Goal: Task Accomplishment & Management: Manage account settings

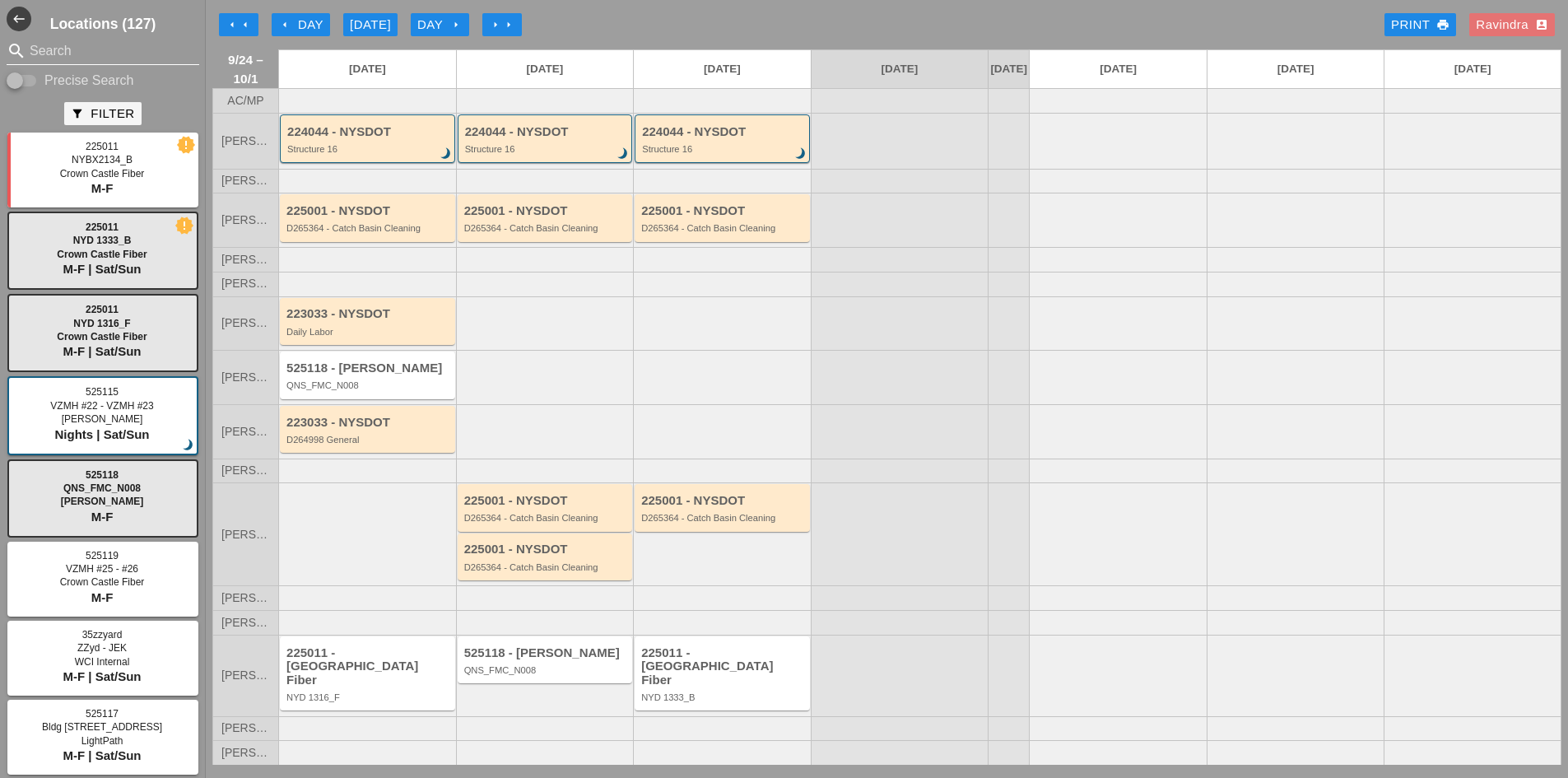
click at [38, 50] on input "Search" at bounding box center [102, 50] width 146 height 27
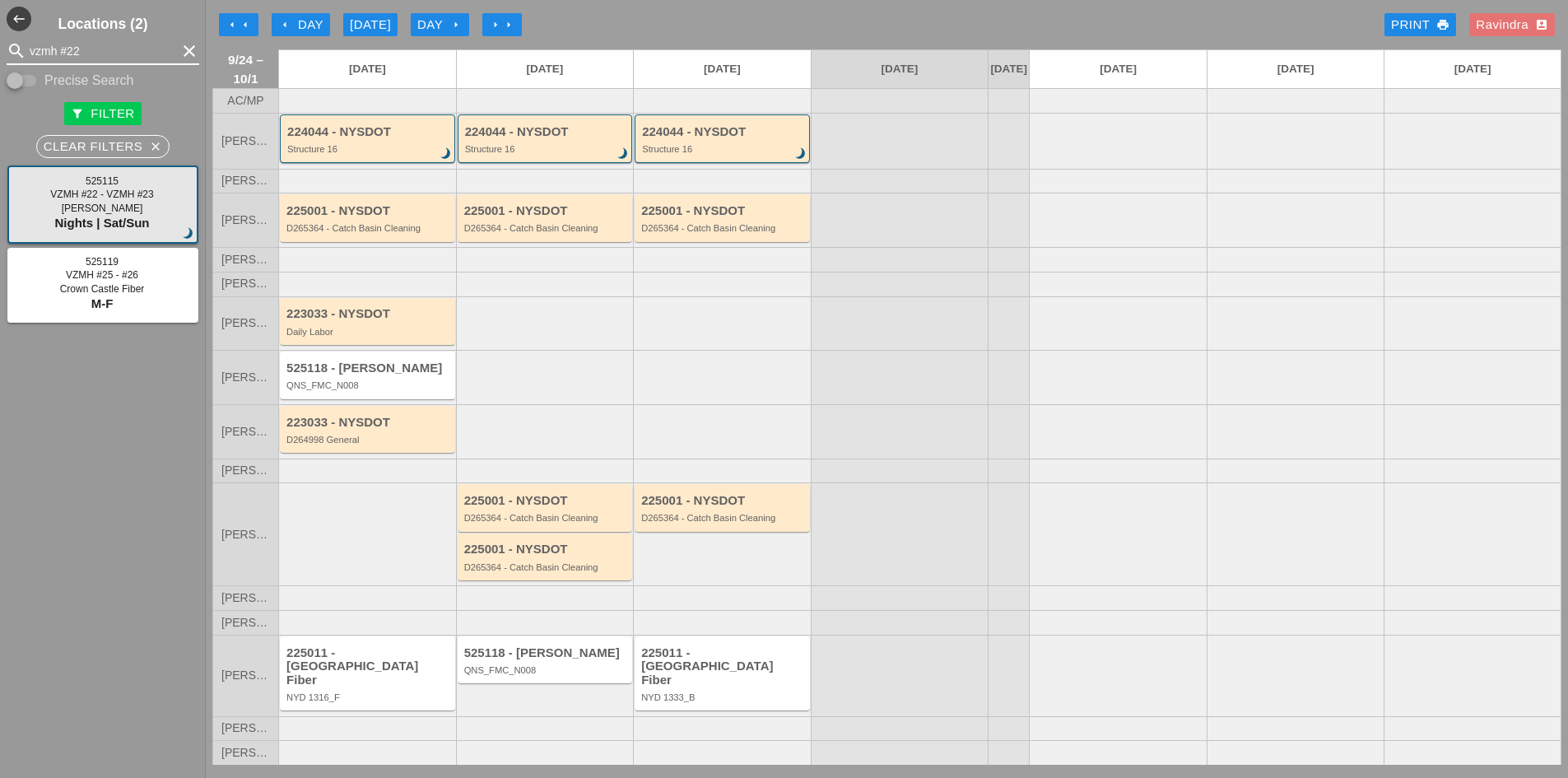
type input "vzmh #22"
click at [593, 400] on div "525115 - [PERSON_NAME] #22 - VZMH #23 brightness_3" at bounding box center [546, 374] width 176 height 48
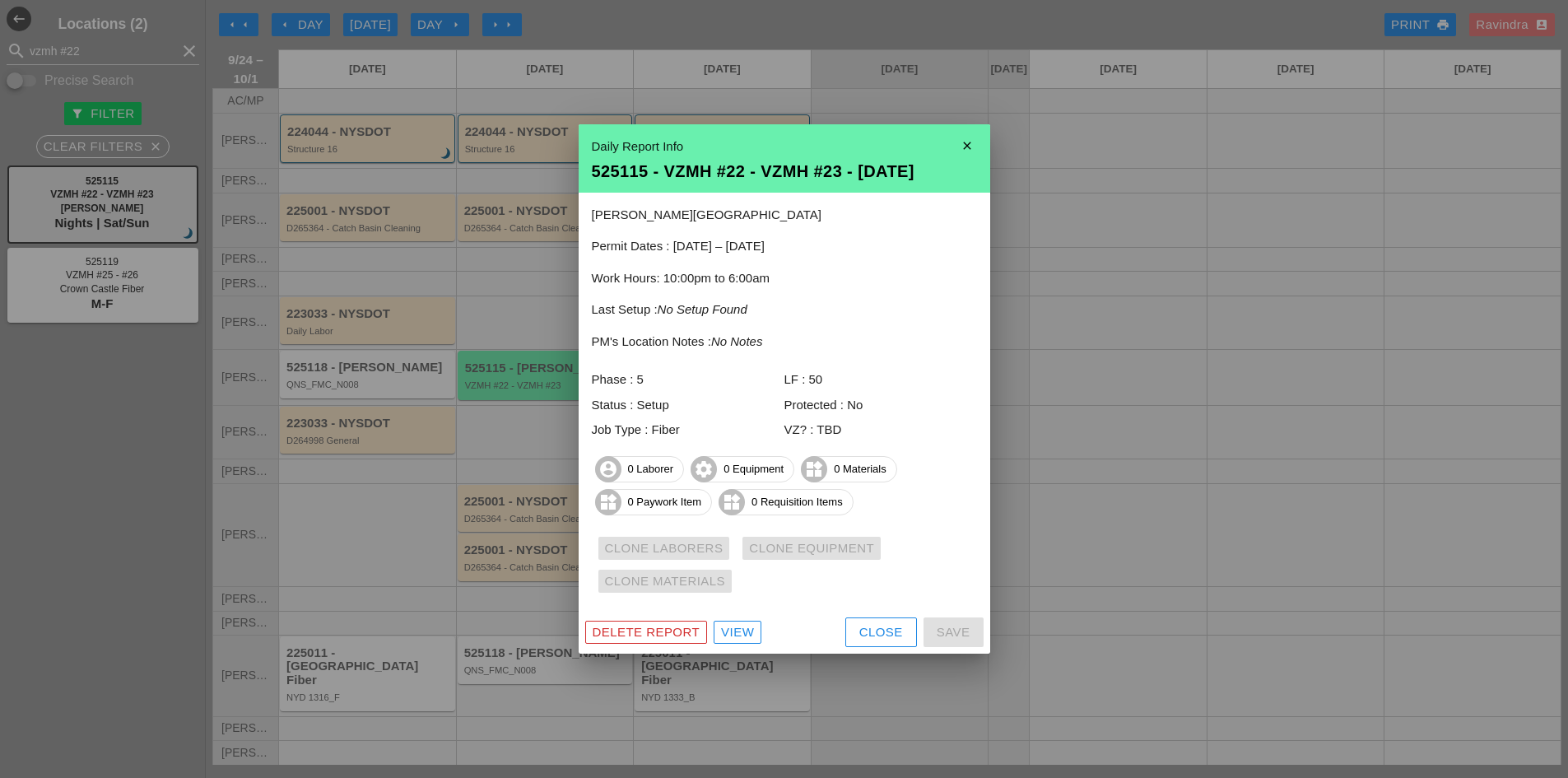
click at [743, 638] on div "View" at bounding box center [738, 632] width 33 height 19
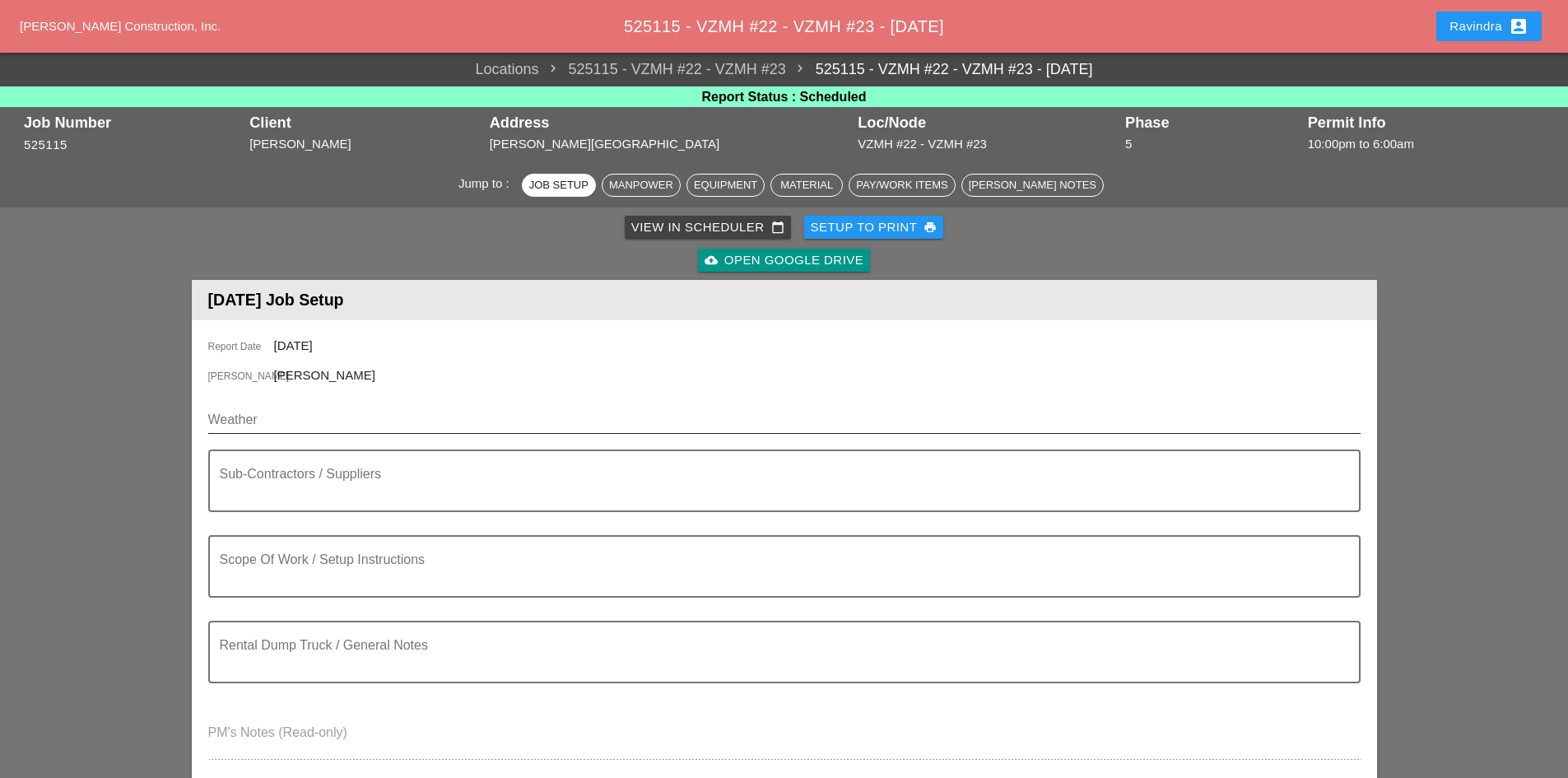
click at [331, 424] on input "Weather" at bounding box center [773, 420] width 1129 height 27
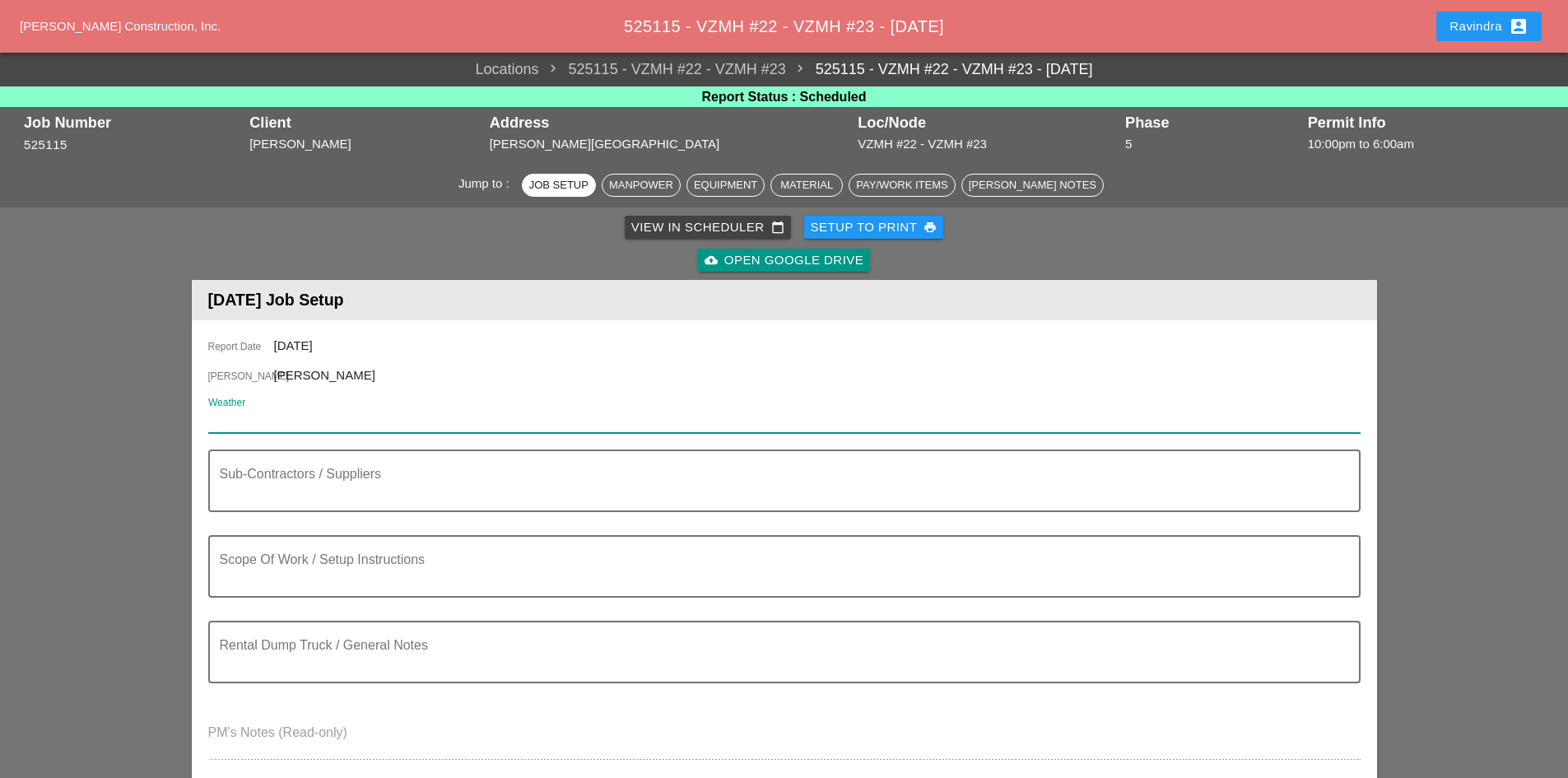
paste input "Thu 25 Day 76° 82% S 10 mph Thunderstorms likely in the morning. Then a chance …"
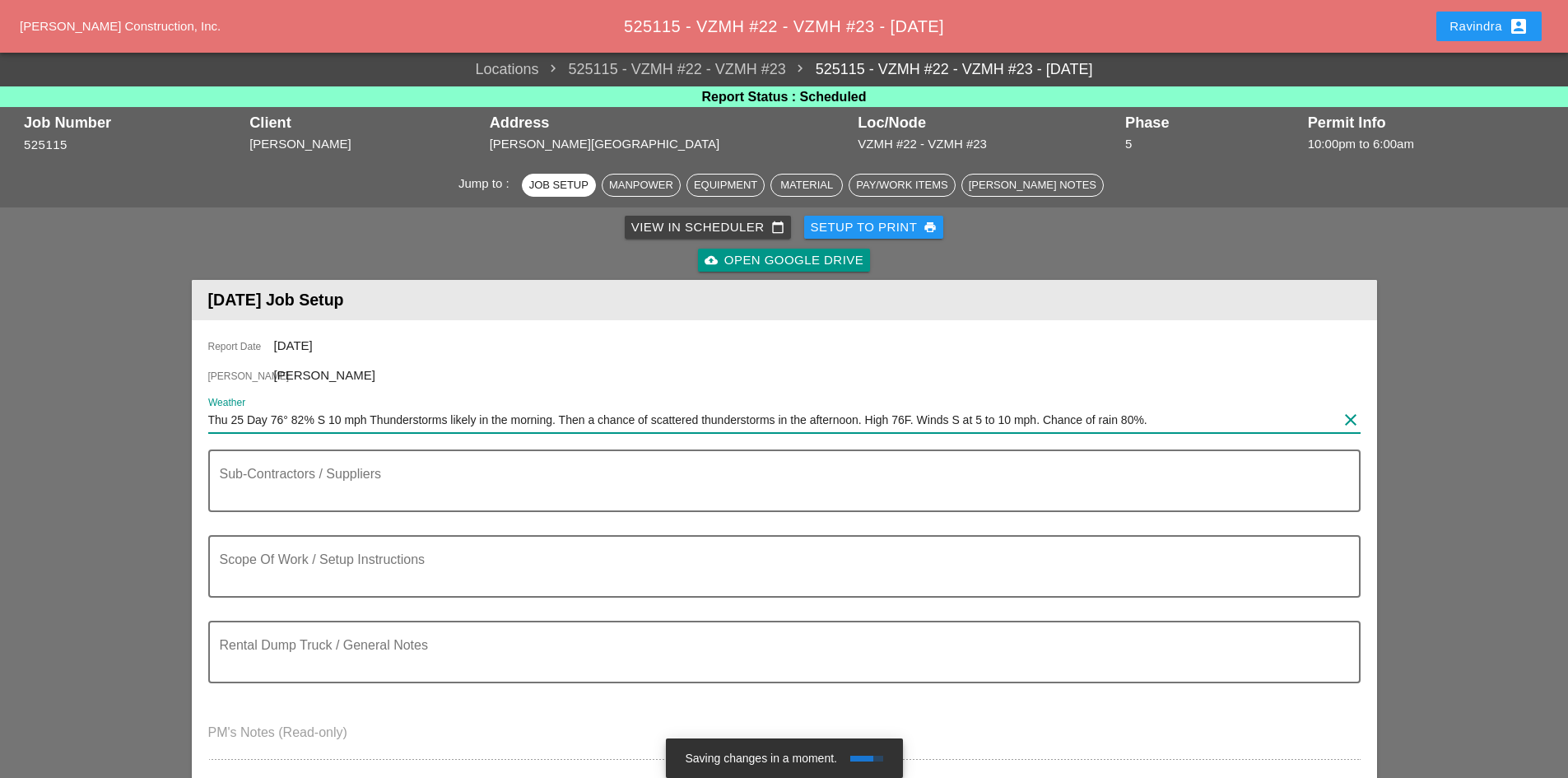
drag, startPoint x: 1165, startPoint y: 416, endPoint x: 246, endPoint y: 433, distance: 919.2
click at [246, 433] on div "Weather Thu 25 Day 76° 82% S 10 mph Thunderstorms likely in the morning. Then a…" at bounding box center [784, 428] width 1152 height 43
paste input "Night 72° 66% SW 9 mph Rain showers early with overcast skies late. Low 72F. Wi…"
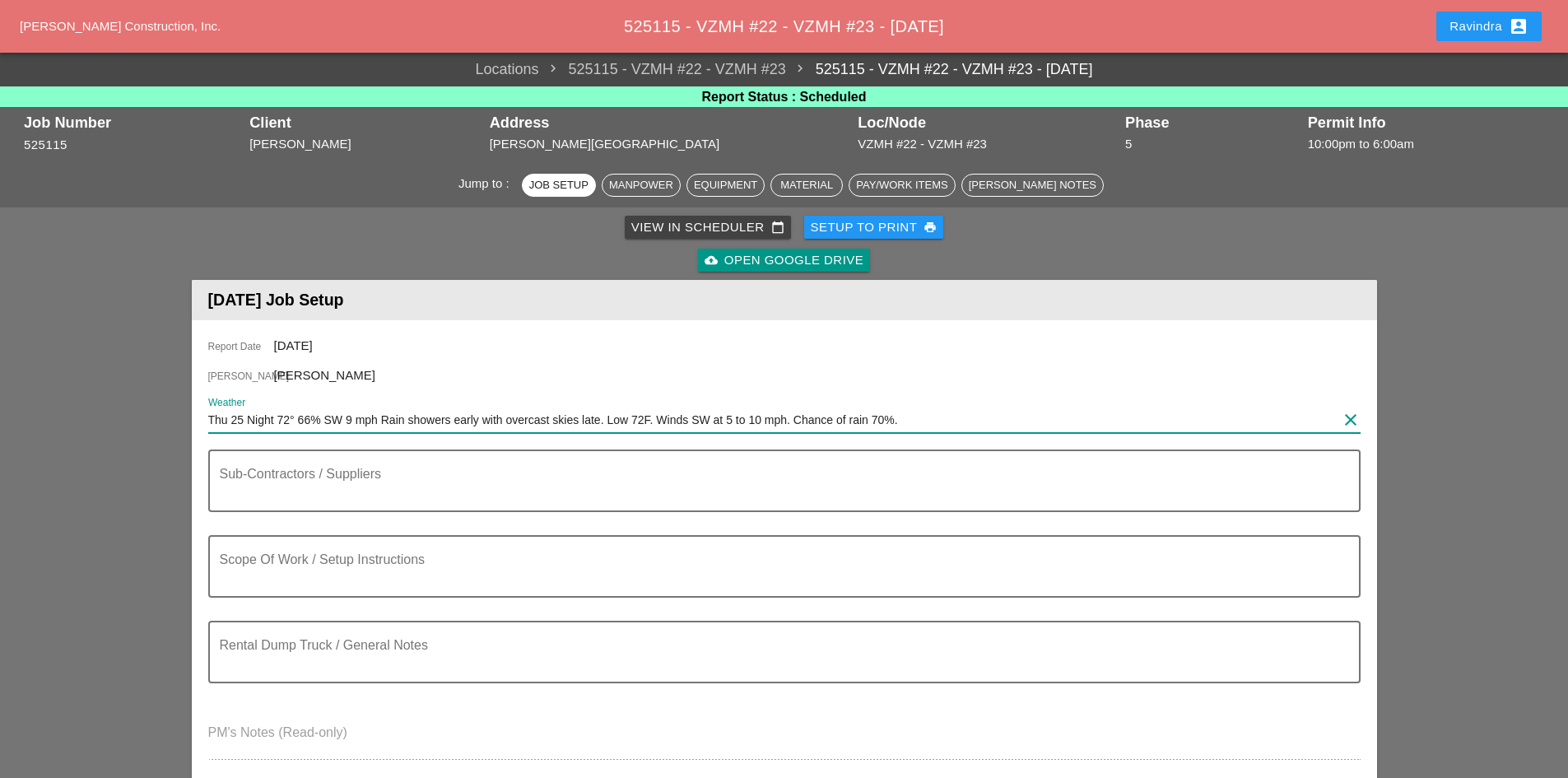
type input "Thu 25 Night 72° 66% SW 9 mph Rain showers early with overcast skies late. Low …"
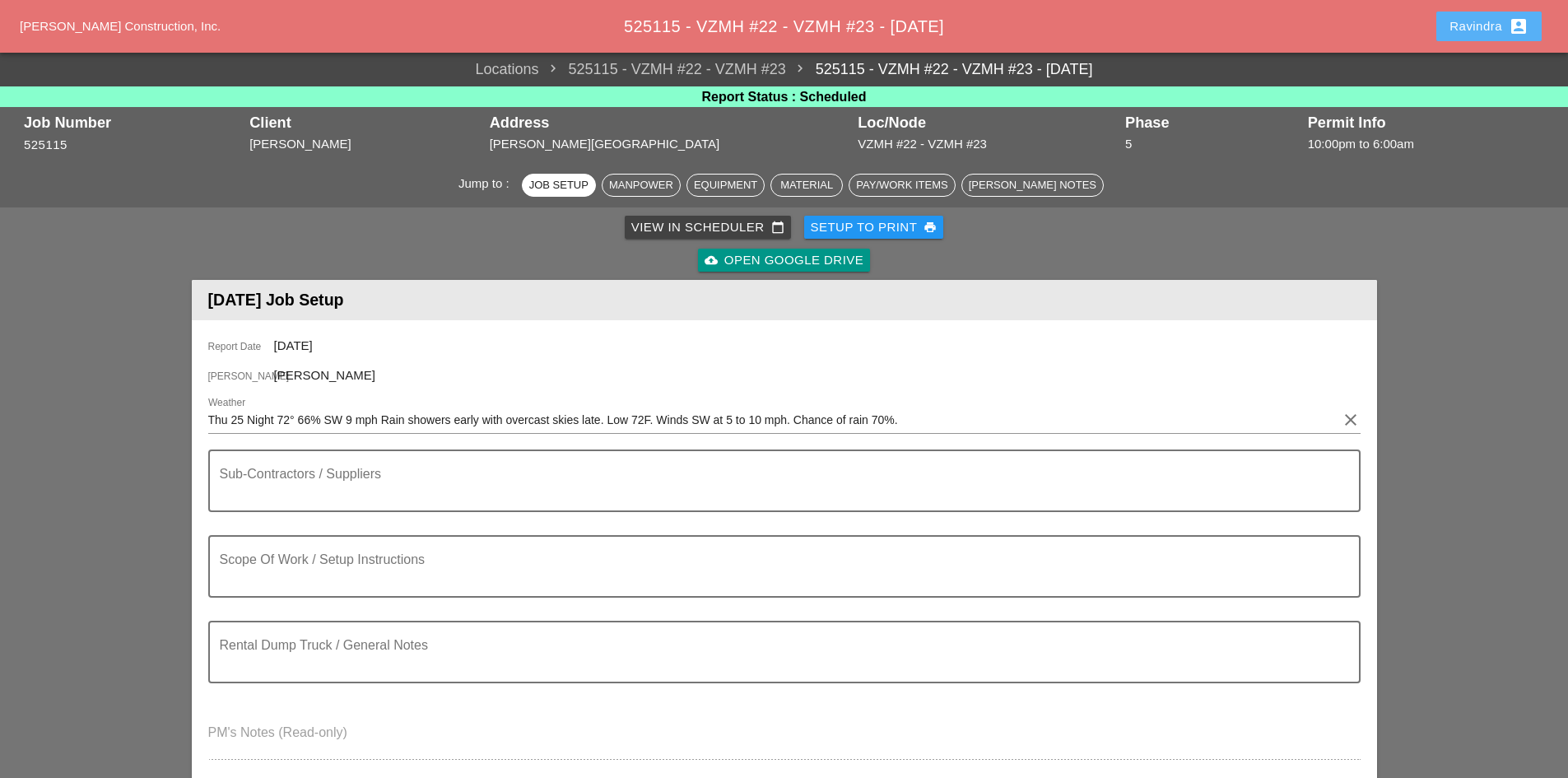
click at [1487, 31] on div "Ravindra account_box" at bounding box center [1488, 27] width 79 height 20
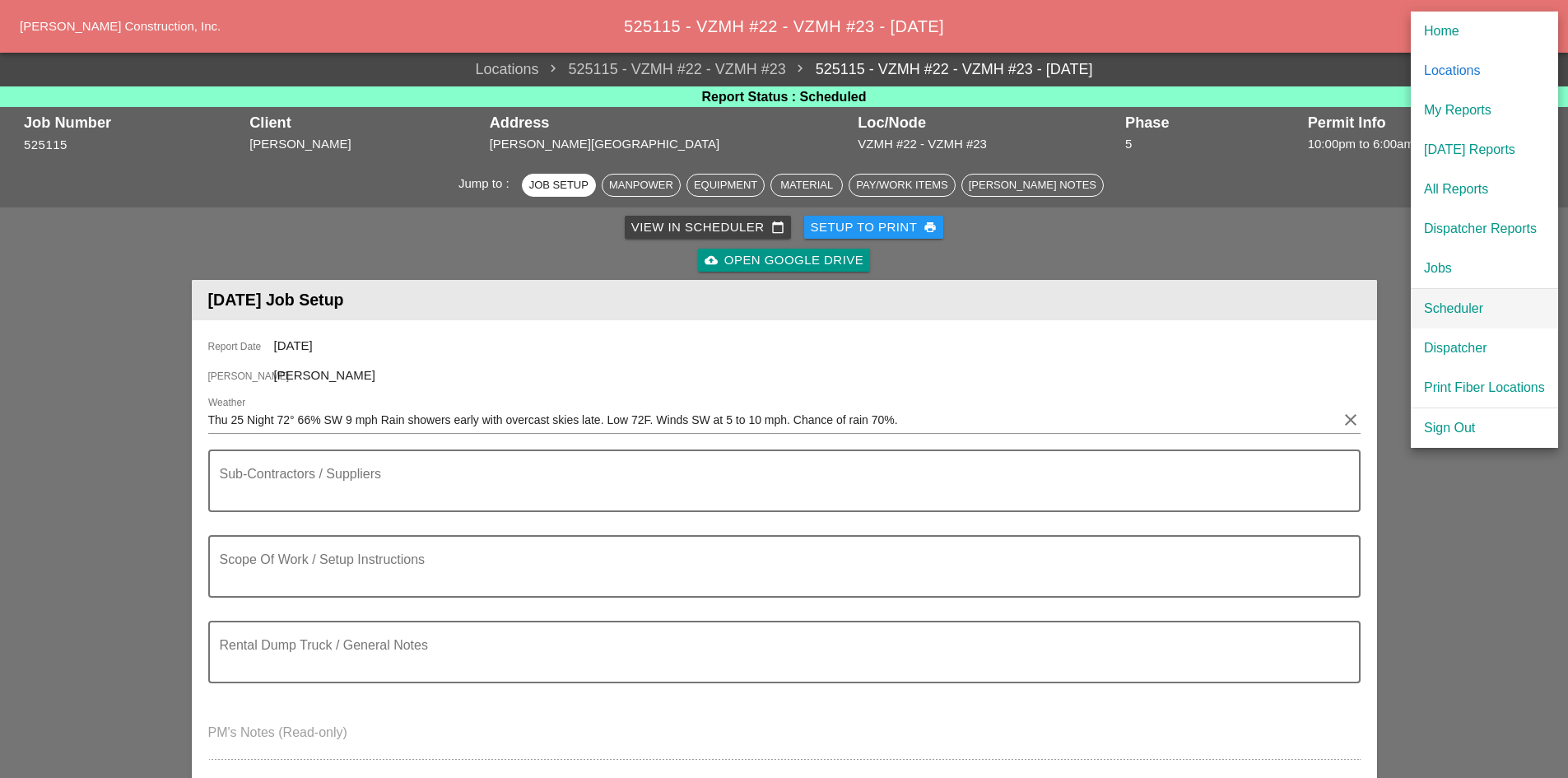
click at [1430, 311] on div "Scheduler" at bounding box center [1484, 309] width 121 height 20
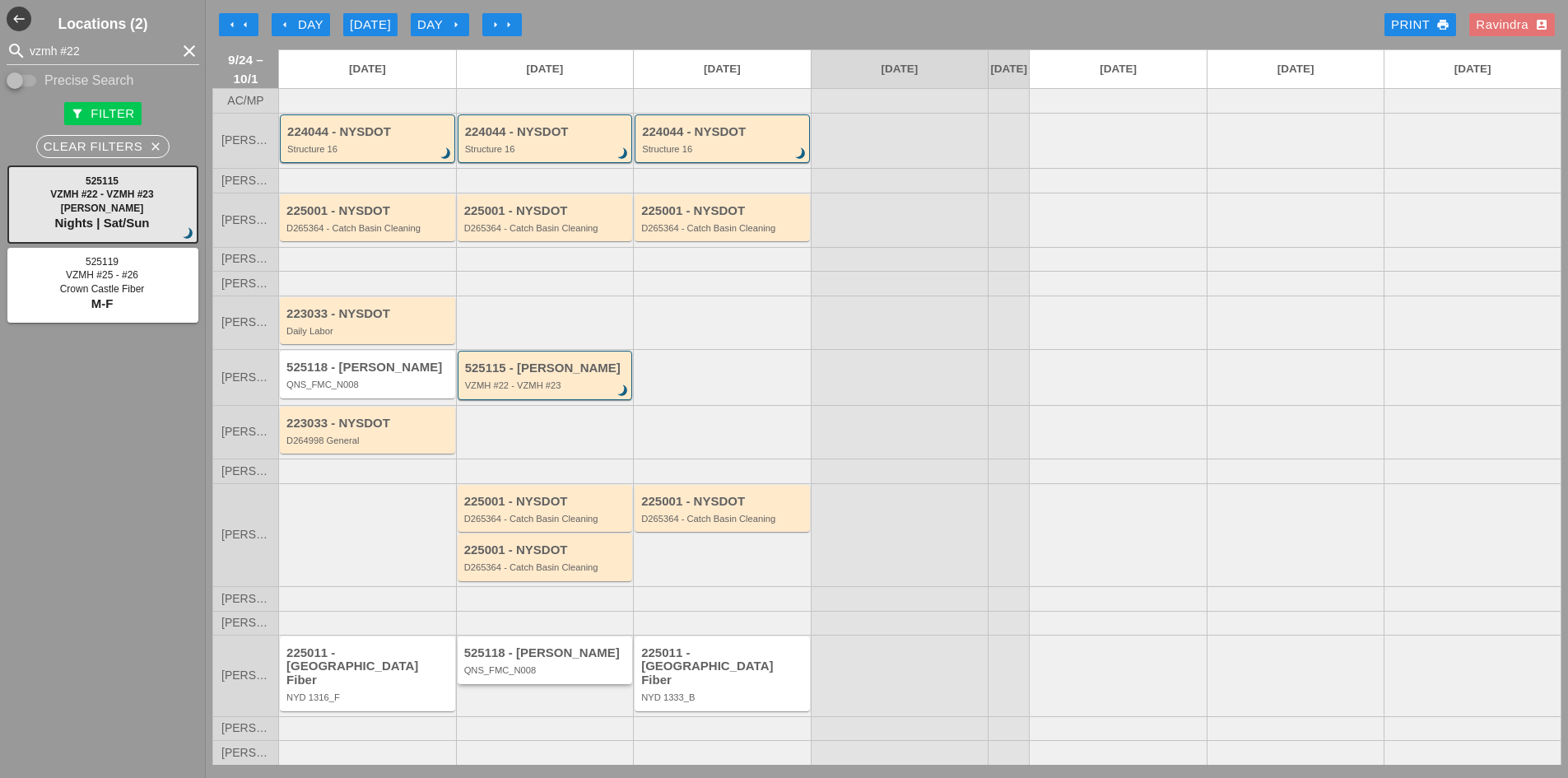
click at [571, 683] on div "525118 - [PERSON_NAME] QNS_FMC_N008" at bounding box center [546, 659] width 176 height 47
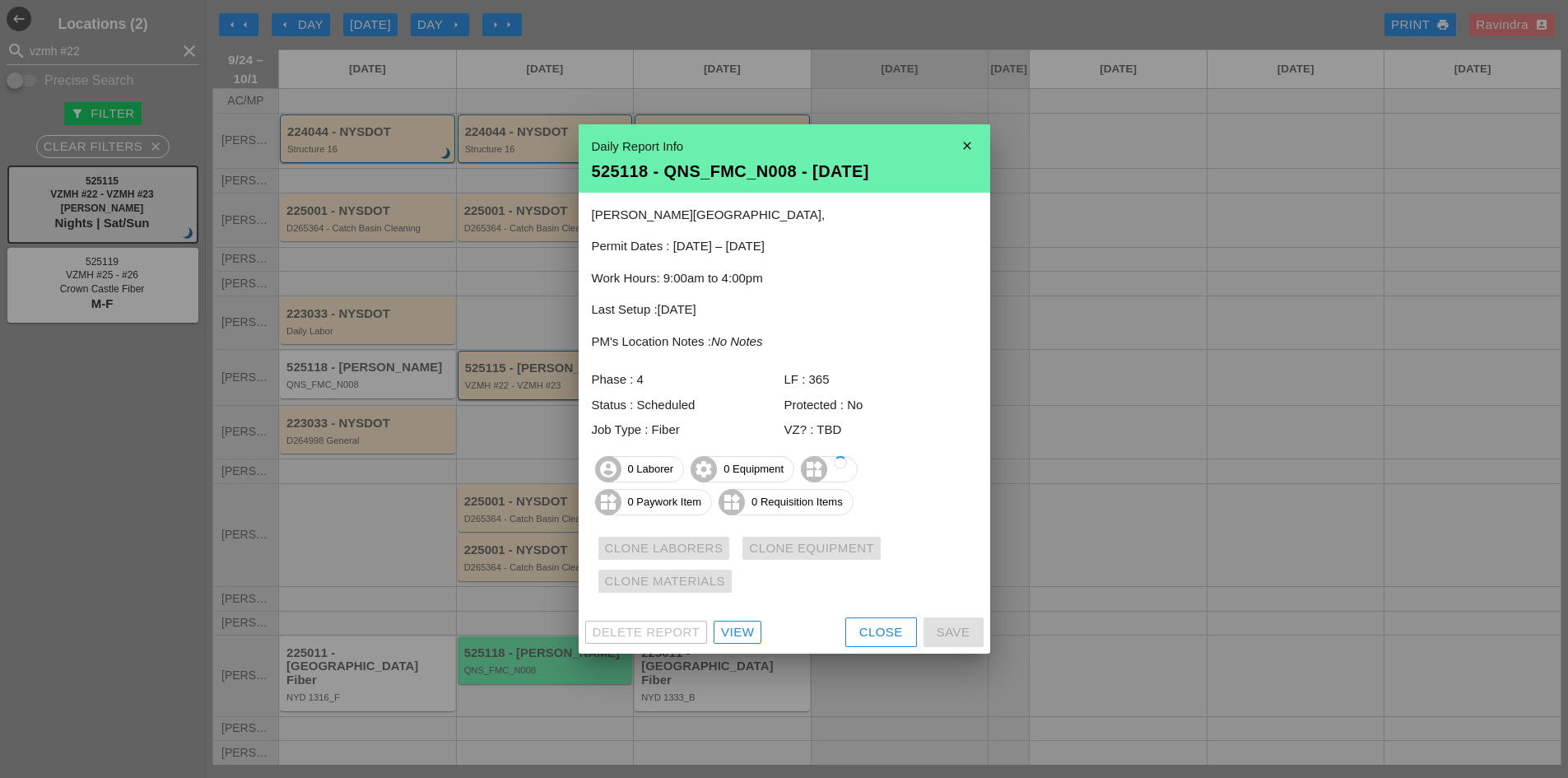
click at [872, 644] on button "Close" at bounding box center [880, 632] width 71 height 29
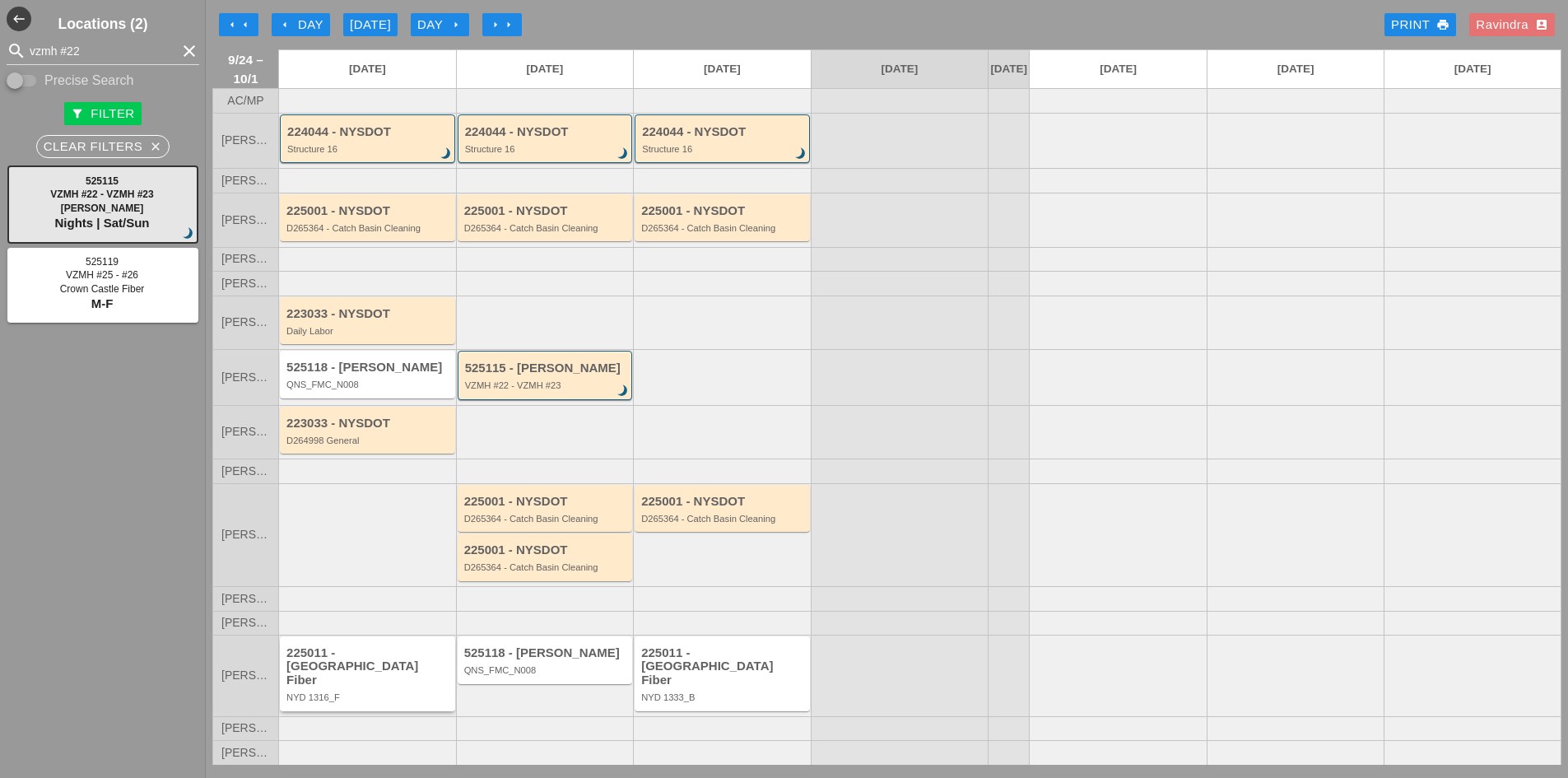
click at [422, 685] on div "225011 - [GEOGRAPHIC_DATA] Fiber NYD 1316_F" at bounding box center [368, 675] width 165 height 57
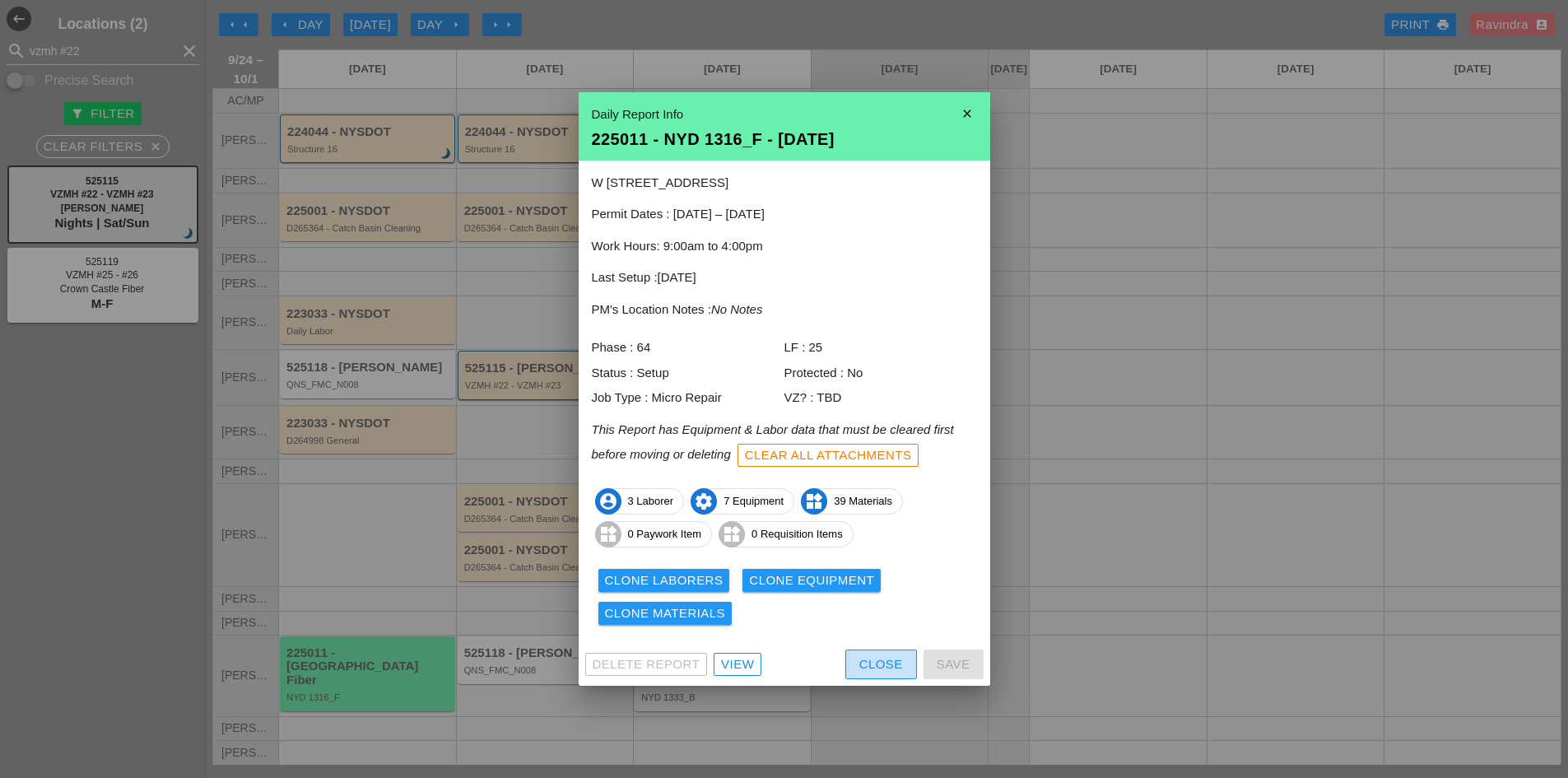
click at [879, 657] on div "Close" at bounding box center [881, 665] width 44 height 19
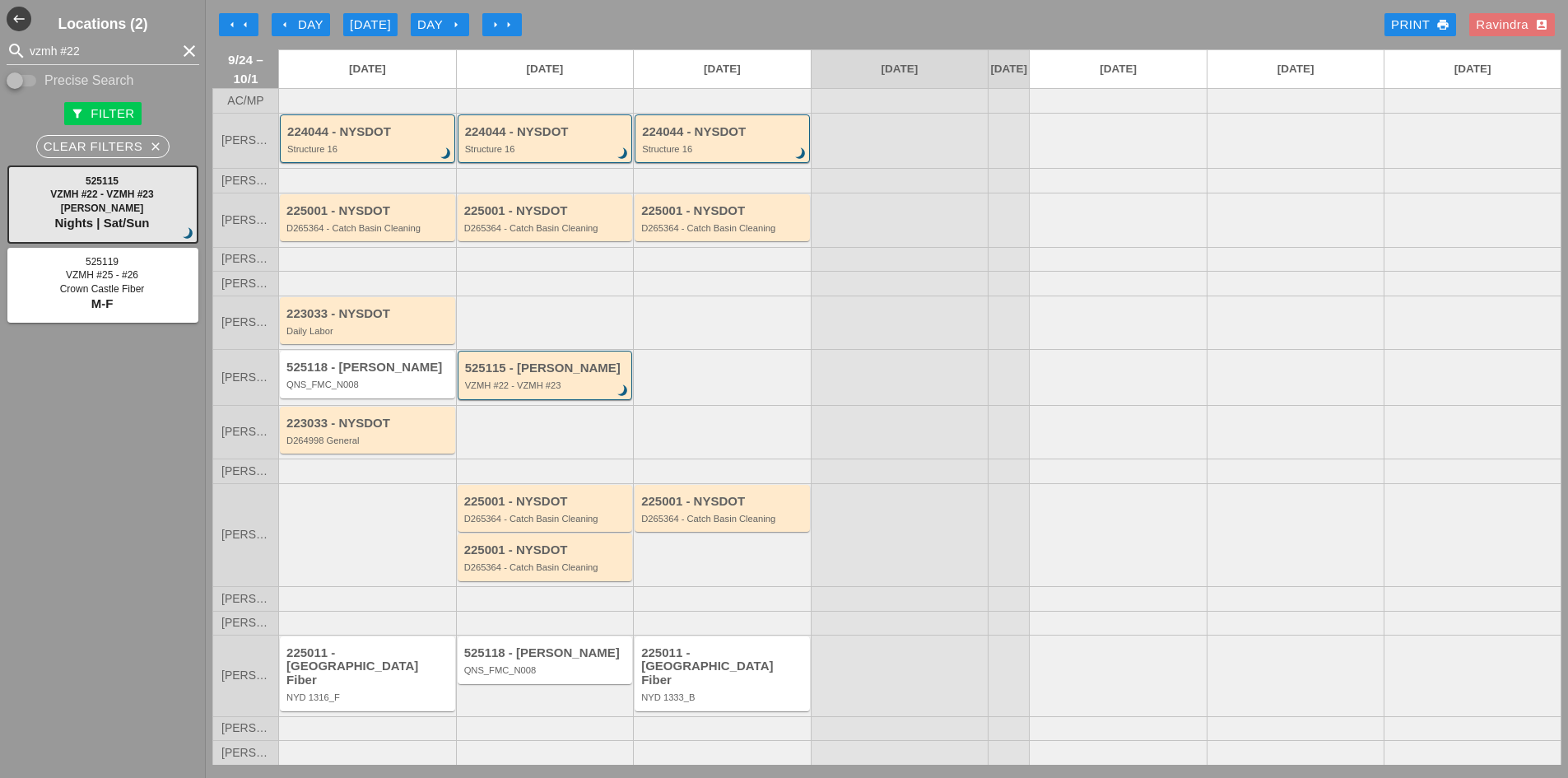
click at [315, 25] on div "arrow_left Day" at bounding box center [301, 25] width 46 height 19
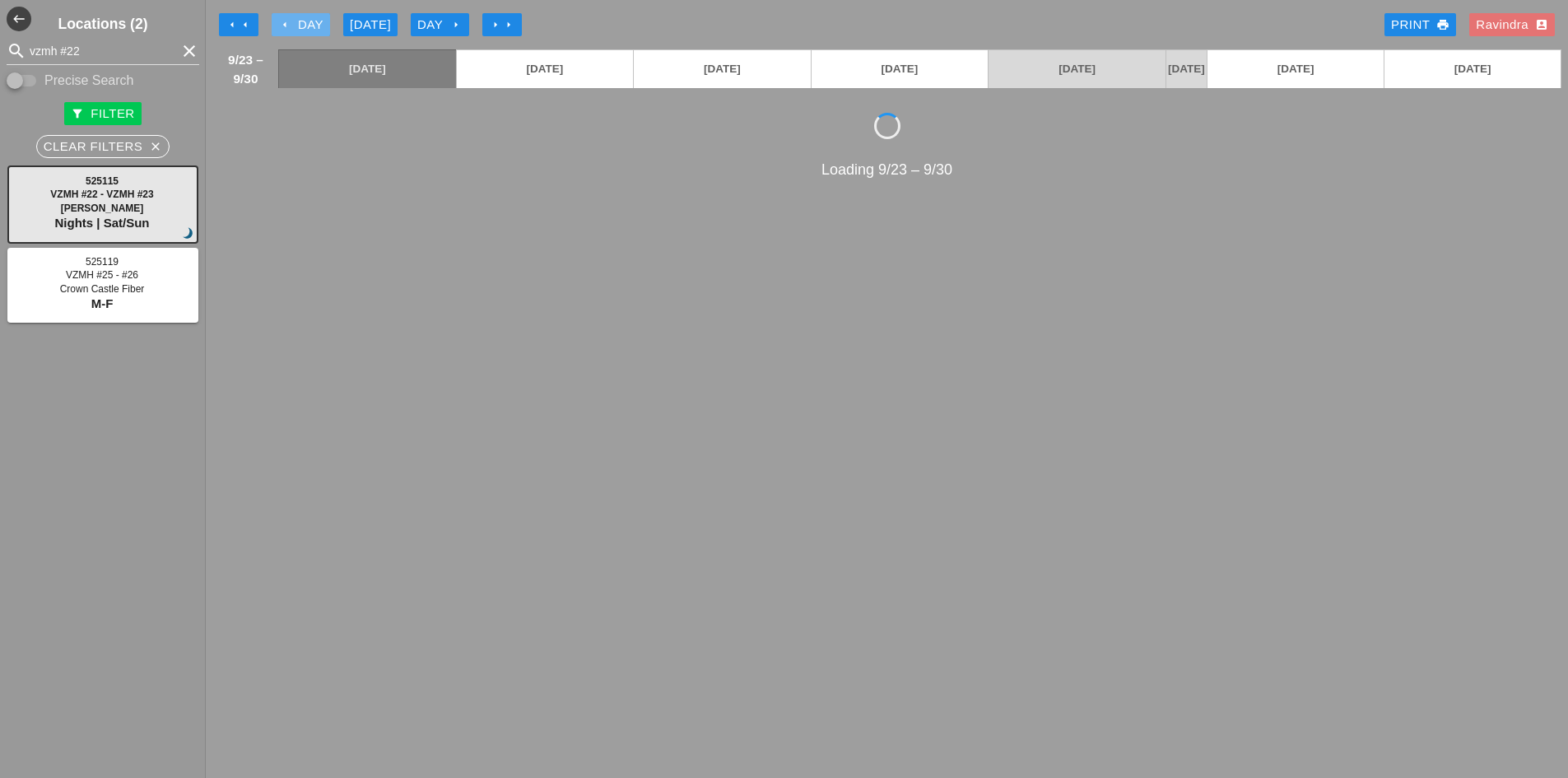
click at [315, 25] on div "arrow_left Day" at bounding box center [301, 25] width 46 height 19
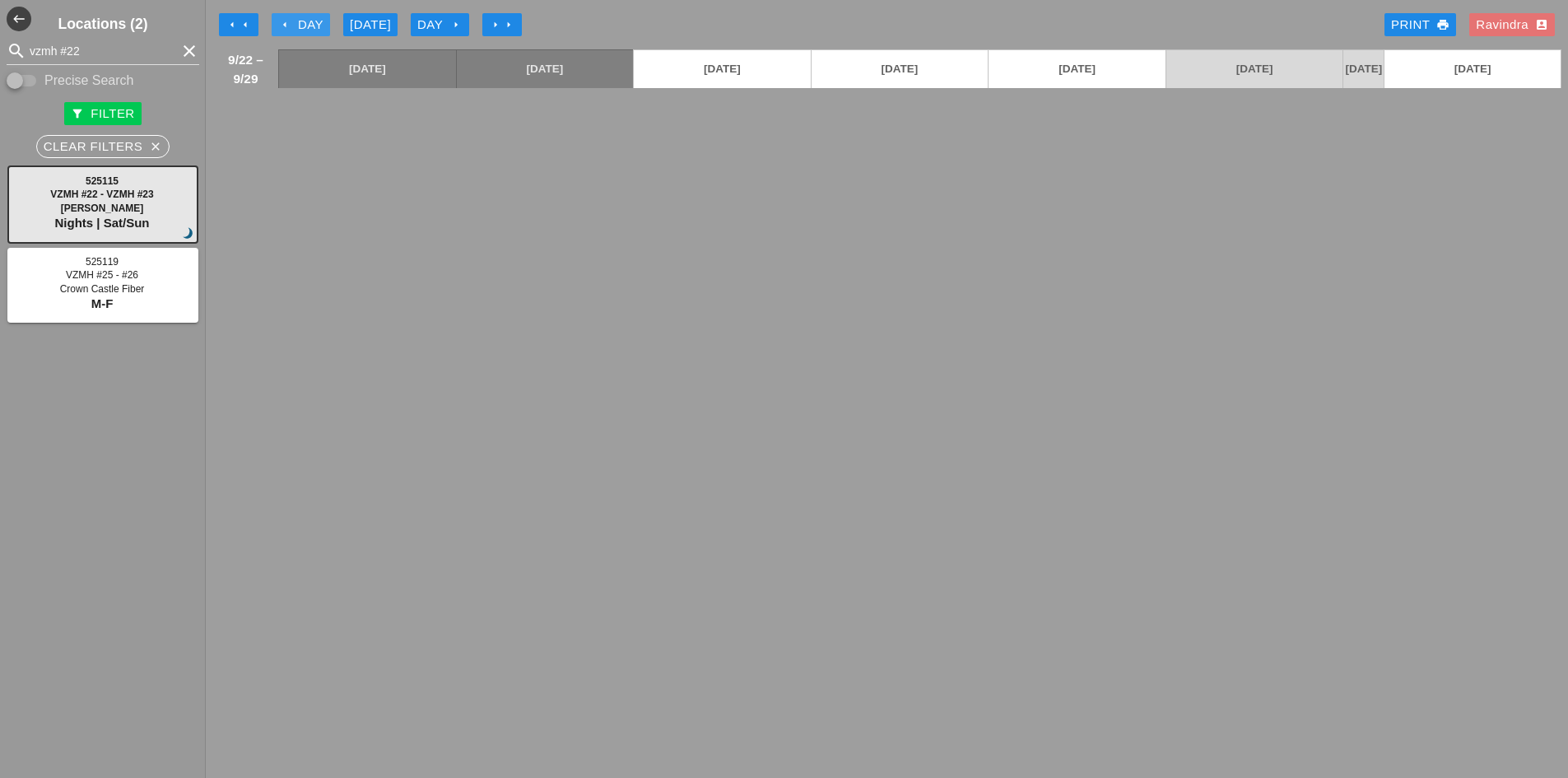
click at [315, 25] on div "arrow_left Day" at bounding box center [301, 25] width 46 height 19
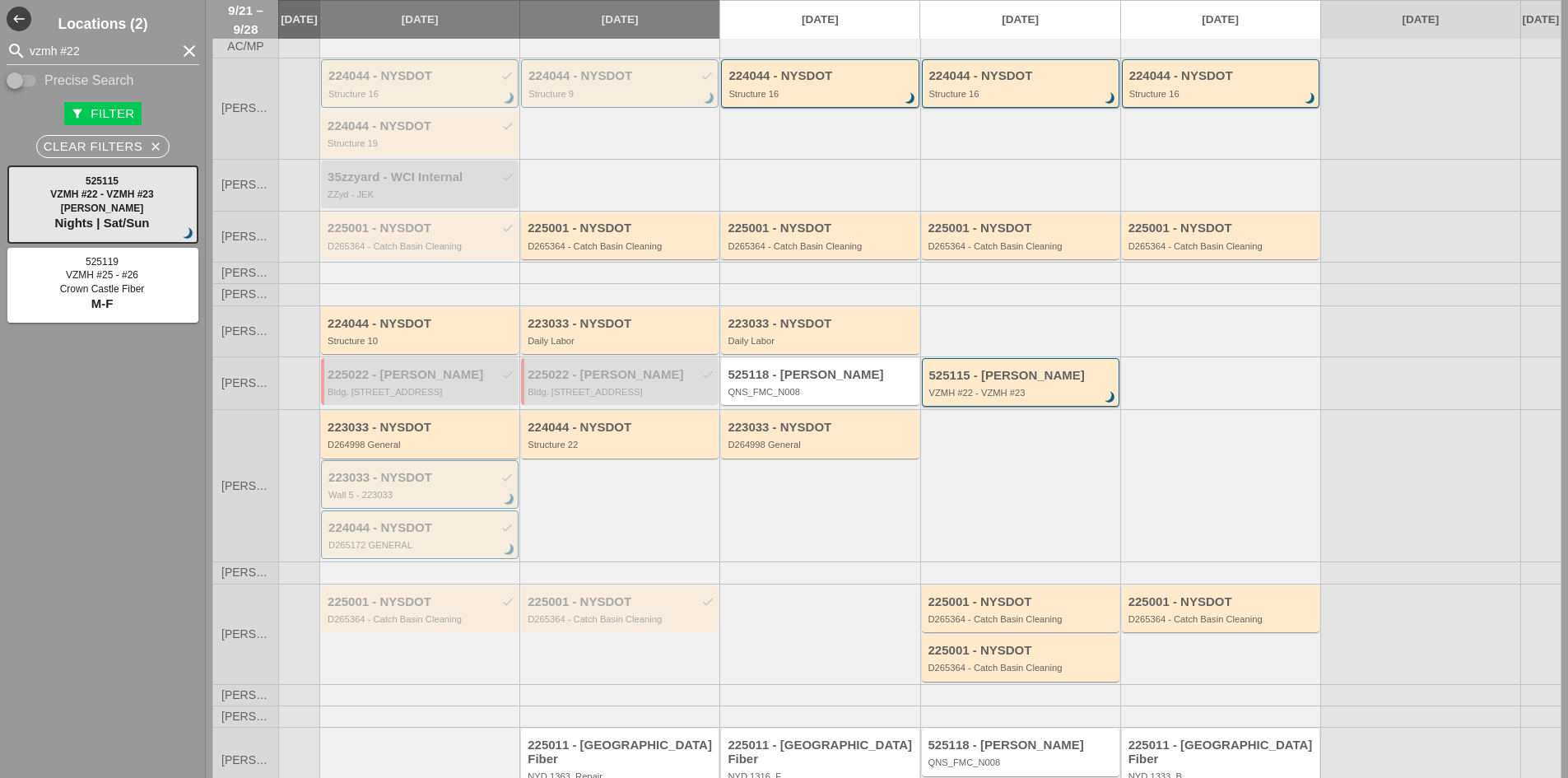
scroll to position [109, 0]
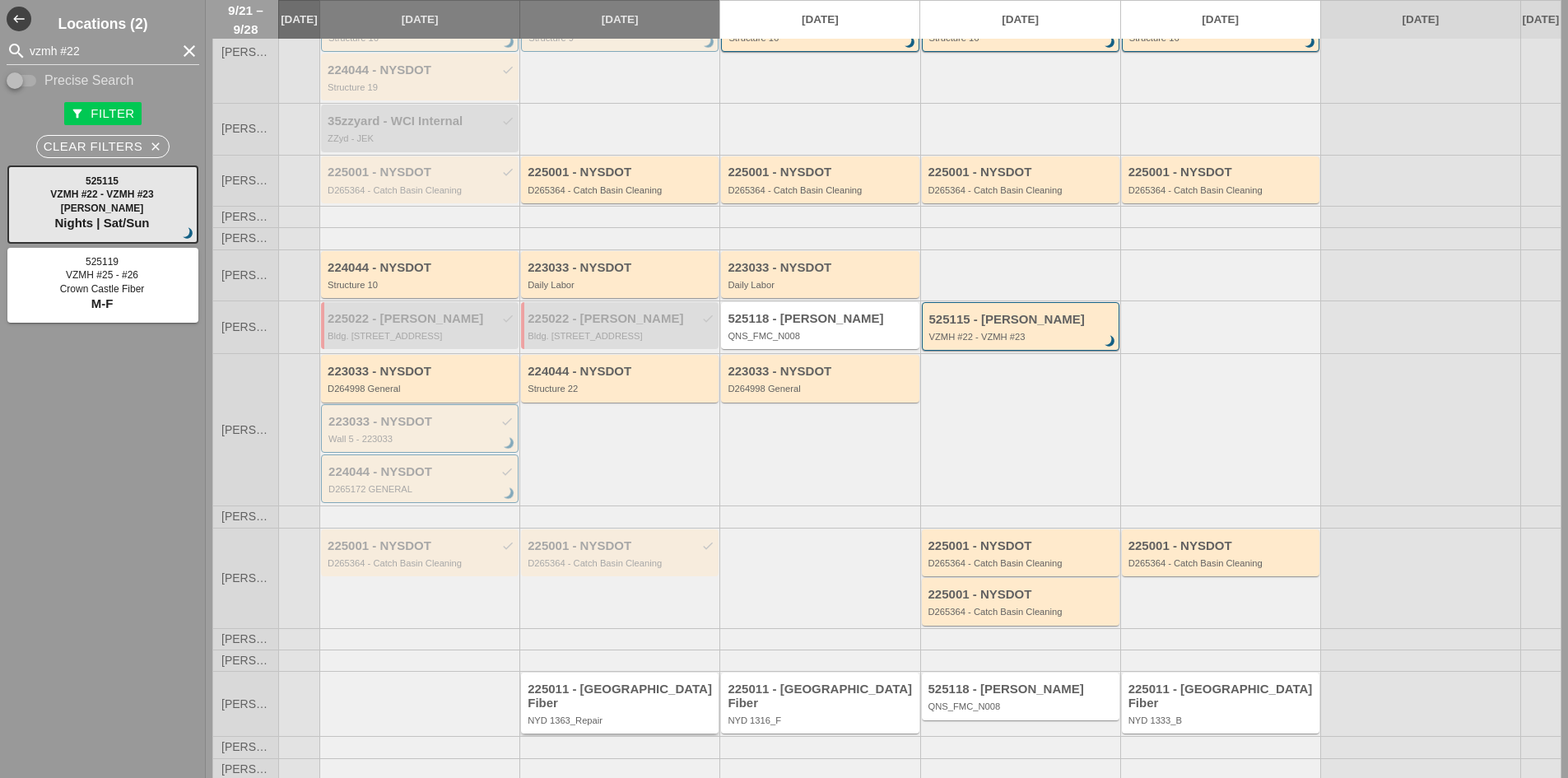
click at [637, 715] on div "NYD 1363_Repair" at bounding box center [621, 719] width 187 height 10
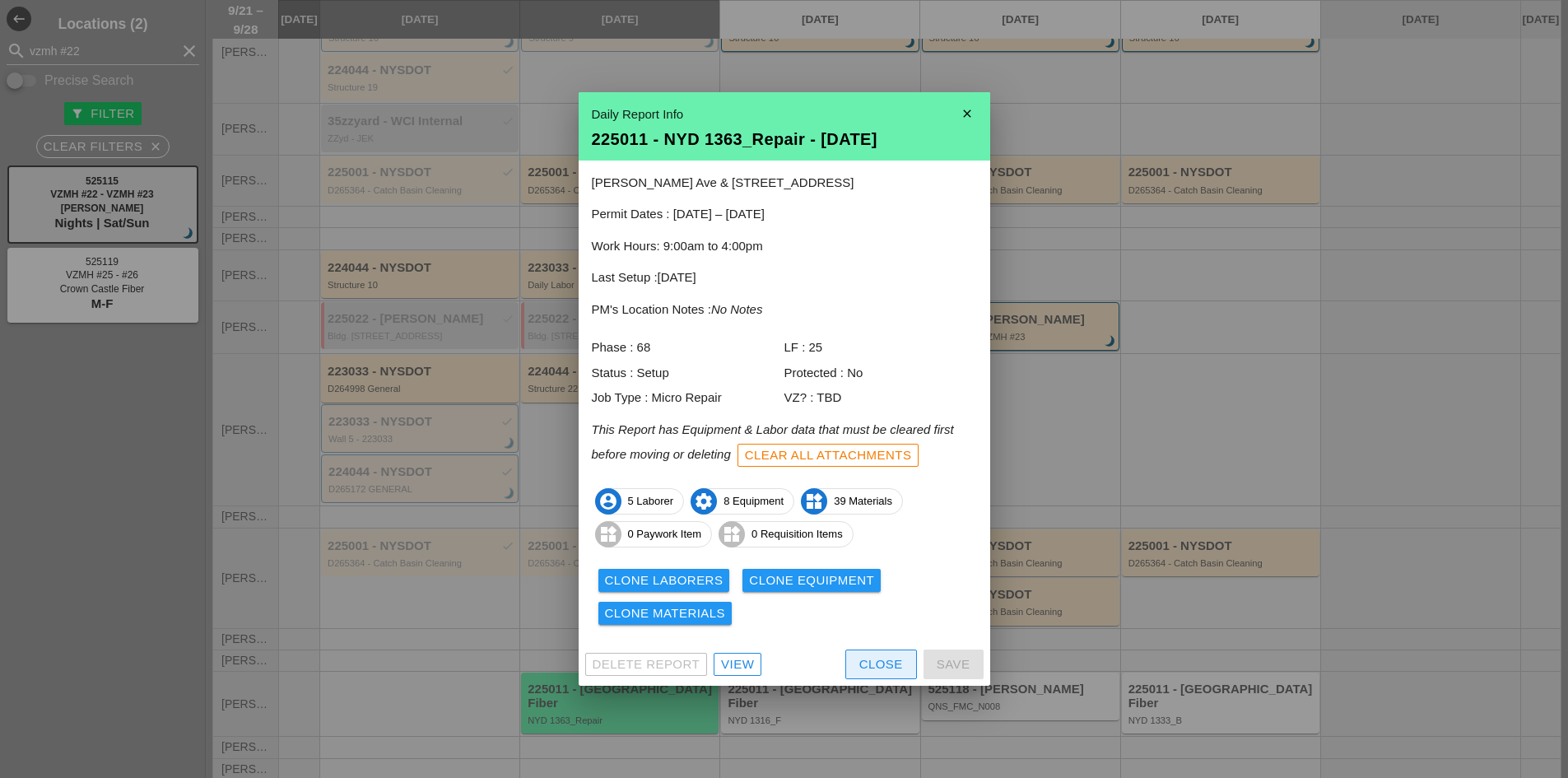
click at [871, 668] on div "Close" at bounding box center [881, 665] width 44 height 19
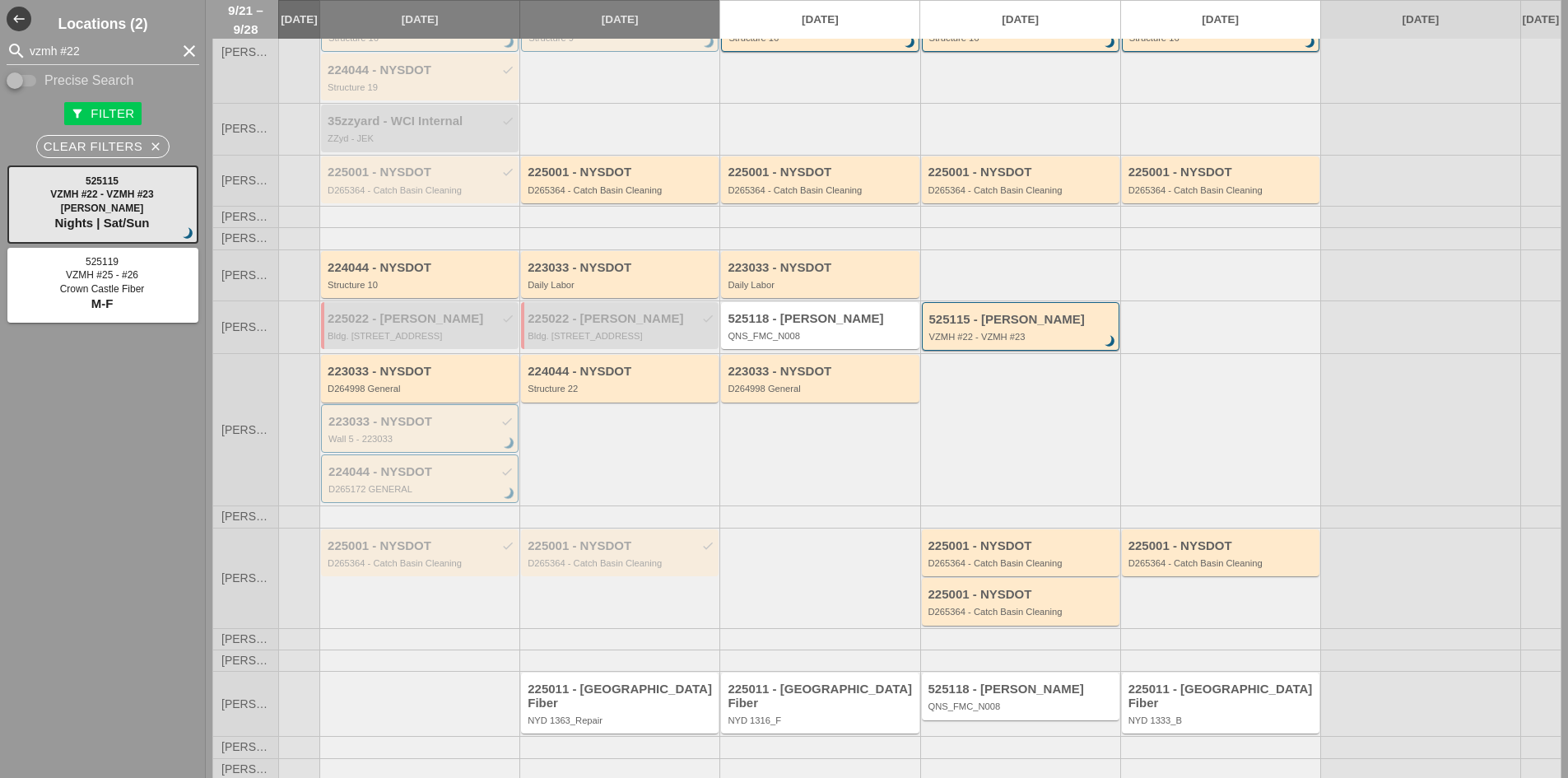
click at [848, 698] on div "225011 - [GEOGRAPHIC_DATA] Fiber" at bounding box center [821, 696] width 187 height 27
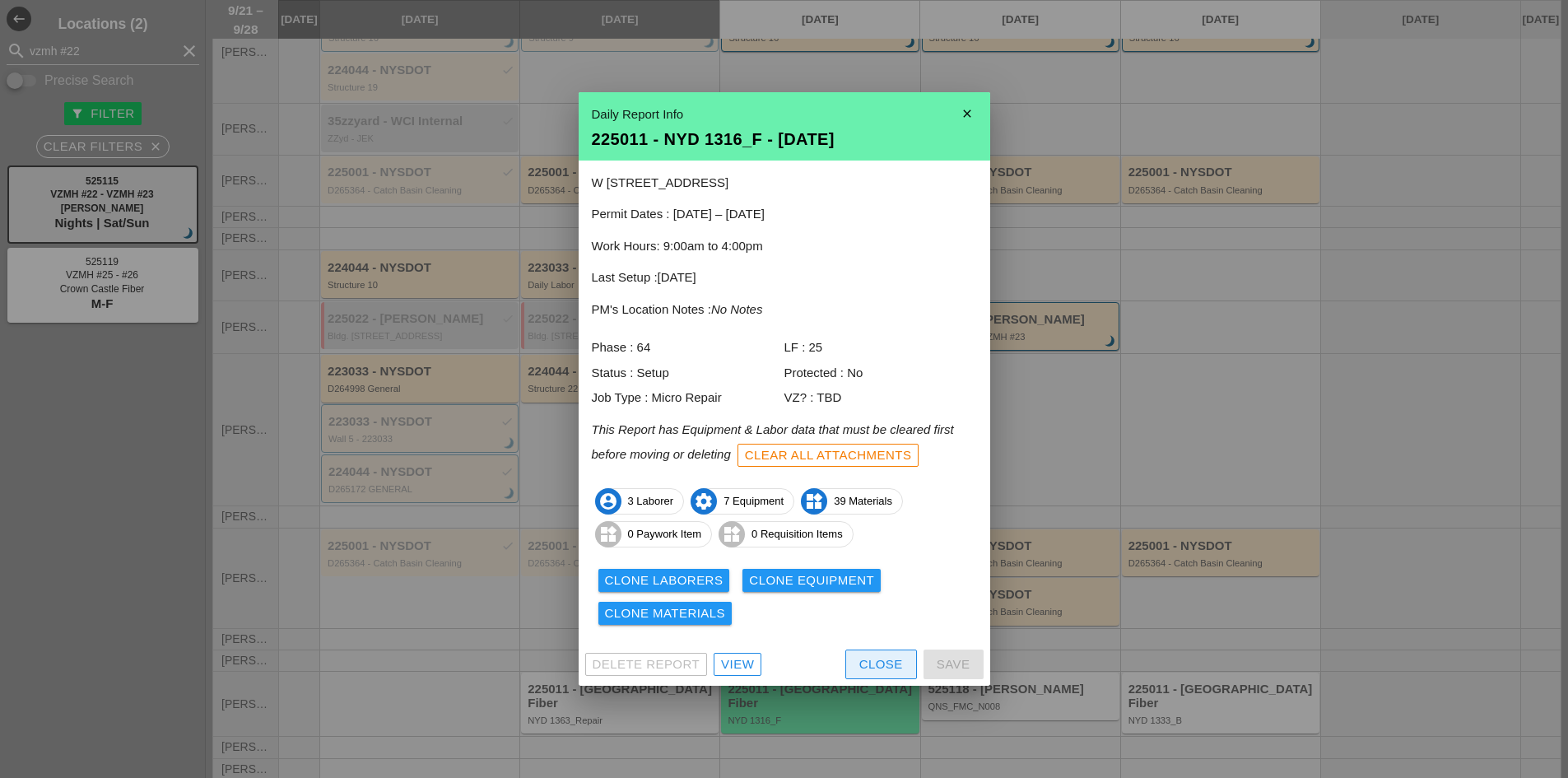
click at [879, 651] on button "Close" at bounding box center [880, 664] width 71 height 29
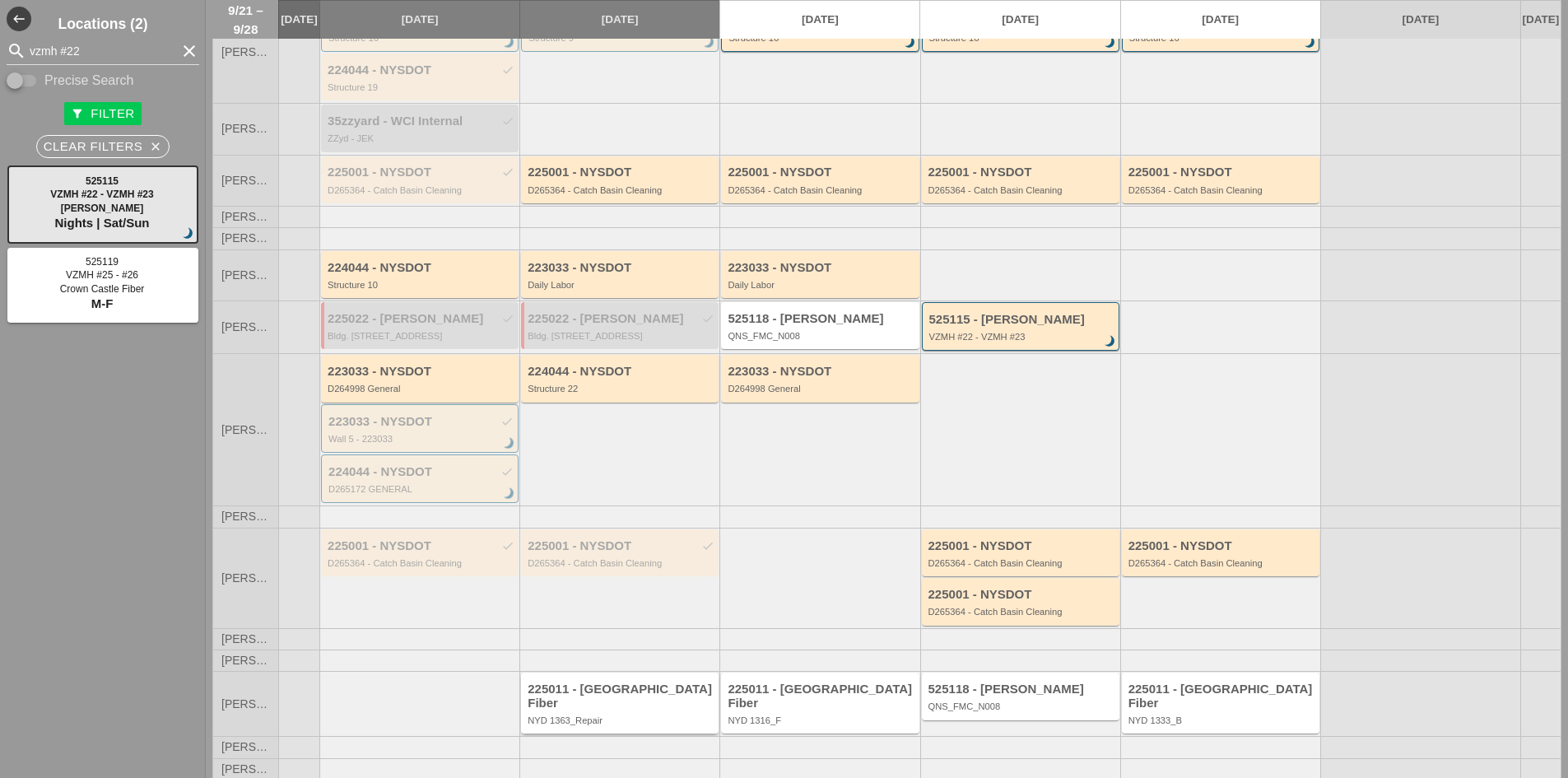
click at [661, 697] on div "225011 - [GEOGRAPHIC_DATA] Fiber" at bounding box center [621, 696] width 187 height 27
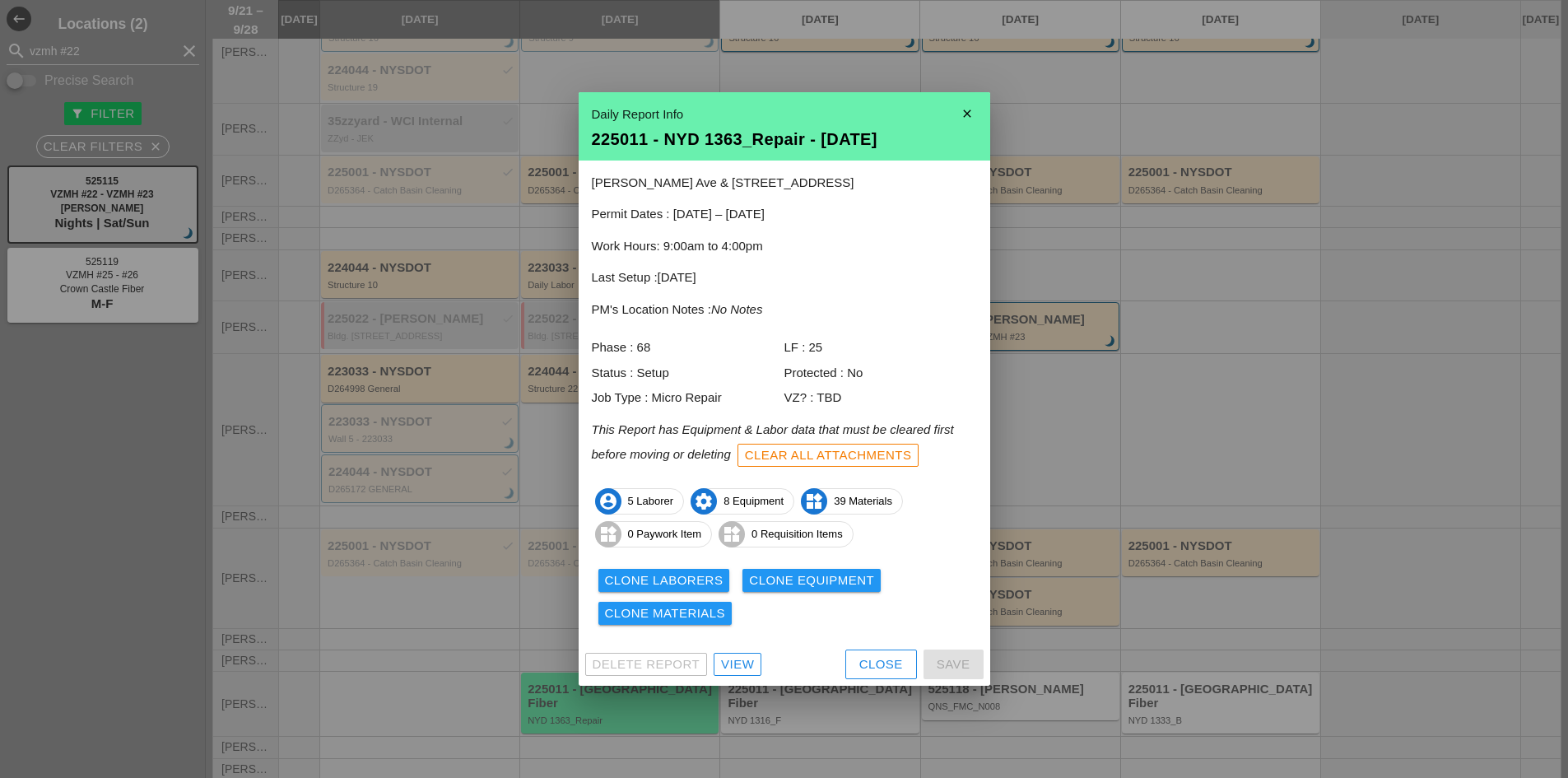
click at [699, 572] on div "Clone Laborers" at bounding box center [665, 581] width 119 height 19
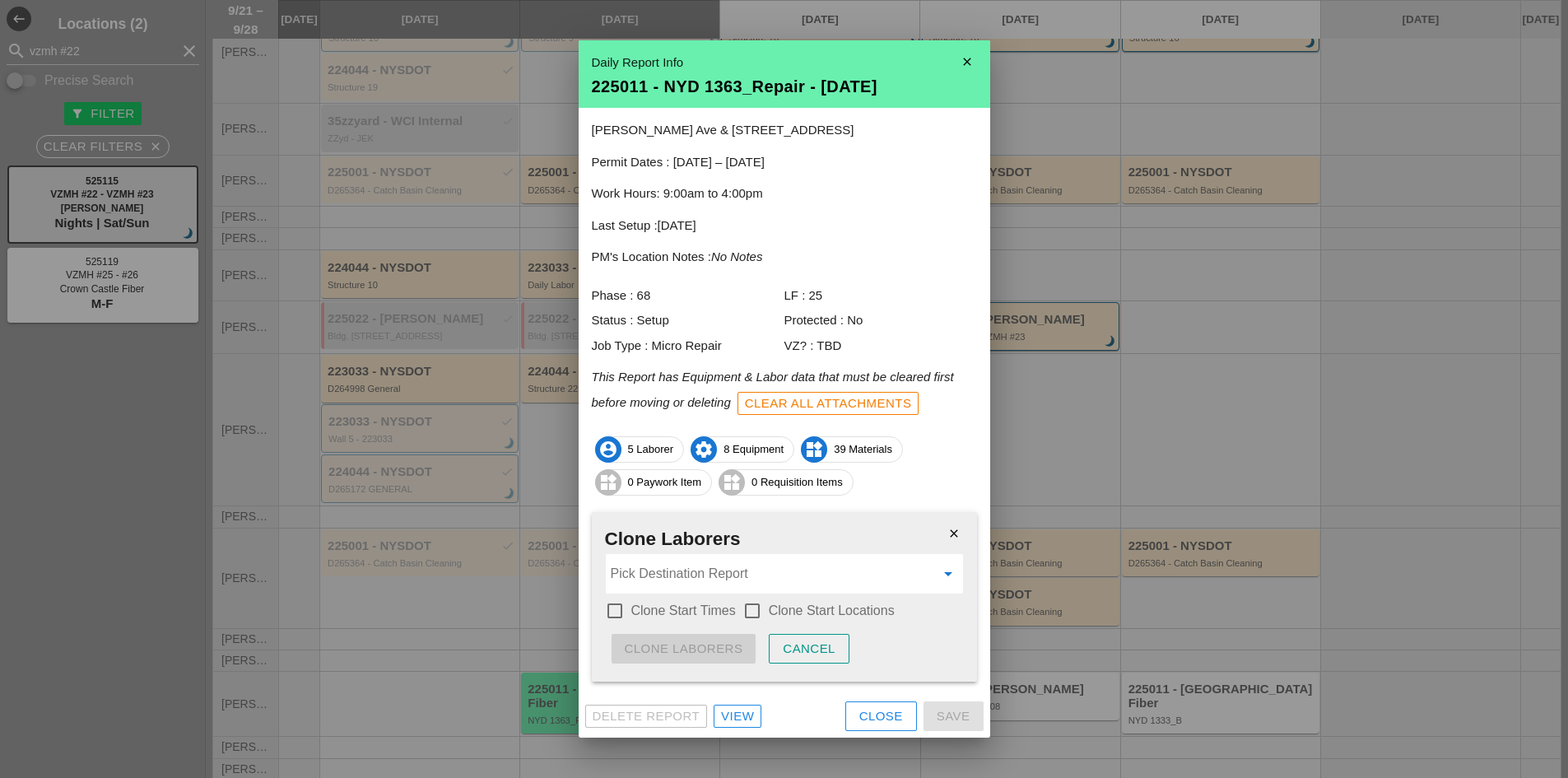
click at [680, 586] on input "Pick Destination Report" at bounding box center [773, 573] width 325 height 27
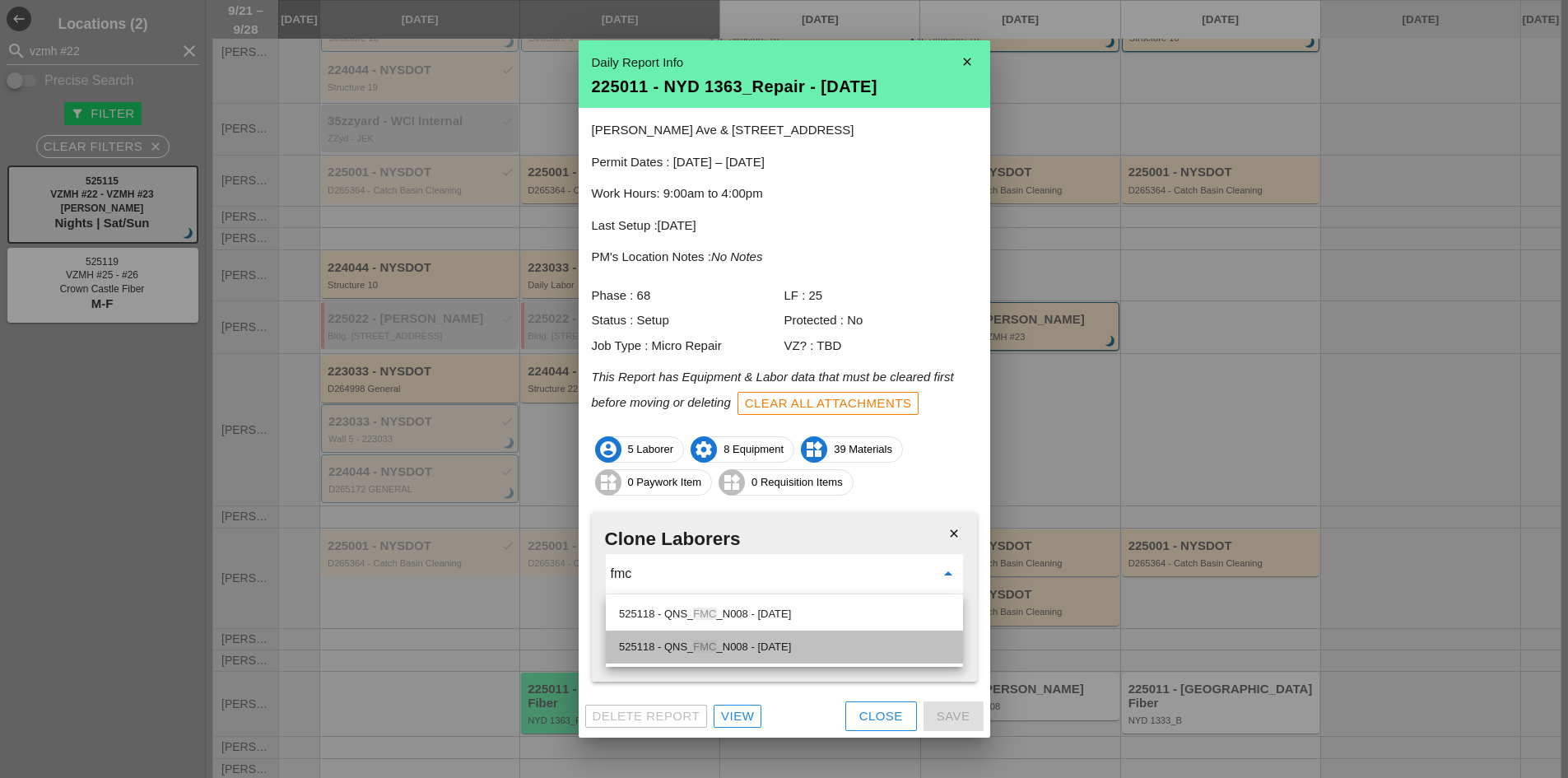
click at [680, 637] on div "525118 - QNS_ FMC _N008 - [DATE]" at bounding box center [784, 647] width 331 height 20
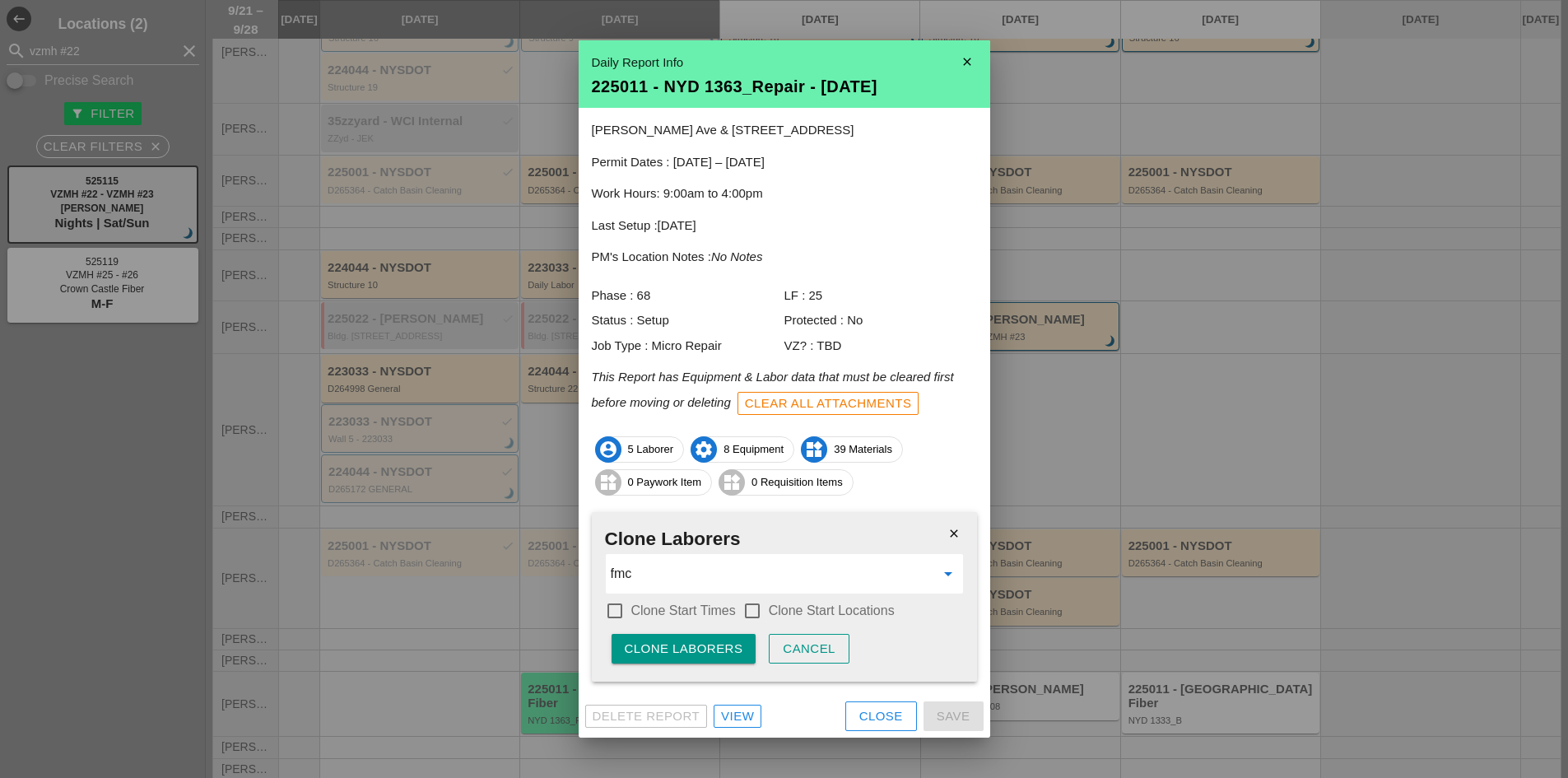
type input "525118 - QNS_FMC_N008 - [DATE]"
drag, startPoint x: 657, startPoint y: 617, endPoint x: 783, endPoint y: 606, distance: 126.5
click at [657, 616] on label "Clone Start Times" at bounding box center [683, 611] width 104 height 16
click at [787, 608] on label "Clone Start Locations" at bounding box center [832, 611] width 126 height 16
click at [706, 645] on div "Clone Laborers" at bounding box center [684, 648] width 119 height 19
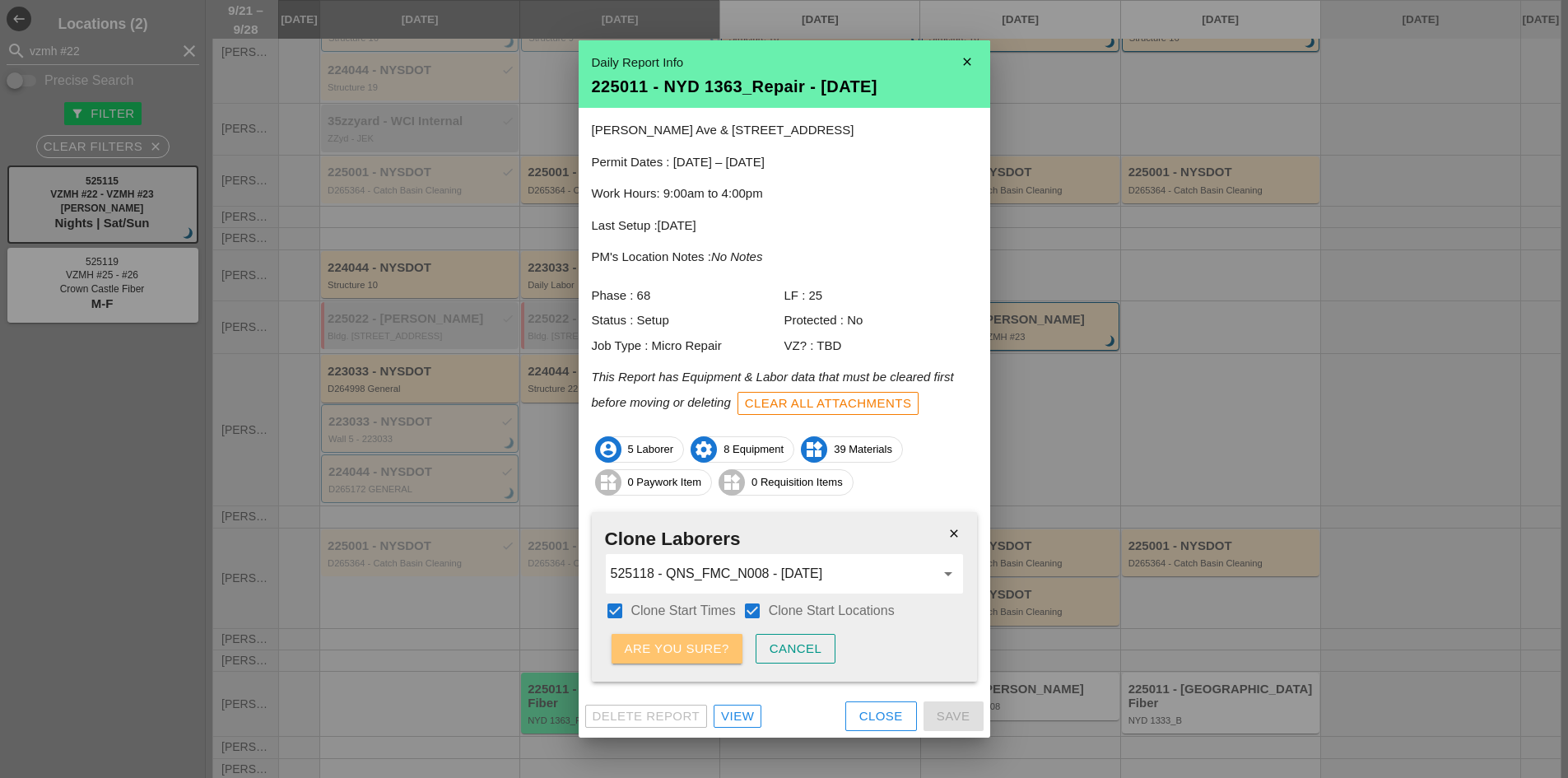
click at [706, 645] on div "Are you sure?" at bounding box center [677, 648] width 104 height 19
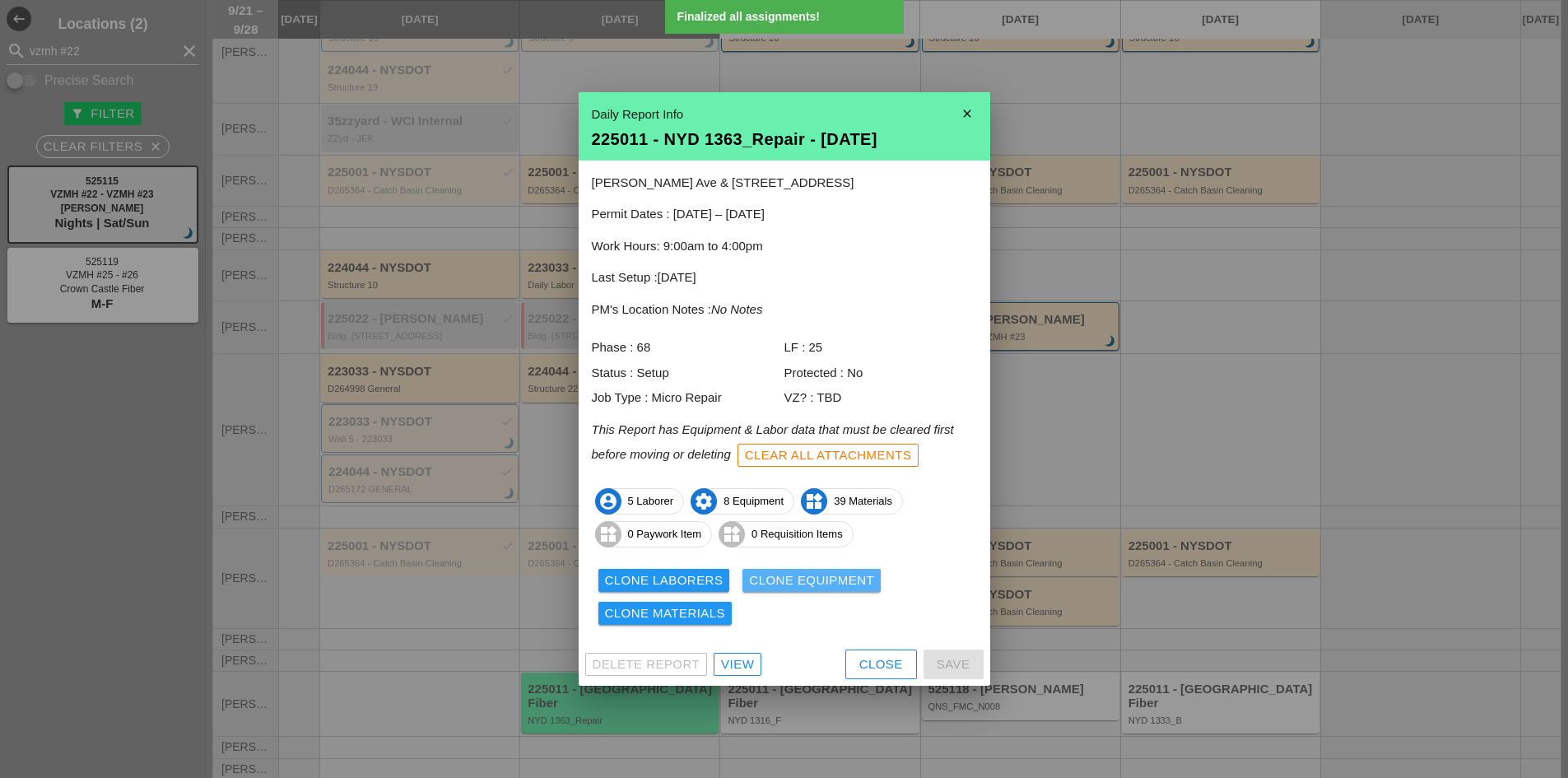
click at [796, 582] on div "Clone Equipment" at bounding box center [811, 581] width 125 height 19
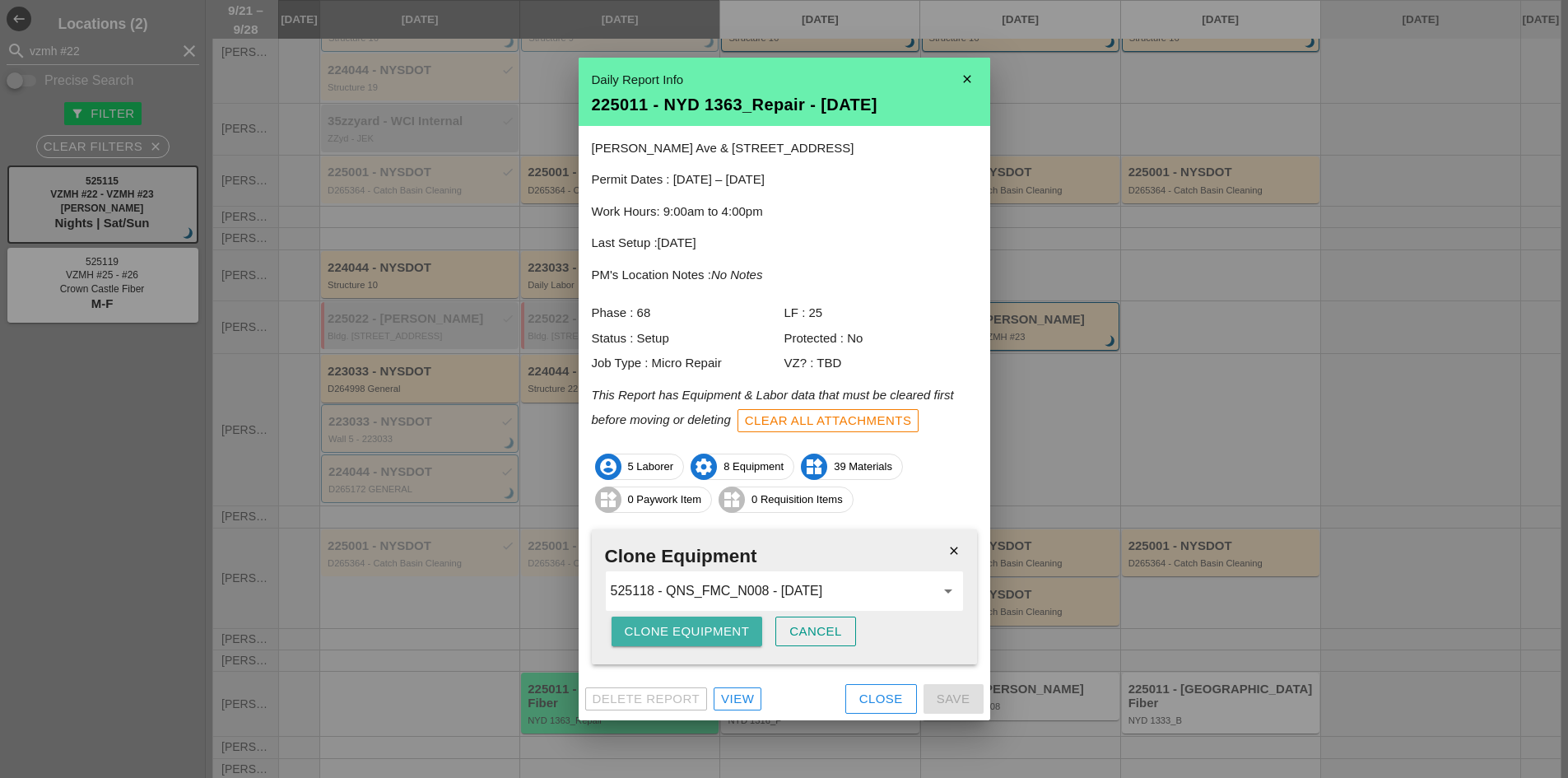
click at [732, 640] on div "Clone Equipment" at bounding box center [687, 632] width 125 height 19
click at [732, 640] on button "Clone Equipment" at bounding box center [688, 631] width 152 height 29
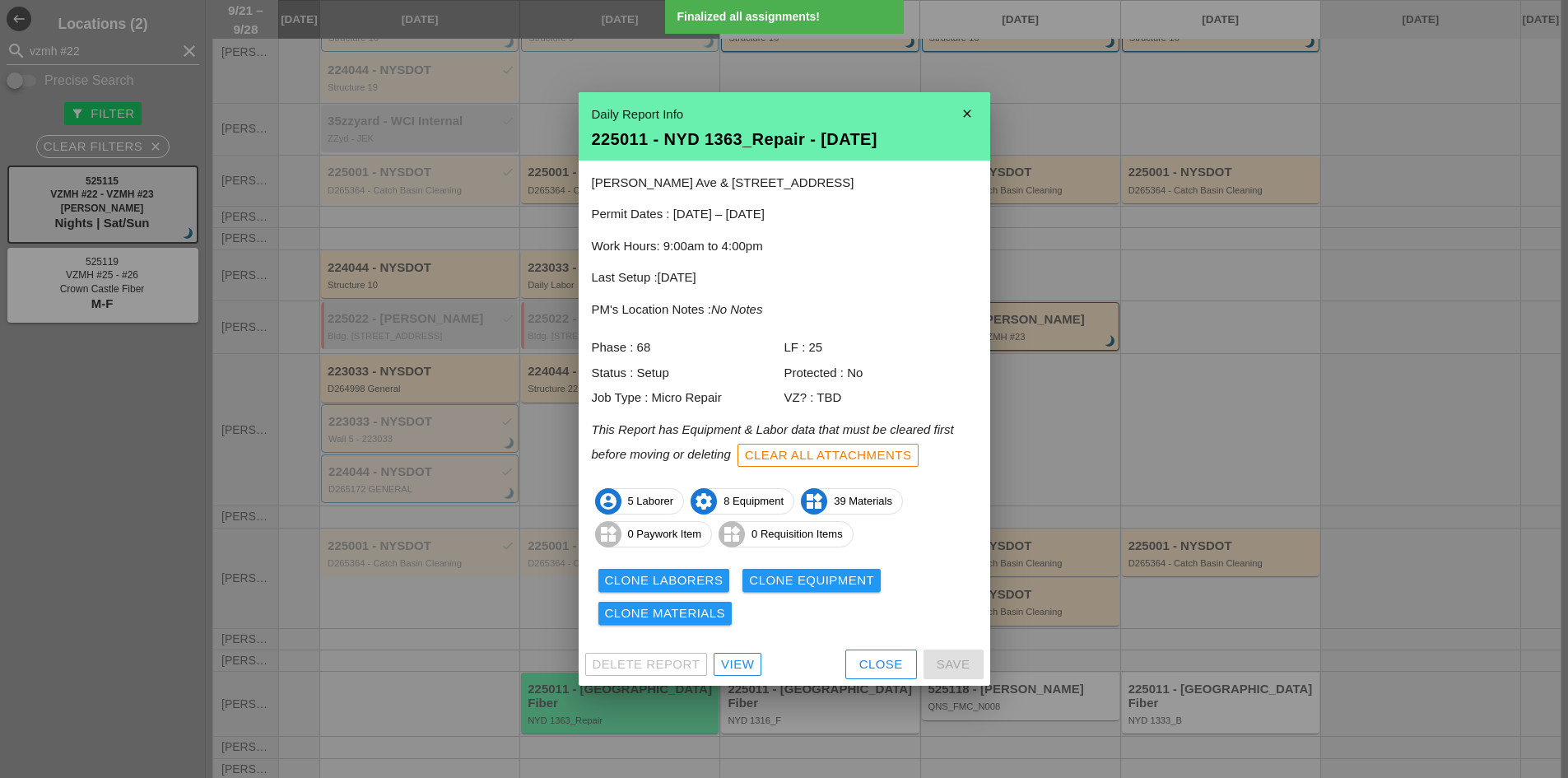
click at [688, 628] on div "Clone Laborers Clone Equipment Clone Materials" at bounding box center [784, 597] width 385 height 66
click at [677, 623] on div "Clone Materials" at bounding box center [666, 613] width 121 height 19
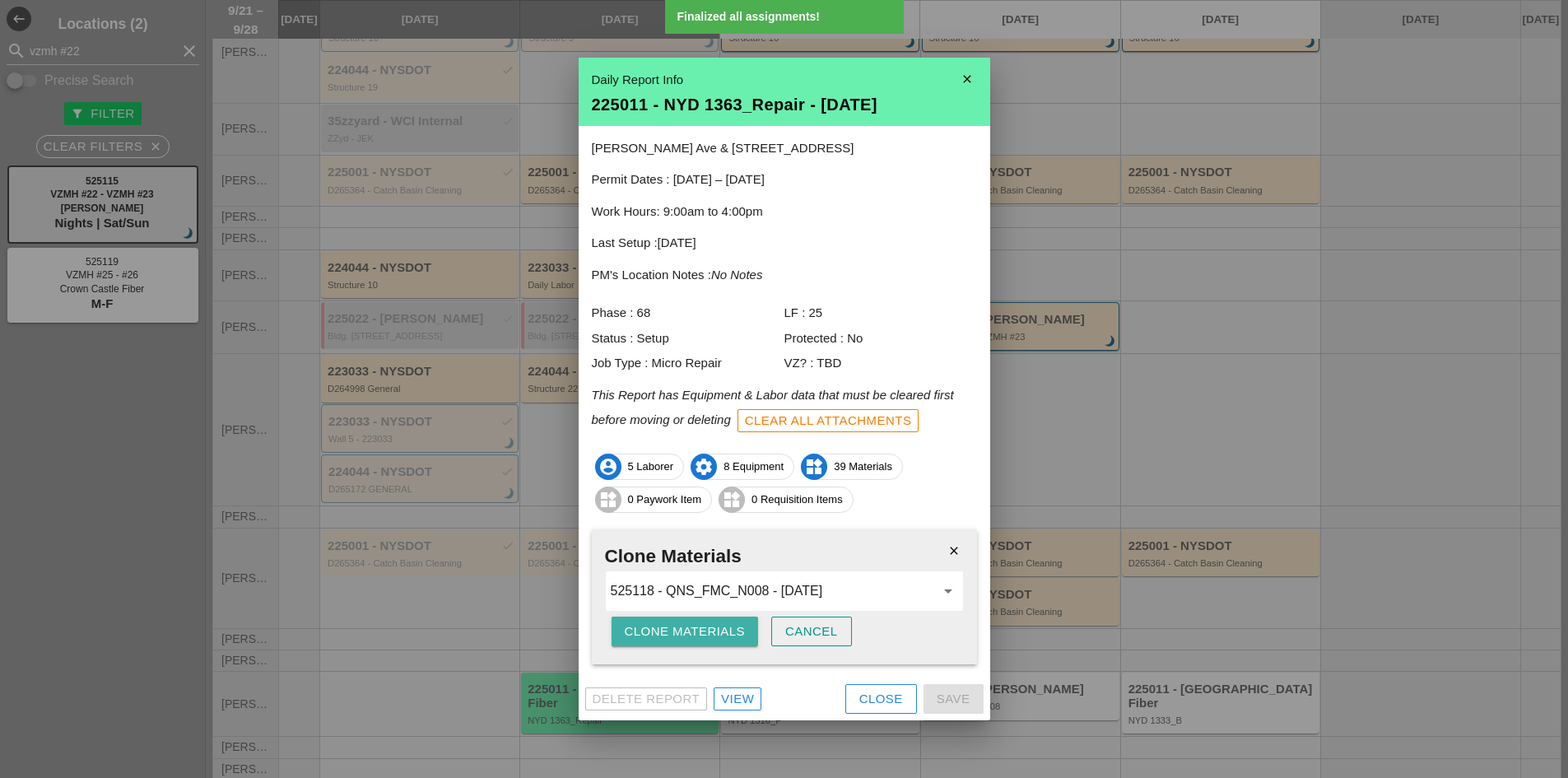
click at [672, 638] on div "Clone Materials" at bounding box center [685, 632] width 121 height 19
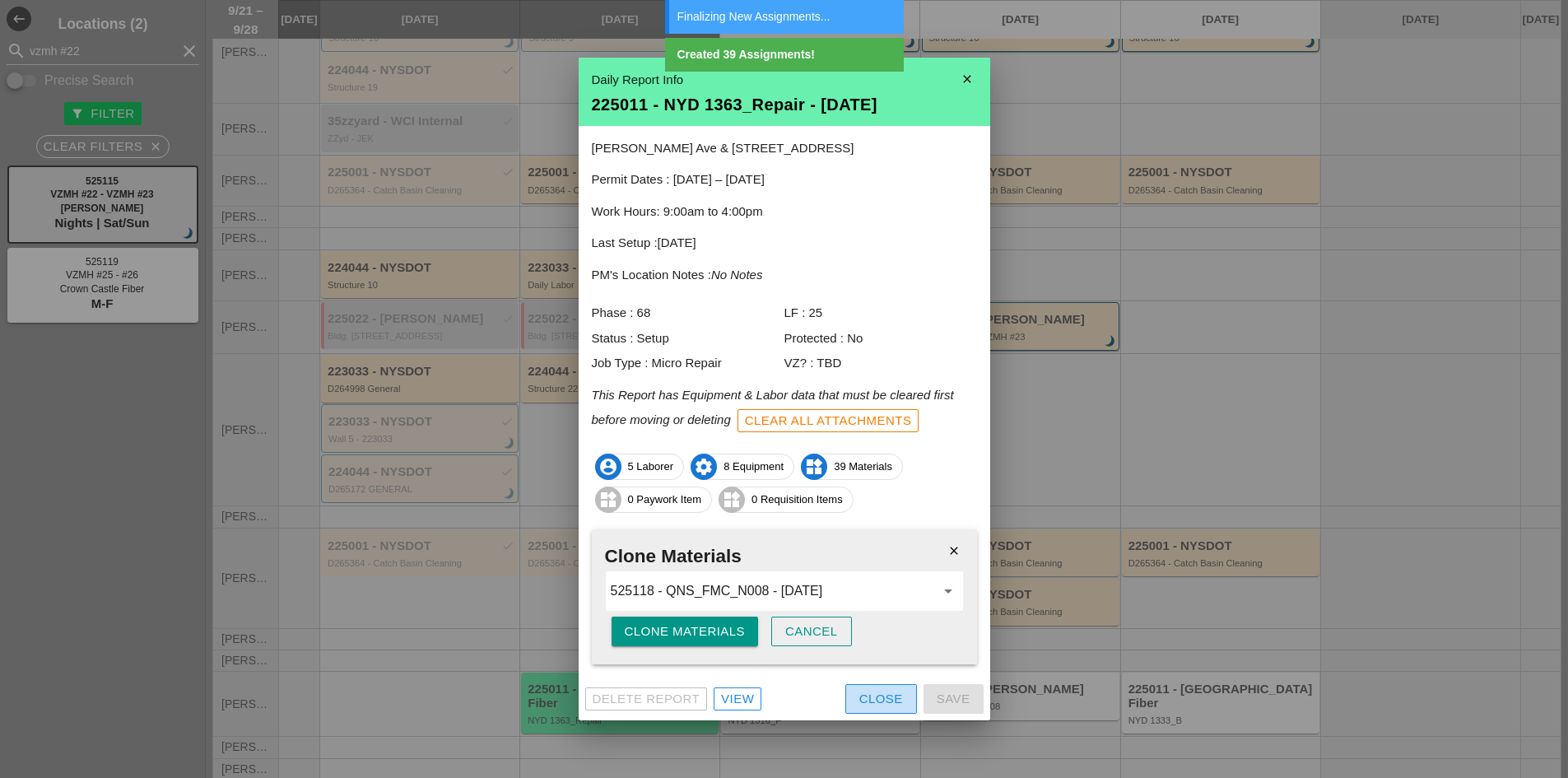
click at [859, 689] on div "Close" at bounding box center [881, 698] width 44 height 19
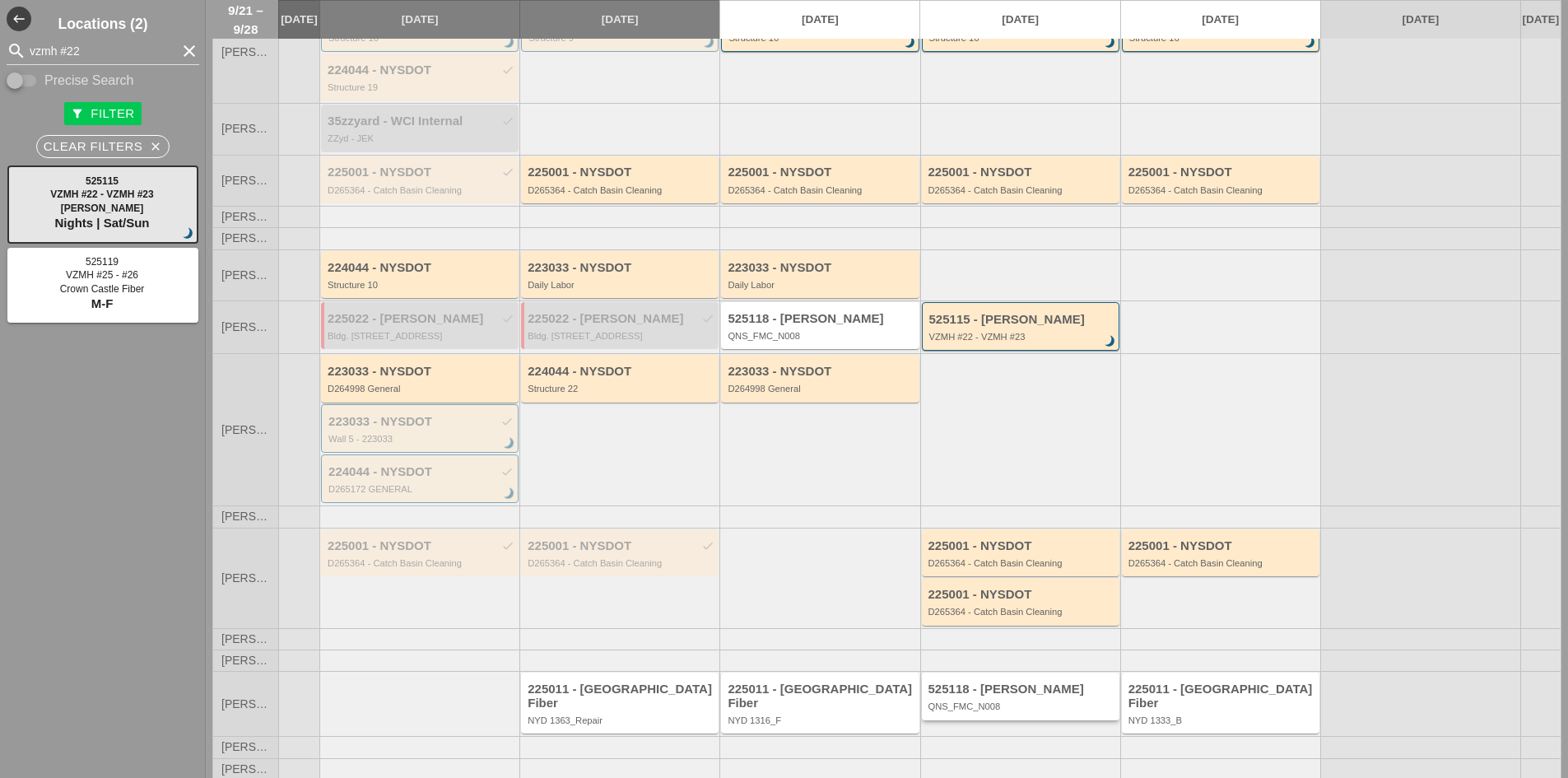
click at [986, 711] on div "QNS_FMC_N008" at bounding box center [1021, 706] width 187 height 10
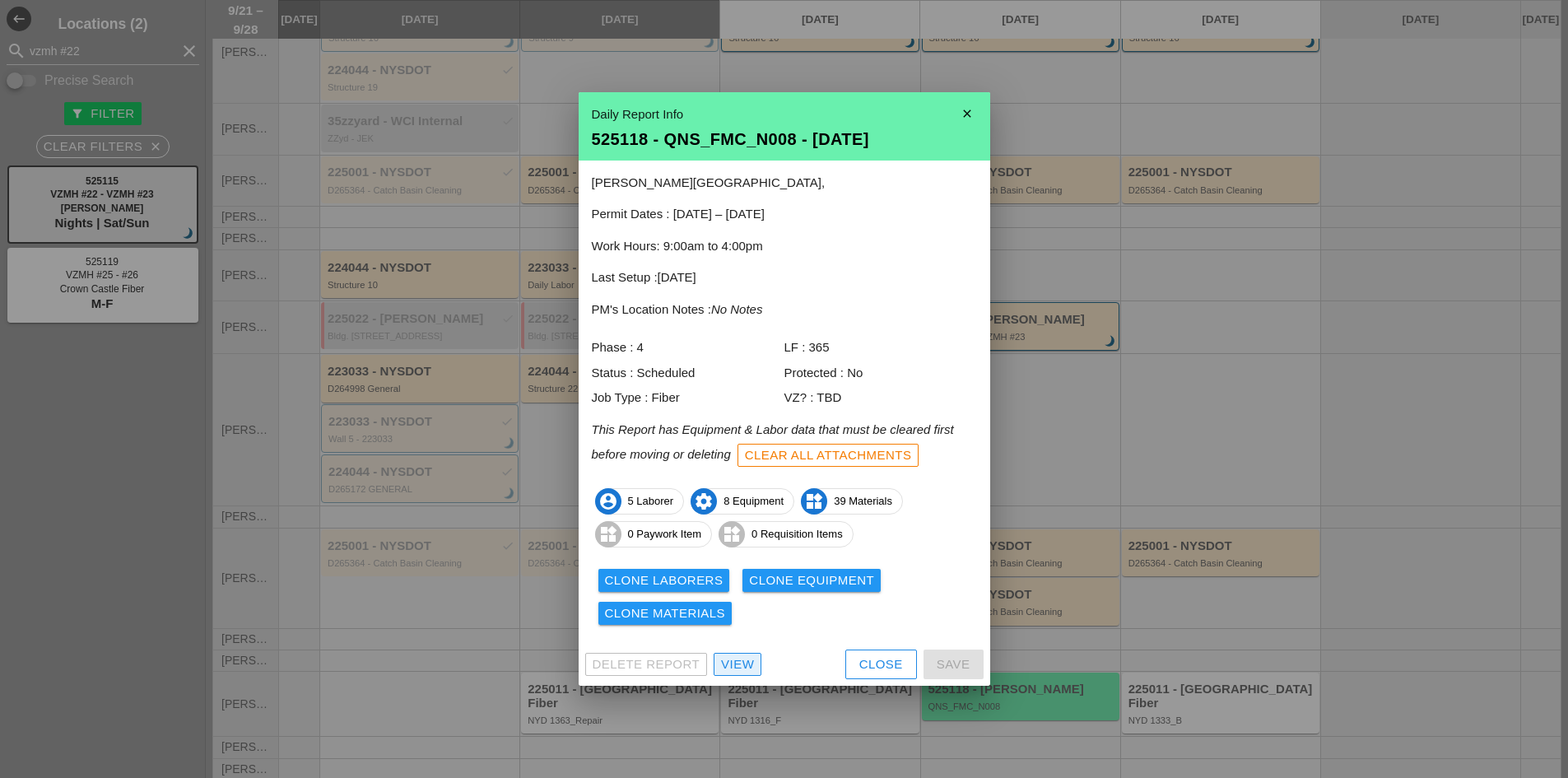
click at [752, 666] on div "View" at bounding box center [738, 665] width 33 height 19
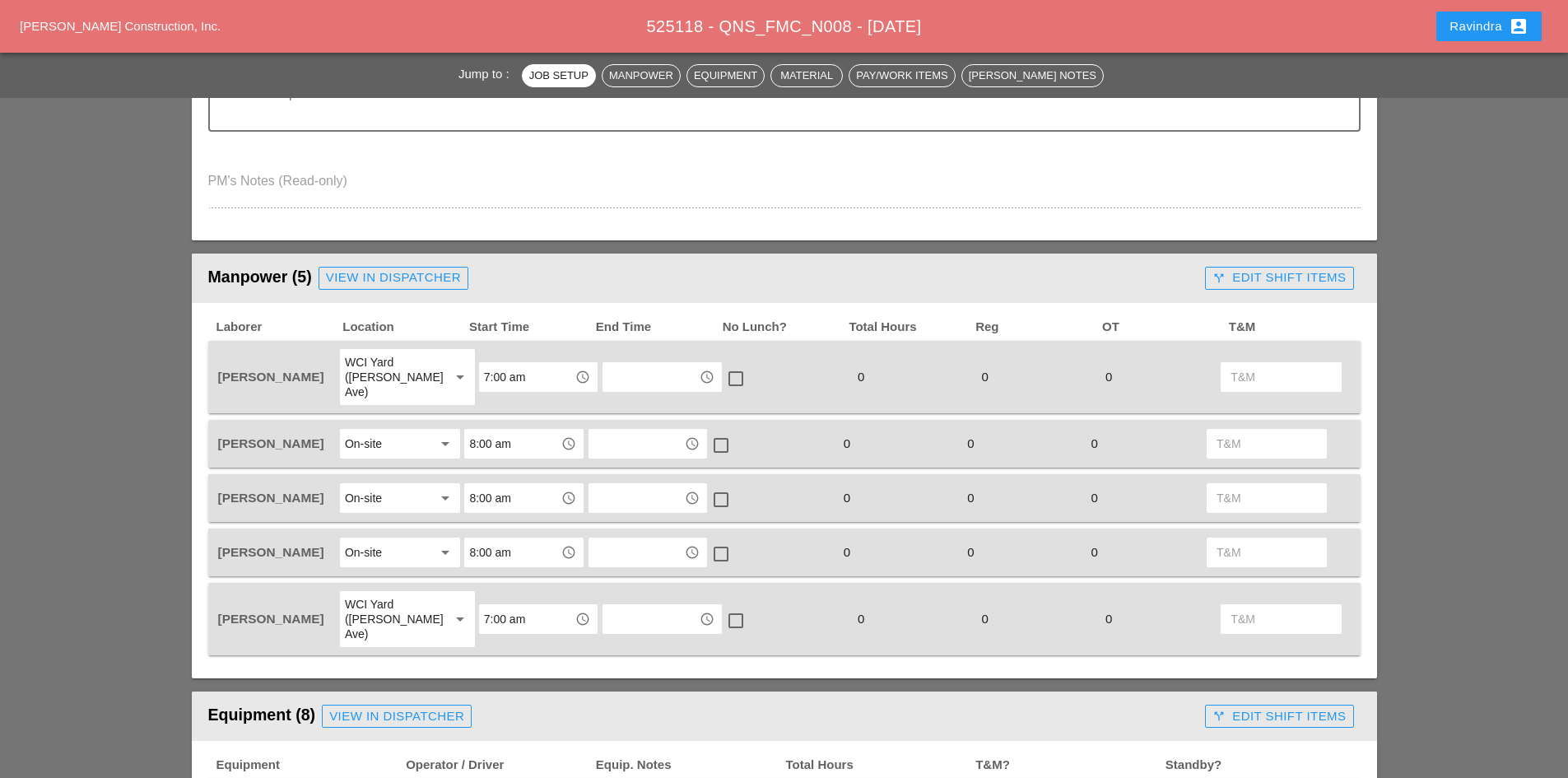
scroll to position [658, 0]
click at [524, 369] on input "7:00 am" at bounding box center [527, 376] width 86 height 27
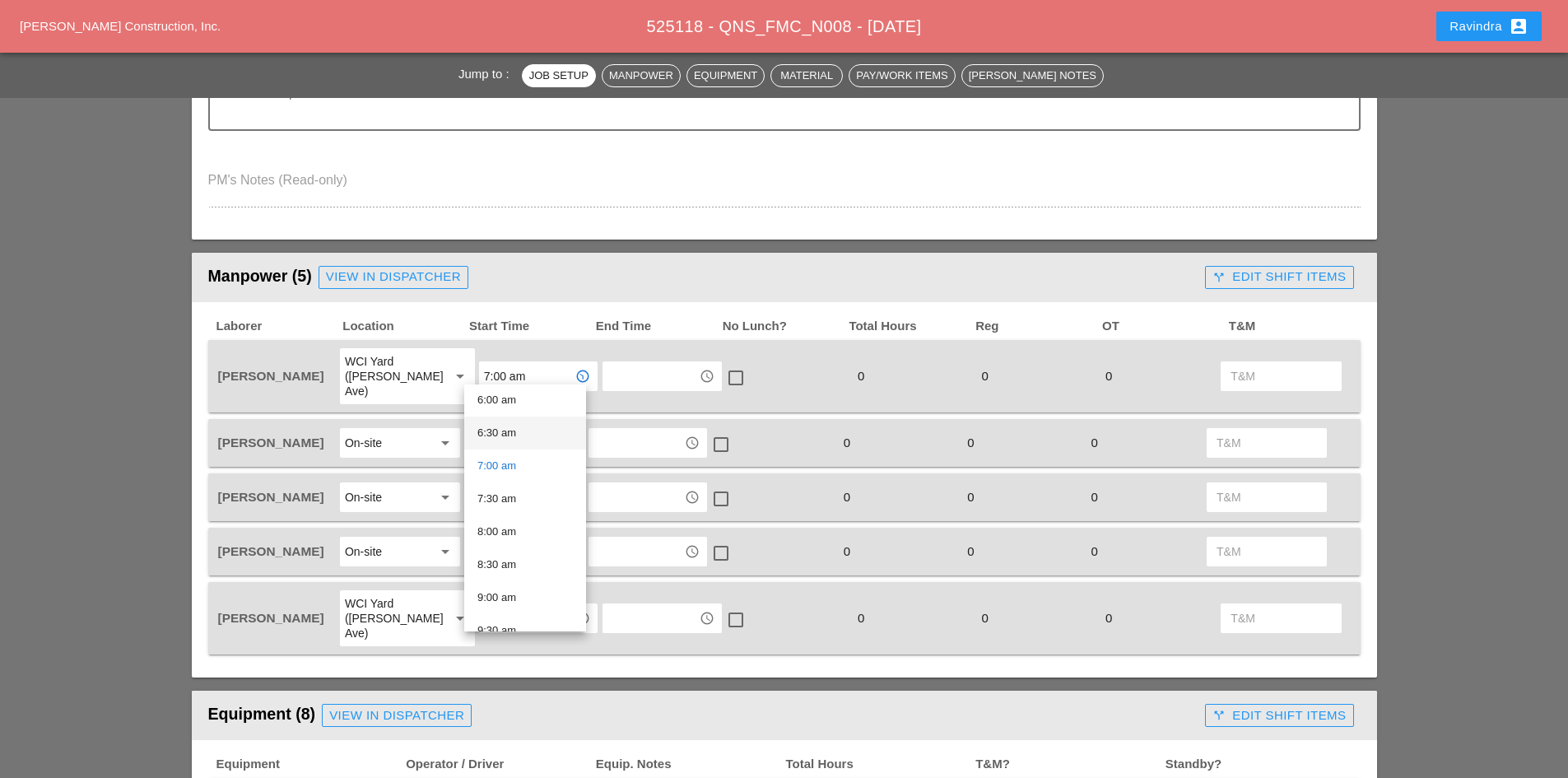
scroll to position [411, 0]
click at [517, 418] on div "6:30 am" at bounding box center [525, 421] width 95 height 20
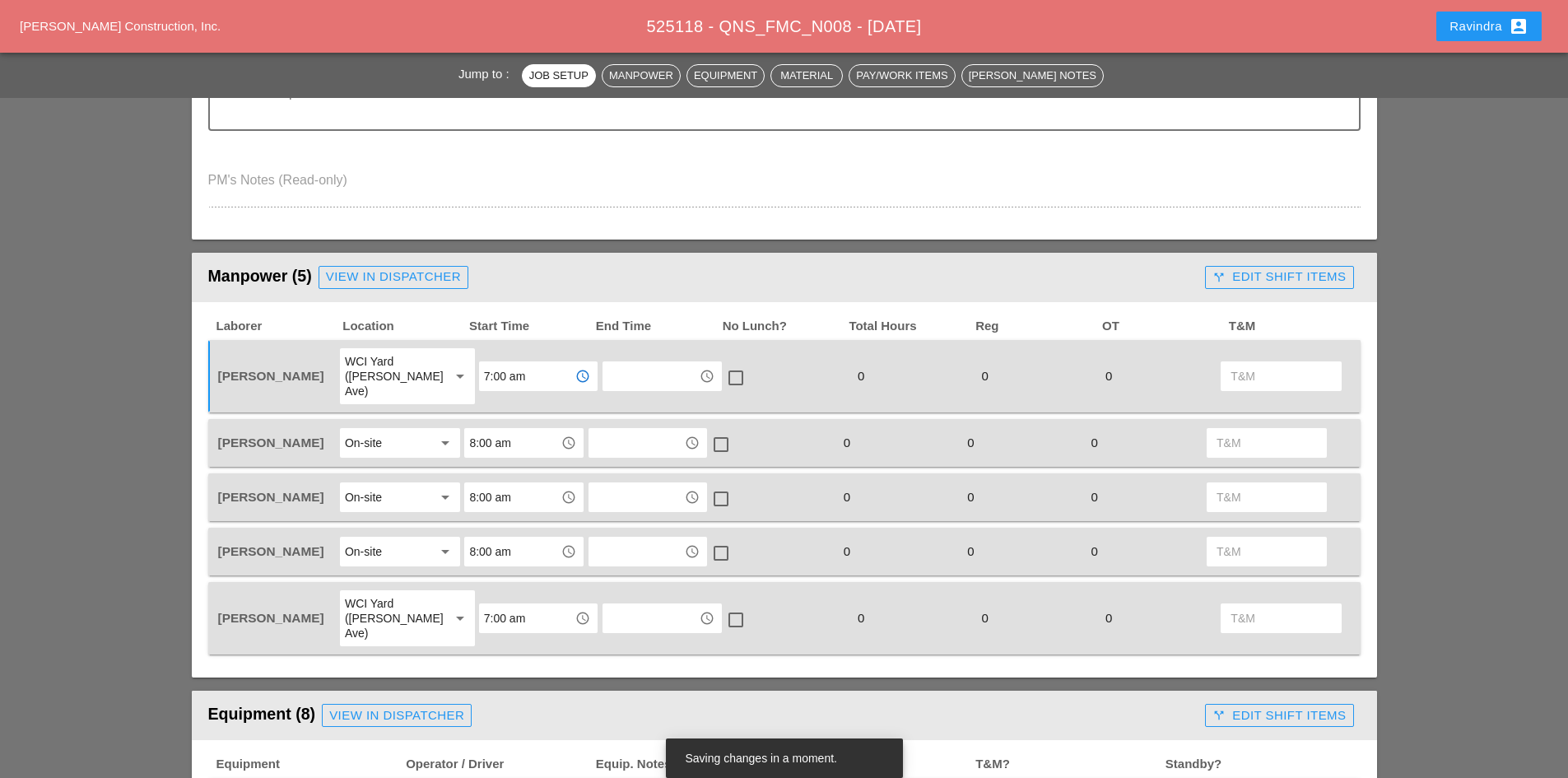
click at [423, 596] on div "WCI Yard ([PERSON_NAME] Ave)" at bounding box center [390, 618] width 91 height 45
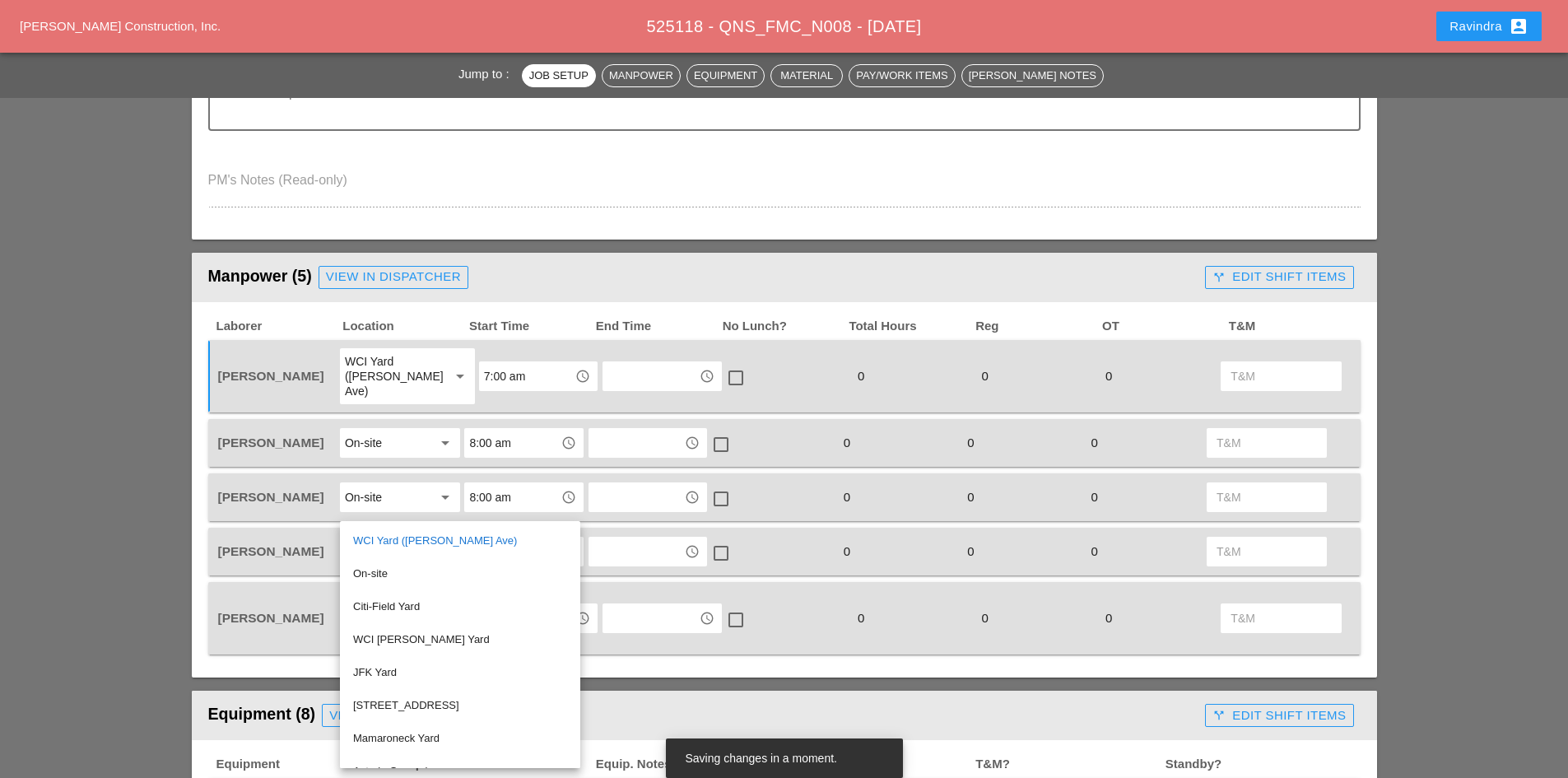
drag, startPoint x: 585, startPoint y: 688, endPoint x: 585, endPoint y: 668, distance: 20.0
click at [586, 698] on div "Equipment (8) View in Dispatcher" at bounding box center [704, 715] width 991 height 33
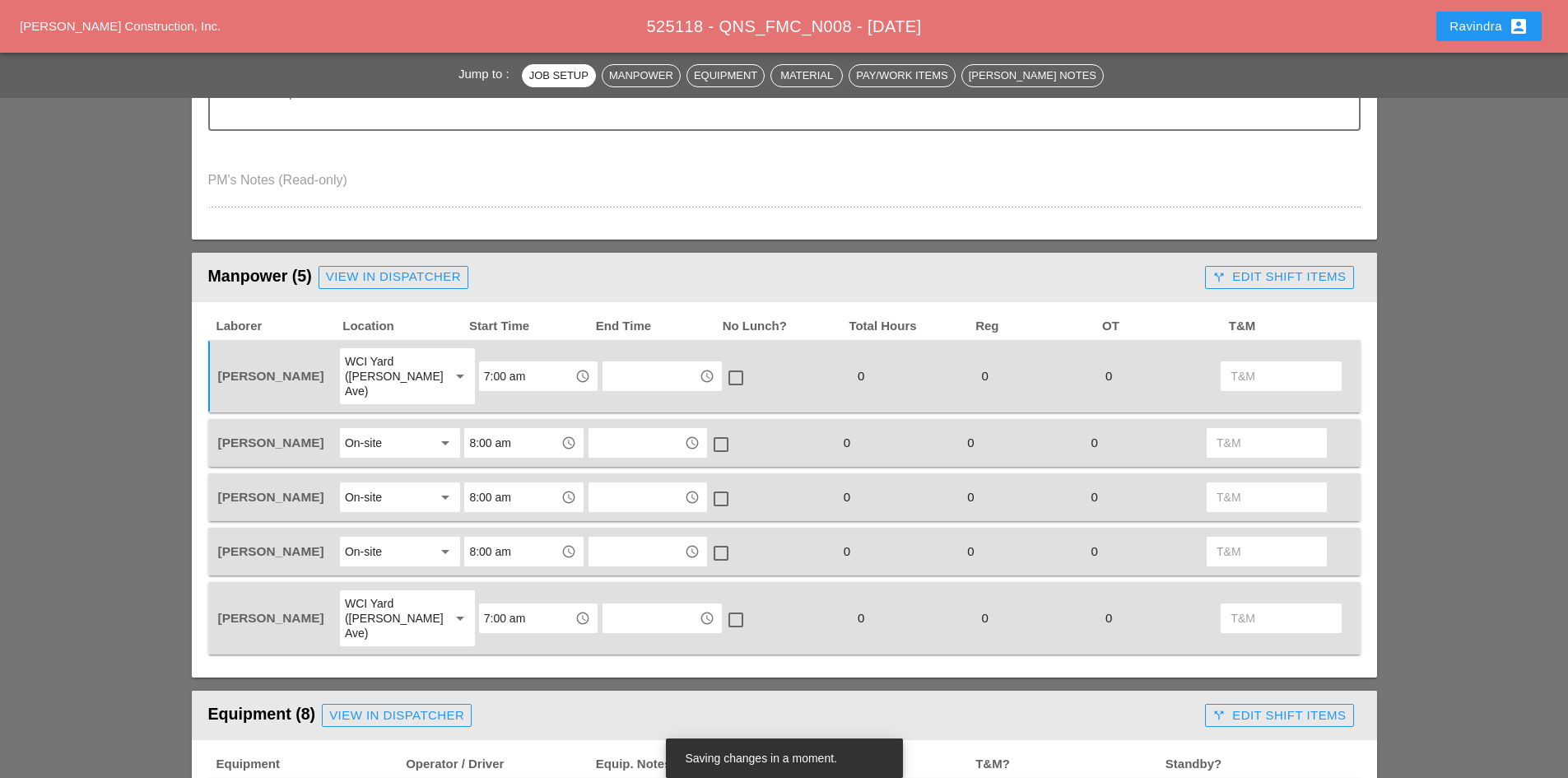
click at [521, 605] on input "7:00 am" at bounding box center [527, 618] width 86 height 27
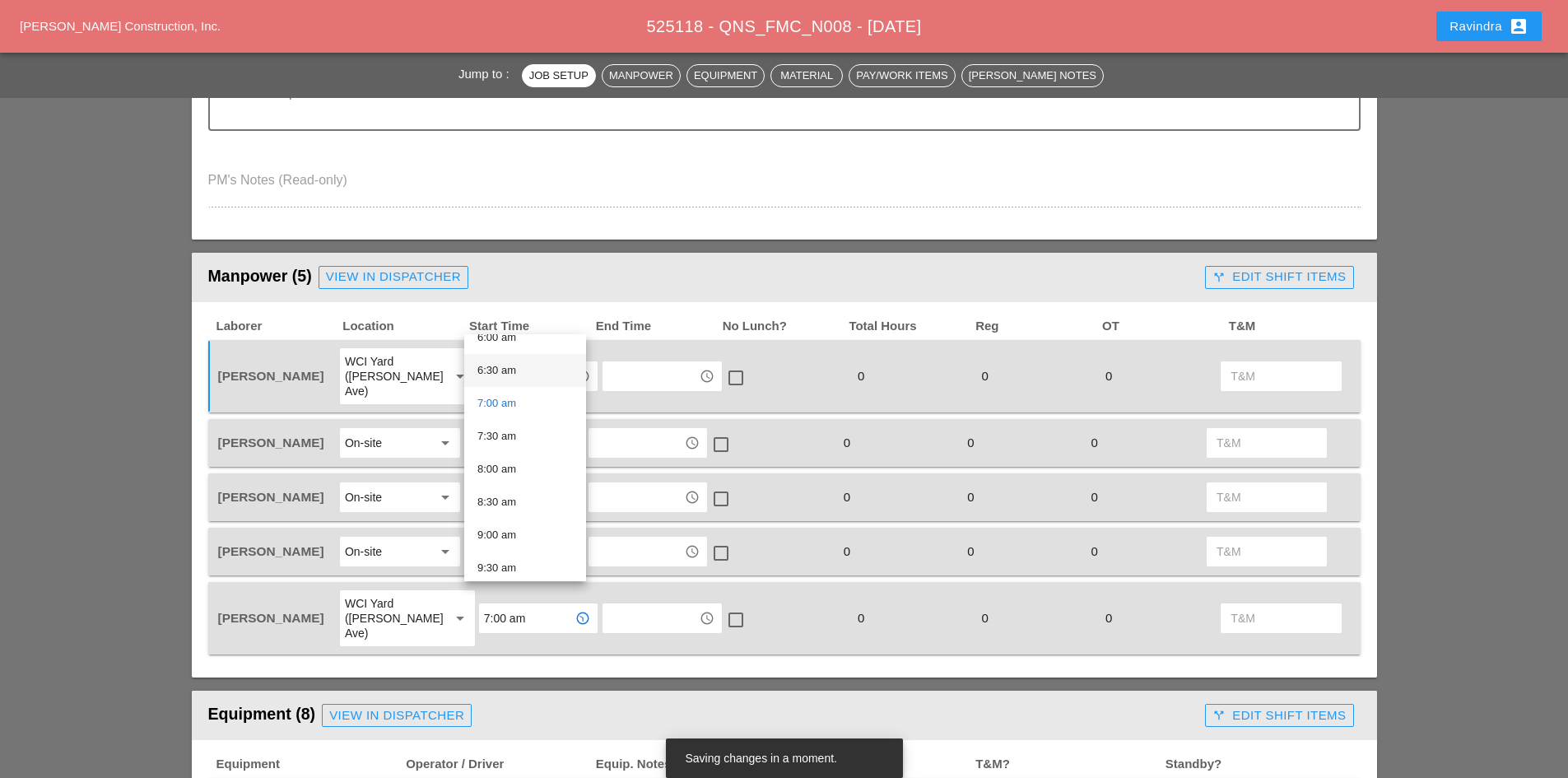
click at [512, 368] on div "6:30 am" at bounding box center [525, 370] width 95 height 20
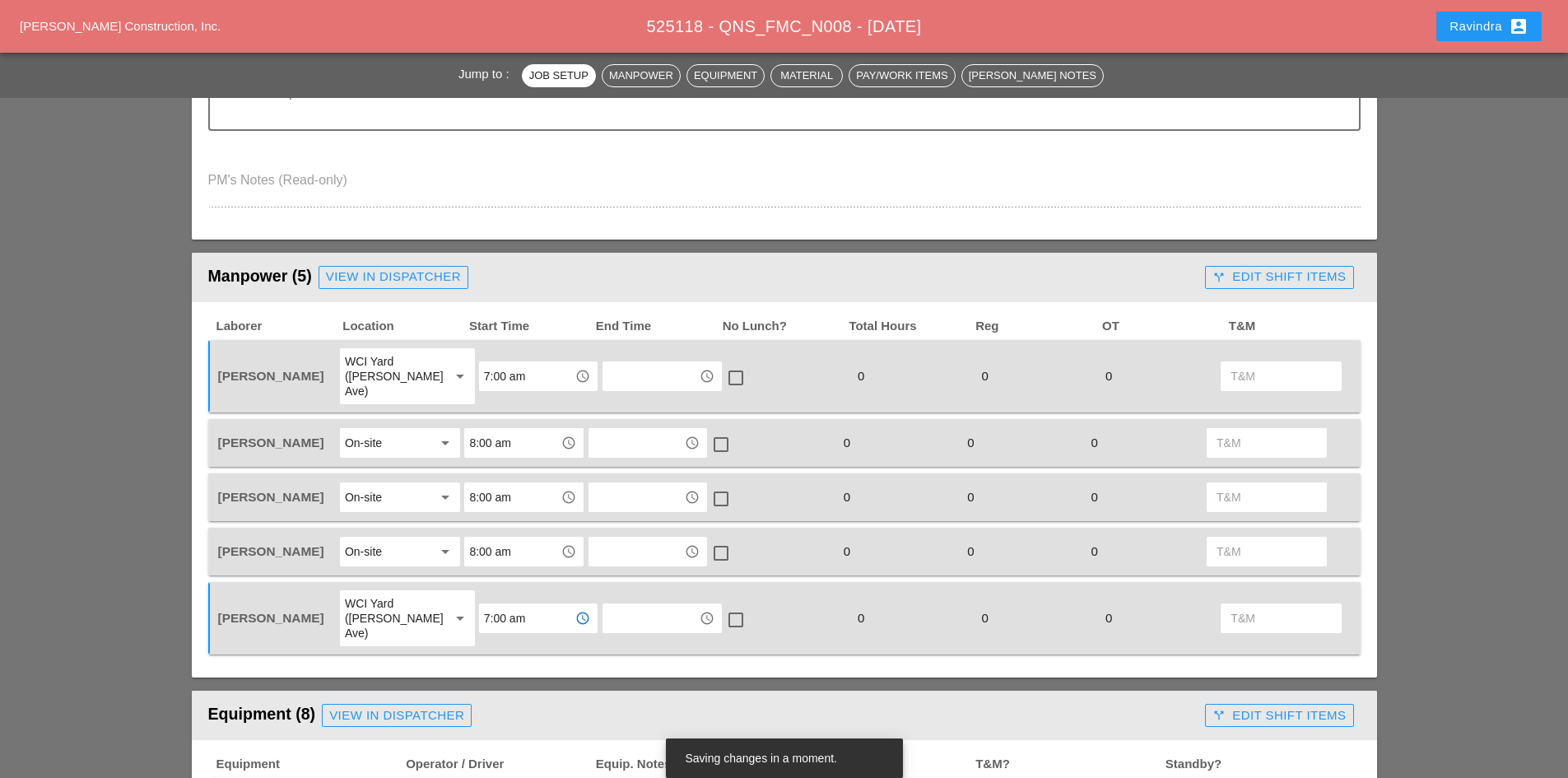
click at [546, 658] on div "Manpower (5) View in Dispatcher - All Workers Must Show up 15 Minutes Before St…" at bounding box center [784, 786] width 1185 height 1069
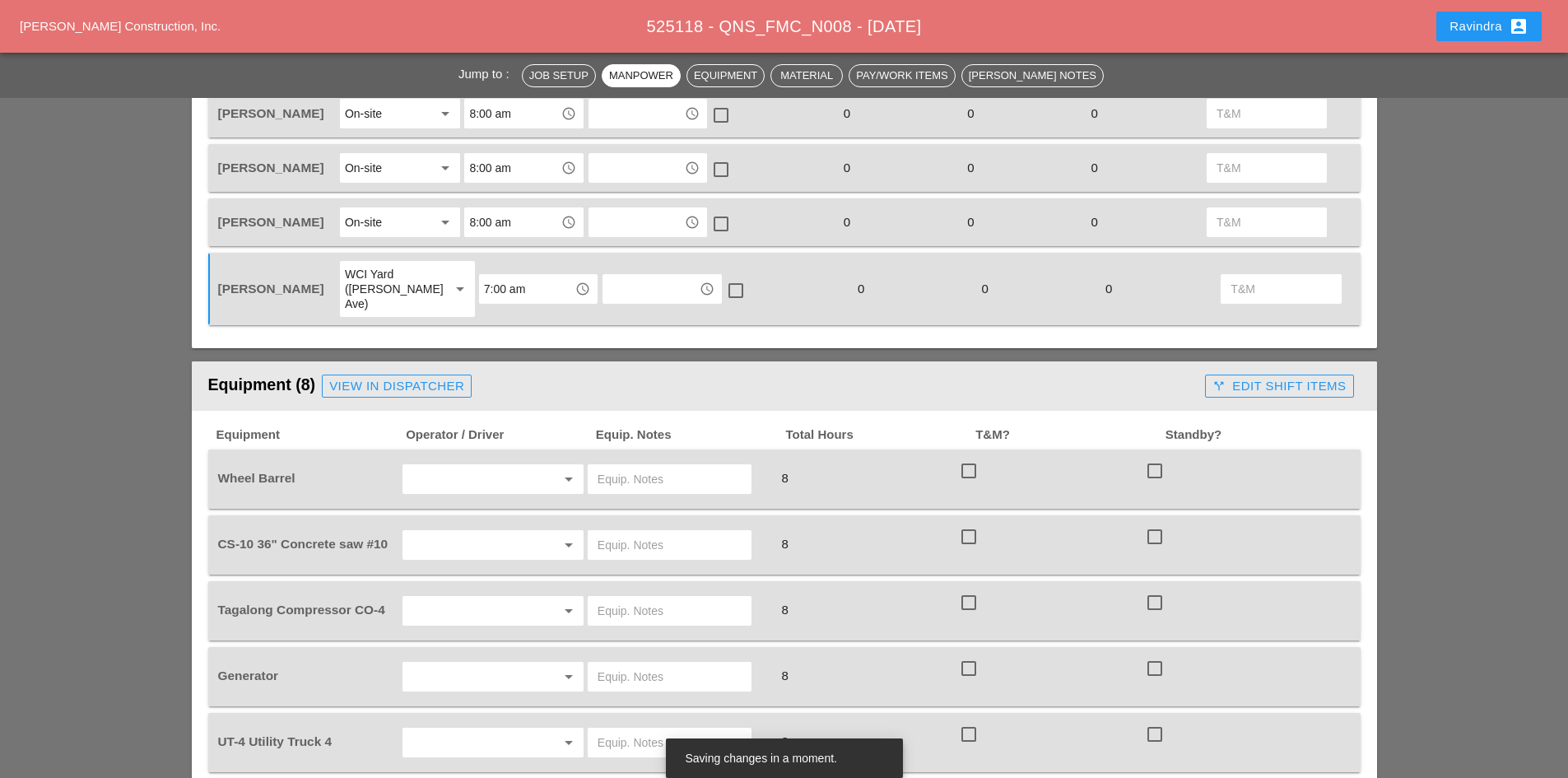
scroll to position [1070, 0]
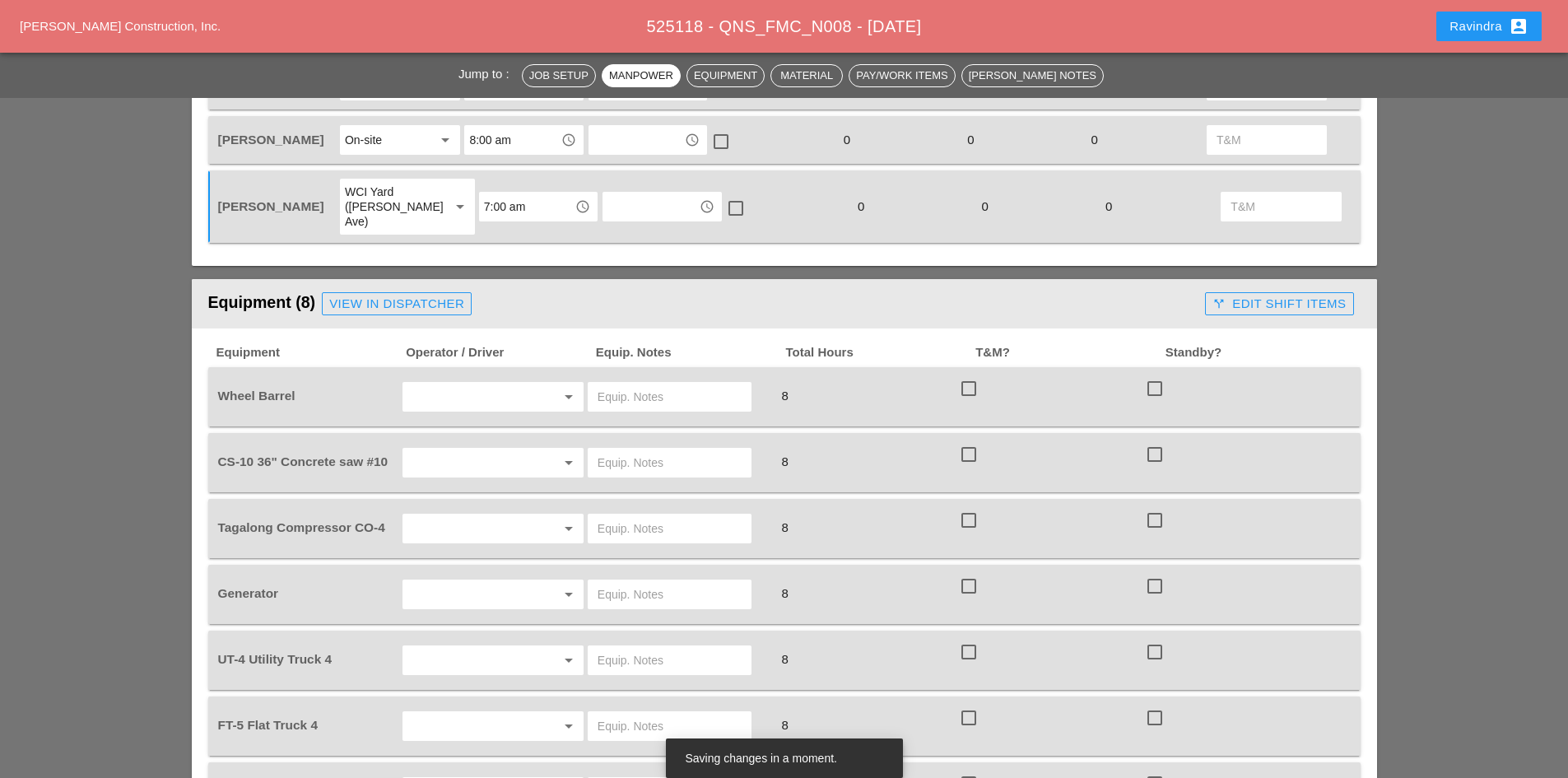
click at [480, 382] on div "arrow_drop_down" at bounding box center [493, 397] width 183 height 31
click at [481, 383] on input "text" at bounding box center [470, 396] width 125 height 27
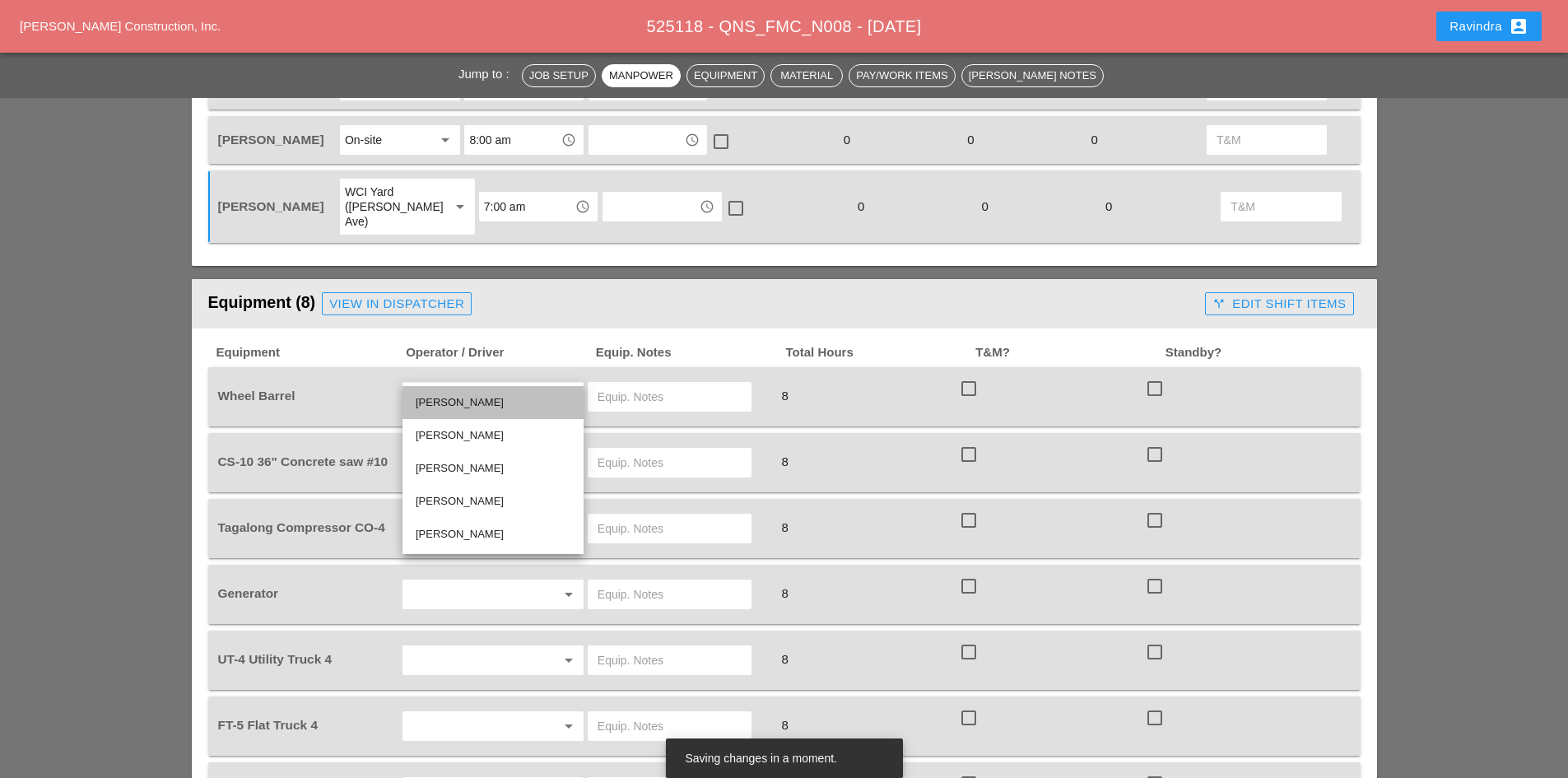
click at [458, 408] on div "[PERSON_NAME]" at bounding box center [493, 402] width 155 height 20
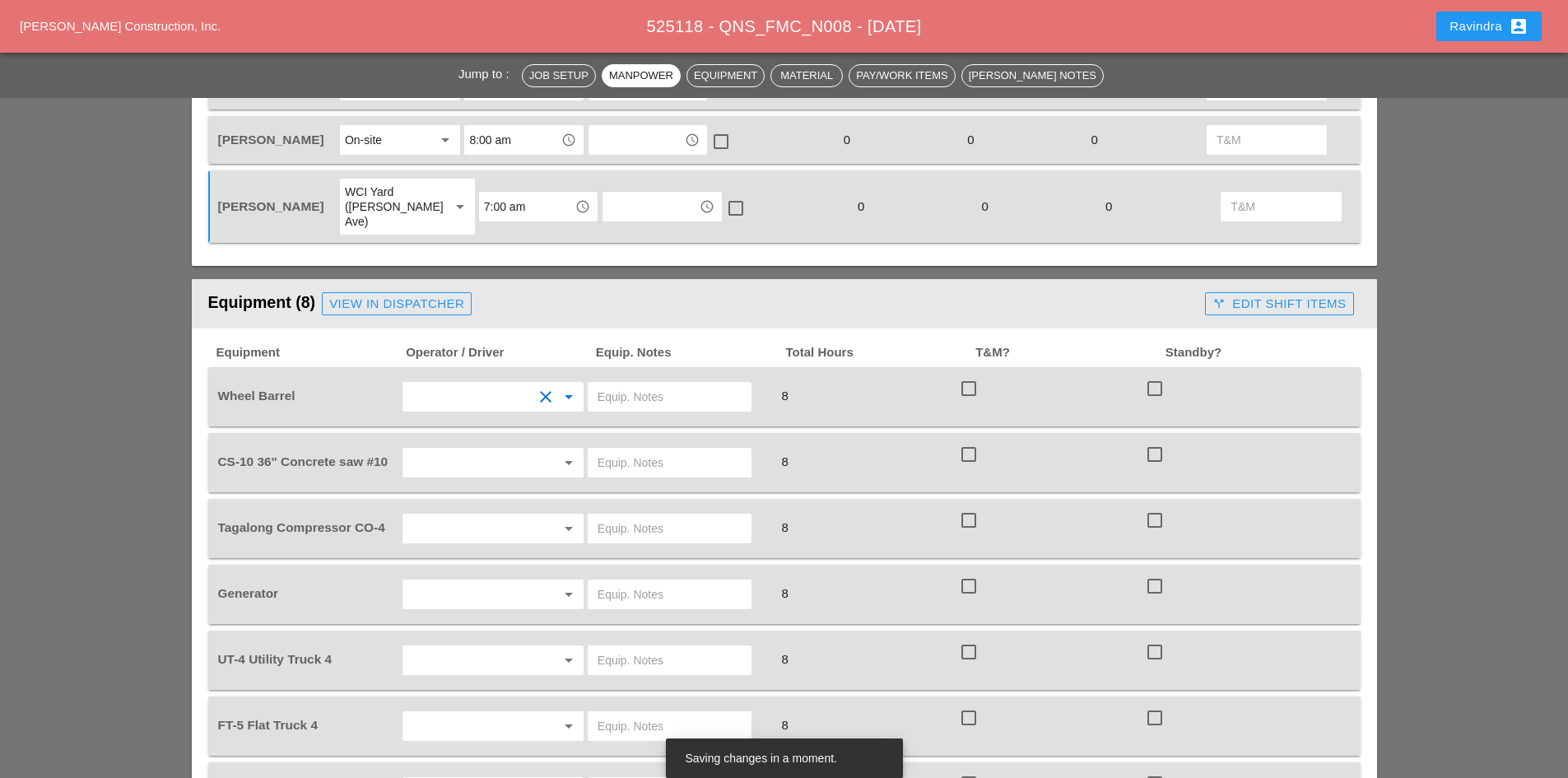
click at [664, 383] on input "text" at bounding box center [670, 396] width 144 height 27
type input "ON TRUCK"
click at [437, 448] on div "arrow_drop_down" at bounding box center [493, 463] width 181 height 29
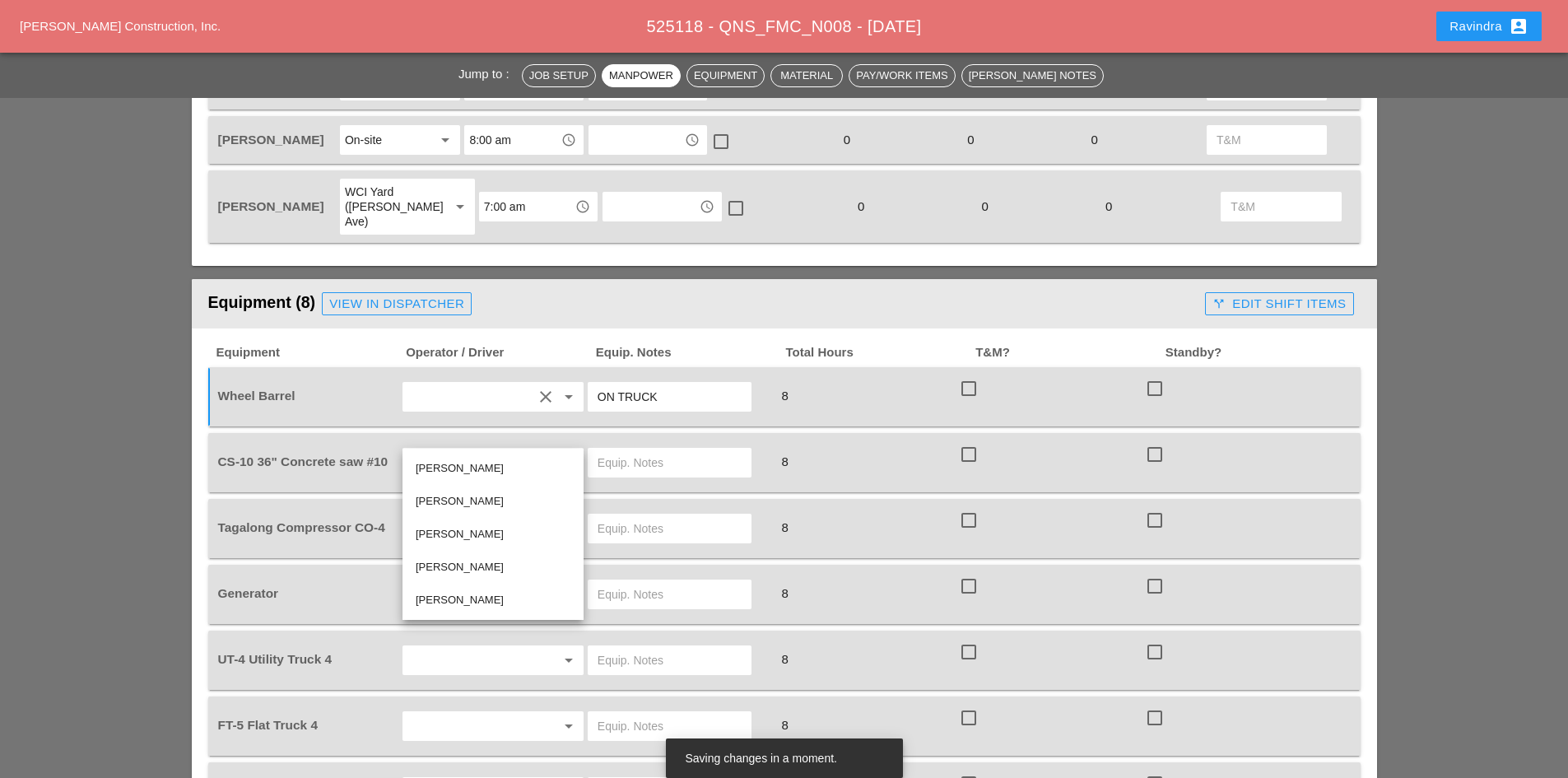
click at [456, 464] on div "[PERSON_NAME]" at bounding box center [493, 468] width 155 height 20
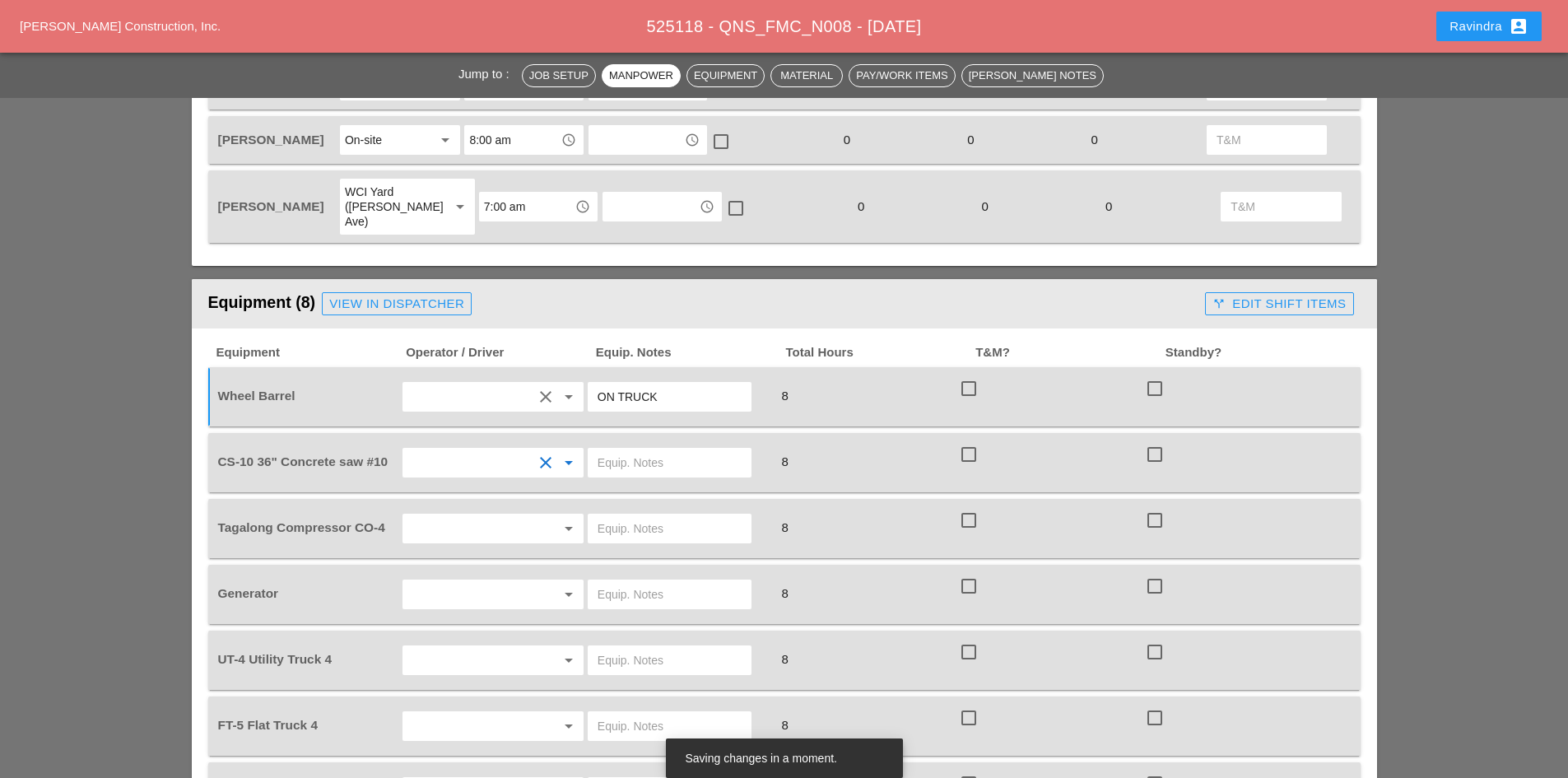
click at [670, 450] on input "text" at bounding box center [670, 463] width 144 height 27
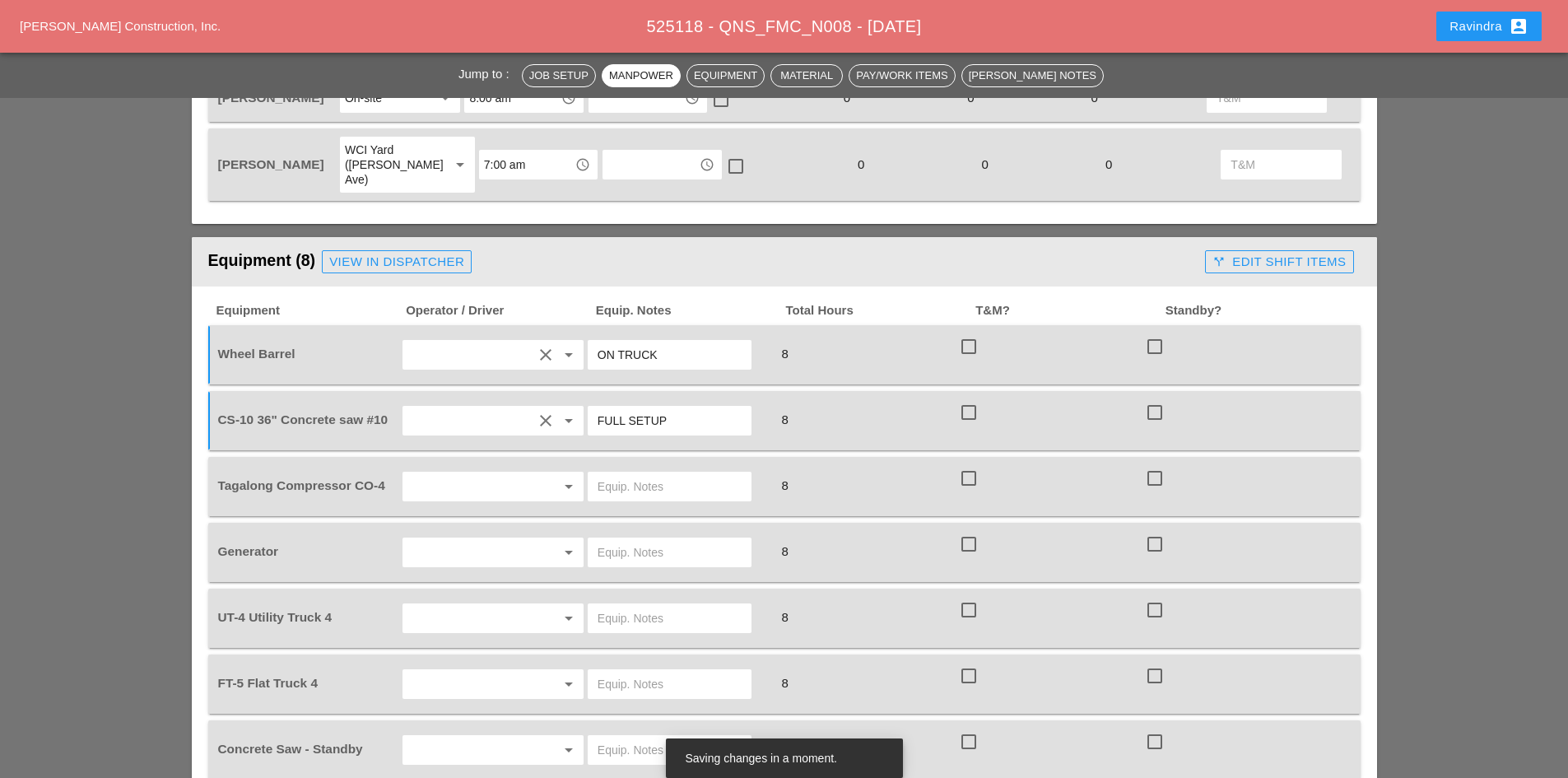
scroll to position [1152, 0]
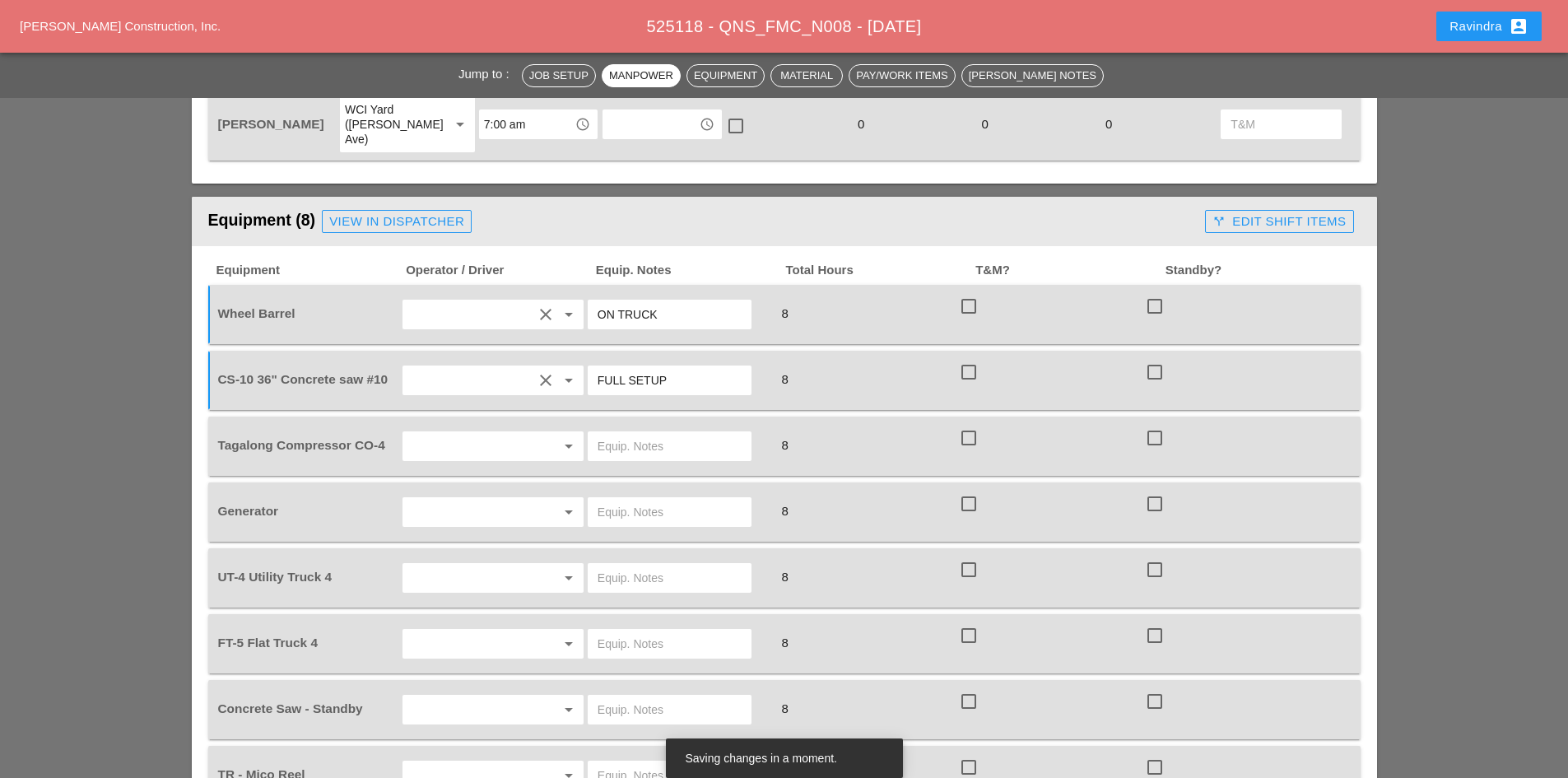
type input "FULL SETUP"
click at [507, 432] on input "text" at bounding box center [470, 445] width 125 height 27
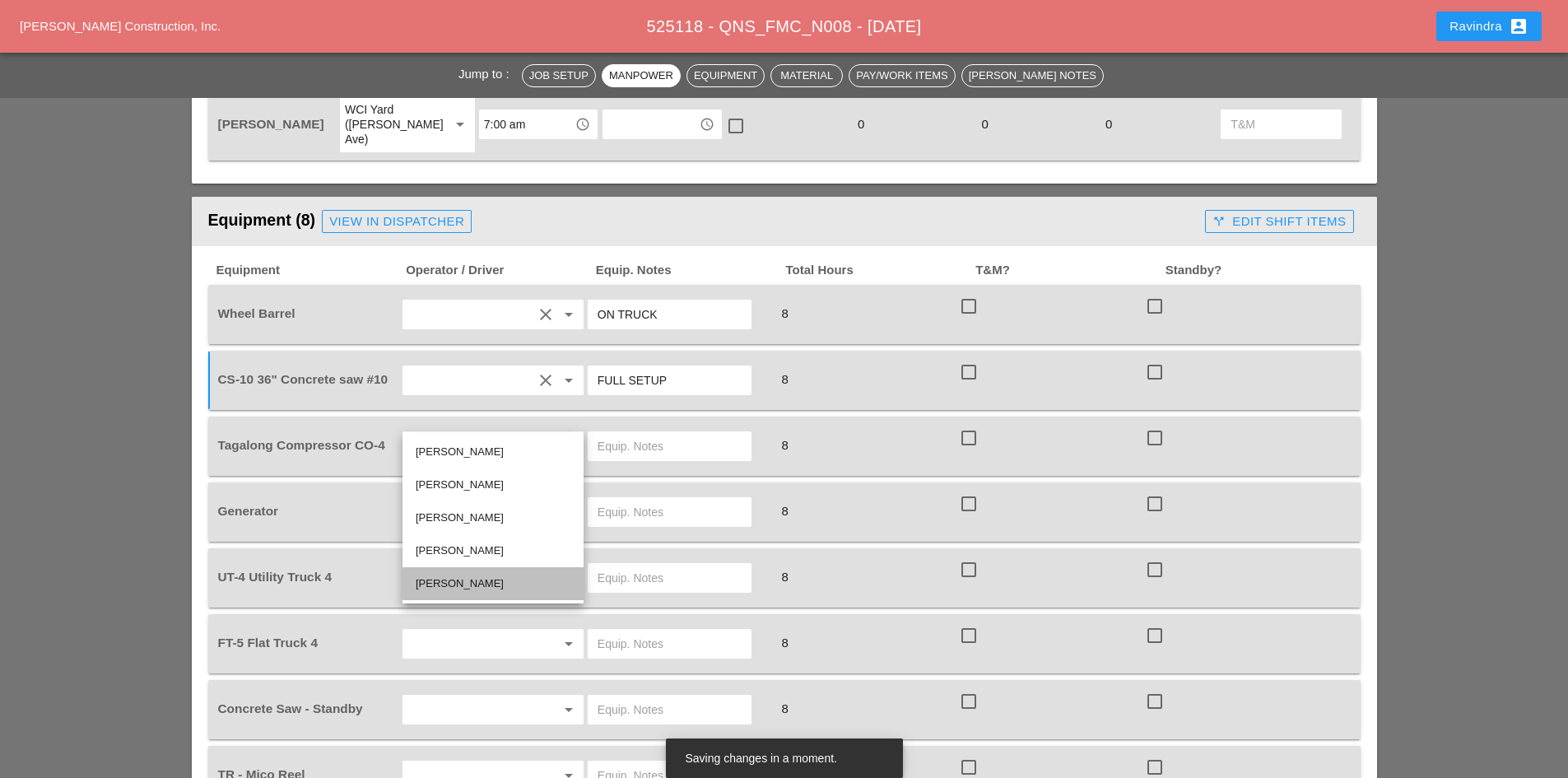
click at [472, 577] on div "[PERSON_NAME]" at bounding box center [493, 583] width 155 height 20
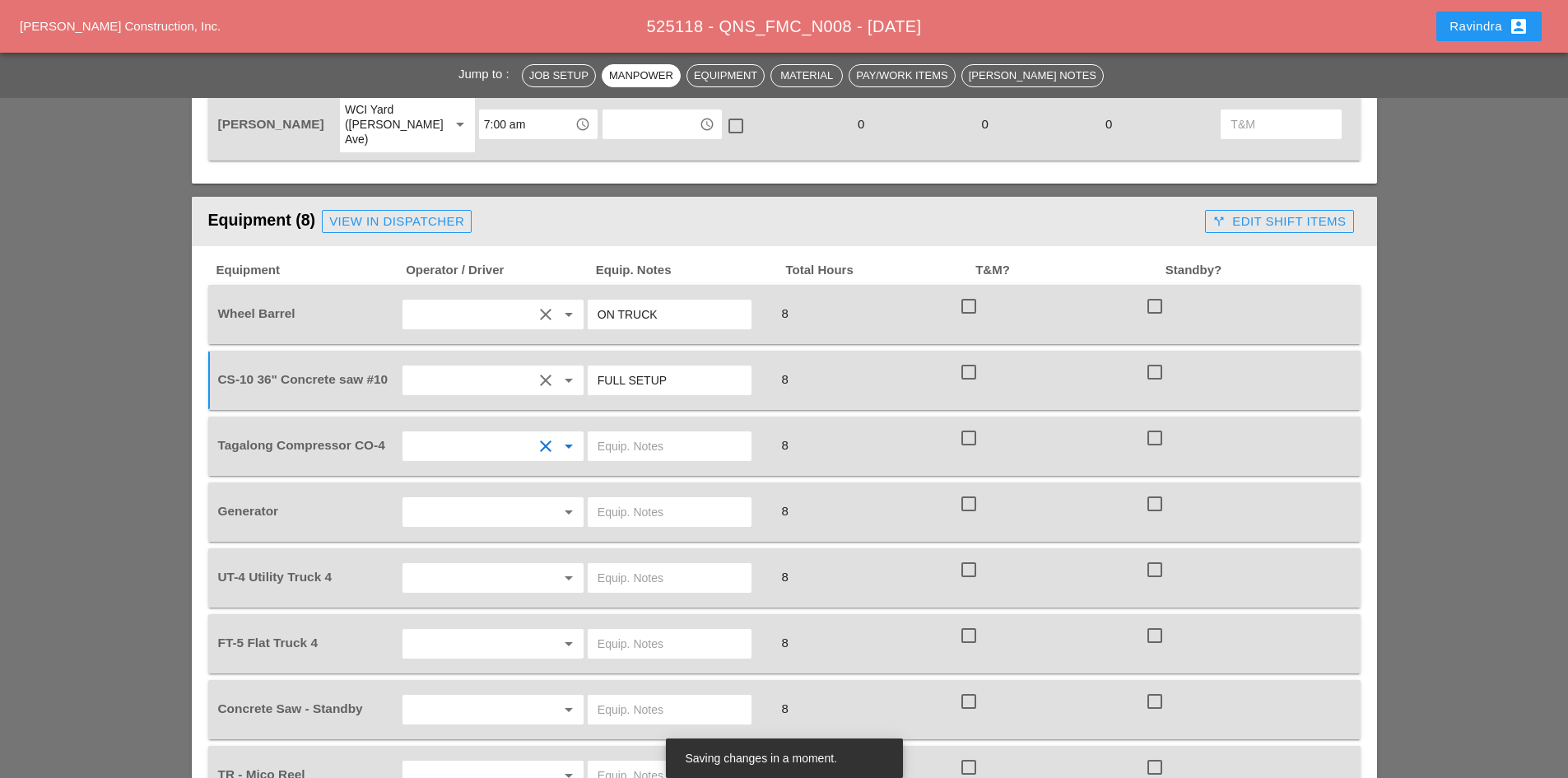
click at [607, 432] on input "text" at bounding box center [670, 445] width 144 height 27
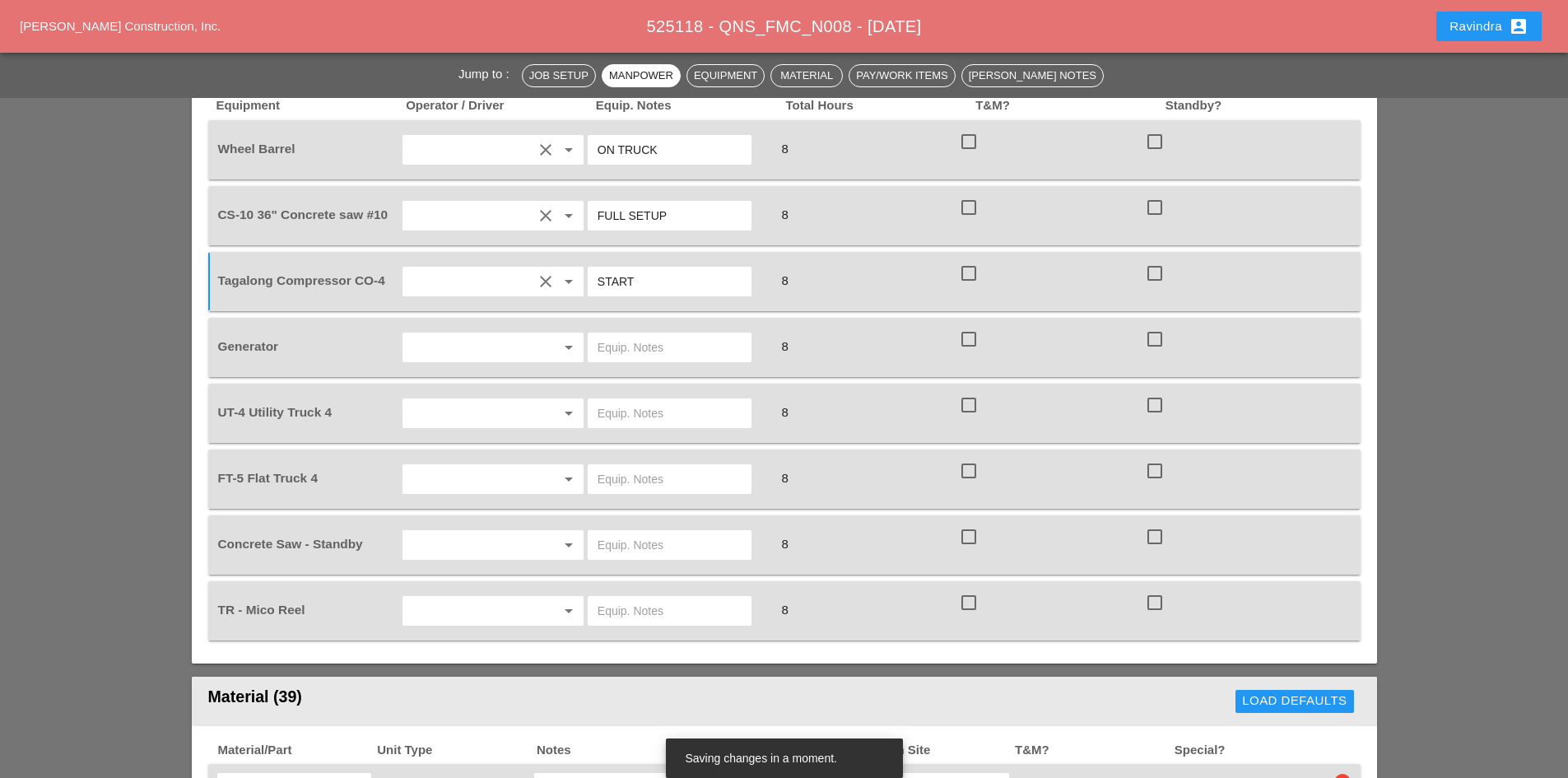
type input "START"
click at [464, 334] on input "text" at bounding box center [470, 346] width 125 height 27
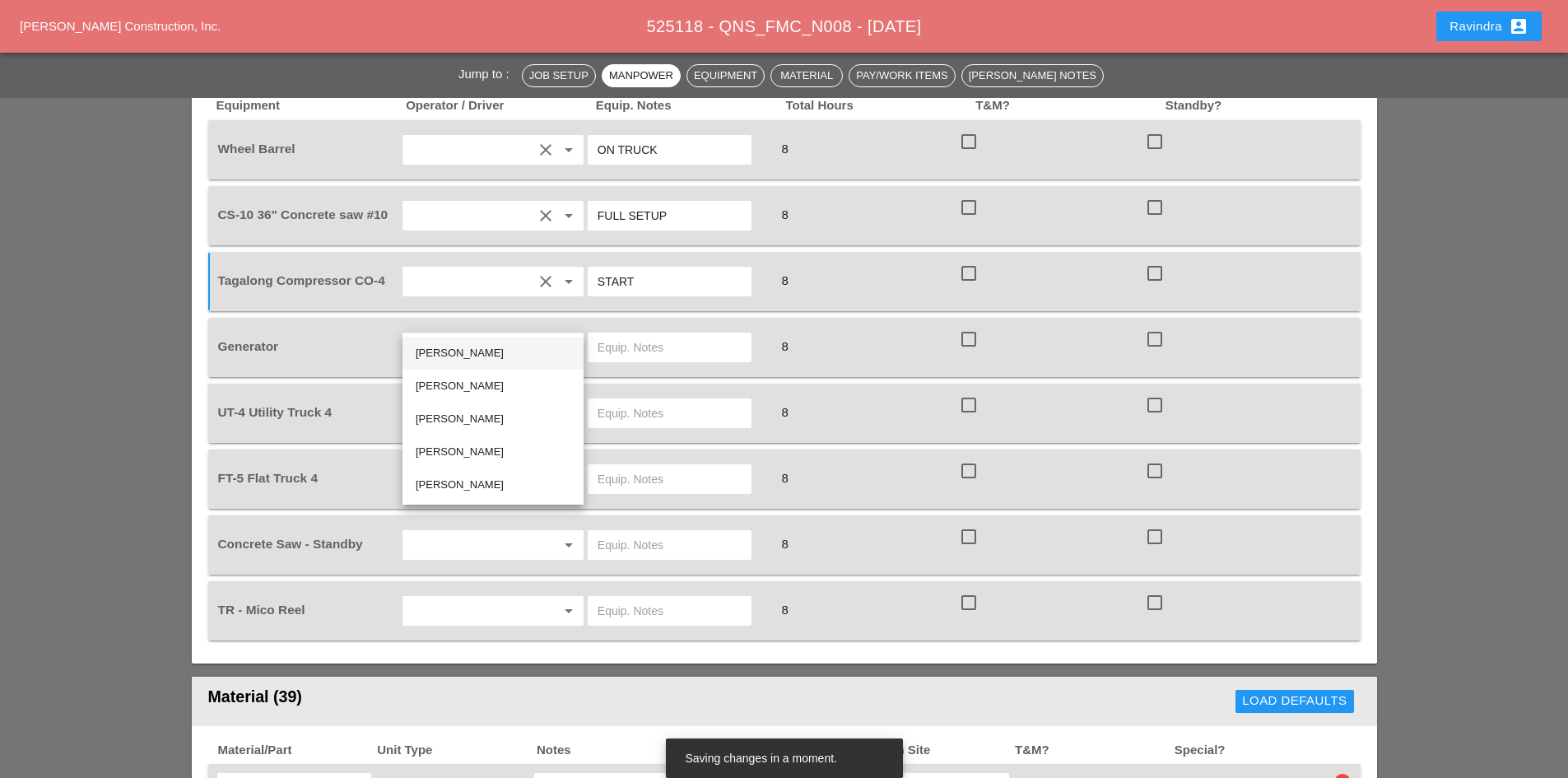
drag, startPoint x: 469, startPoint y: 358, endPoint x: 568, endPoint y: 321, distance: 105.7
click at [469, 358] on div "[PERSON_NAME]" at bounding box center [493, 353] width 155 height 20
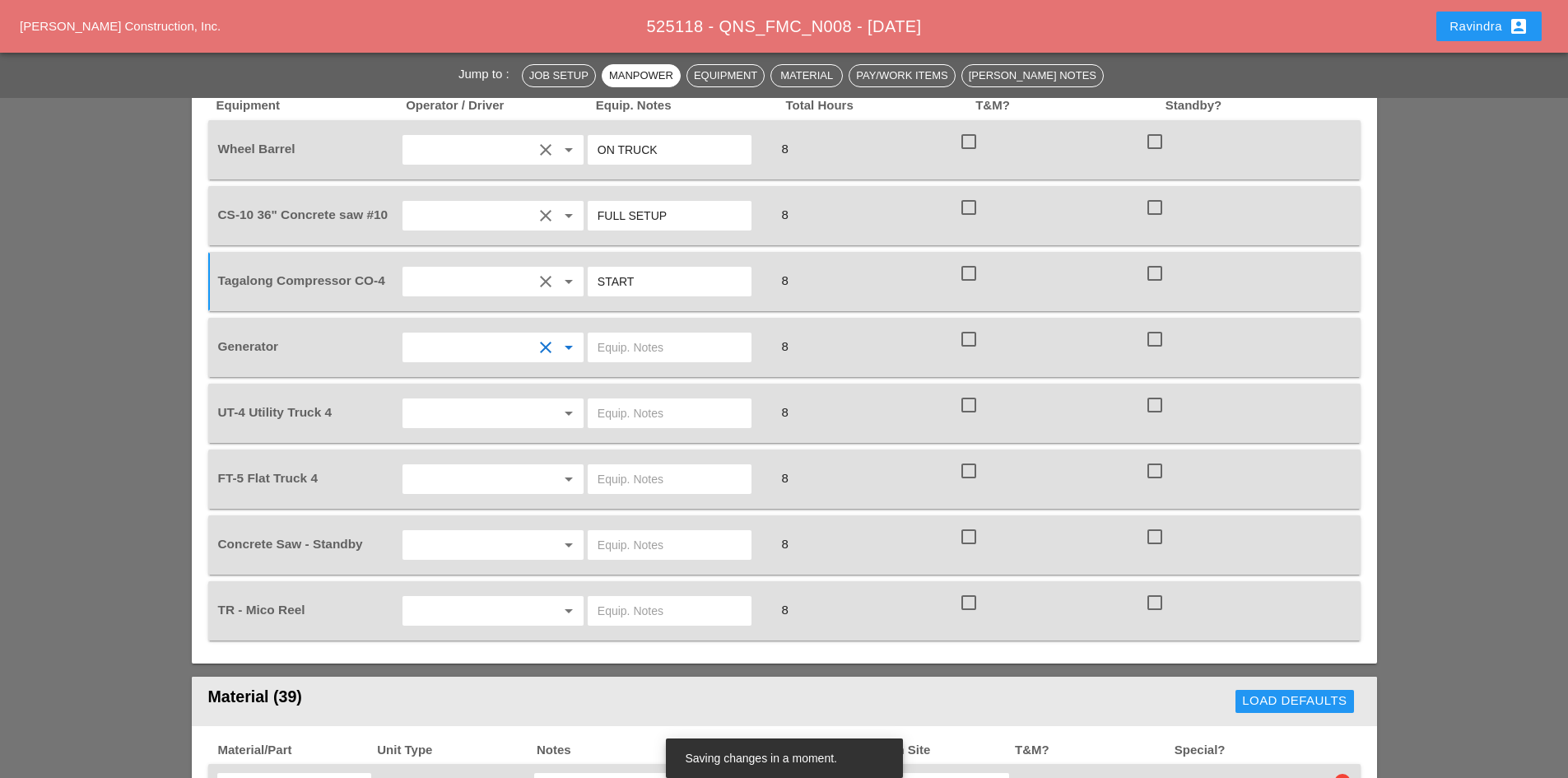
click at [670, 334] on input "text" at bounding box center [670, 346] width 144 height 27
type input "ON TRUCK"
click at [523, 400] on input "text" at bounding box center [470, 412] width 125 height 27
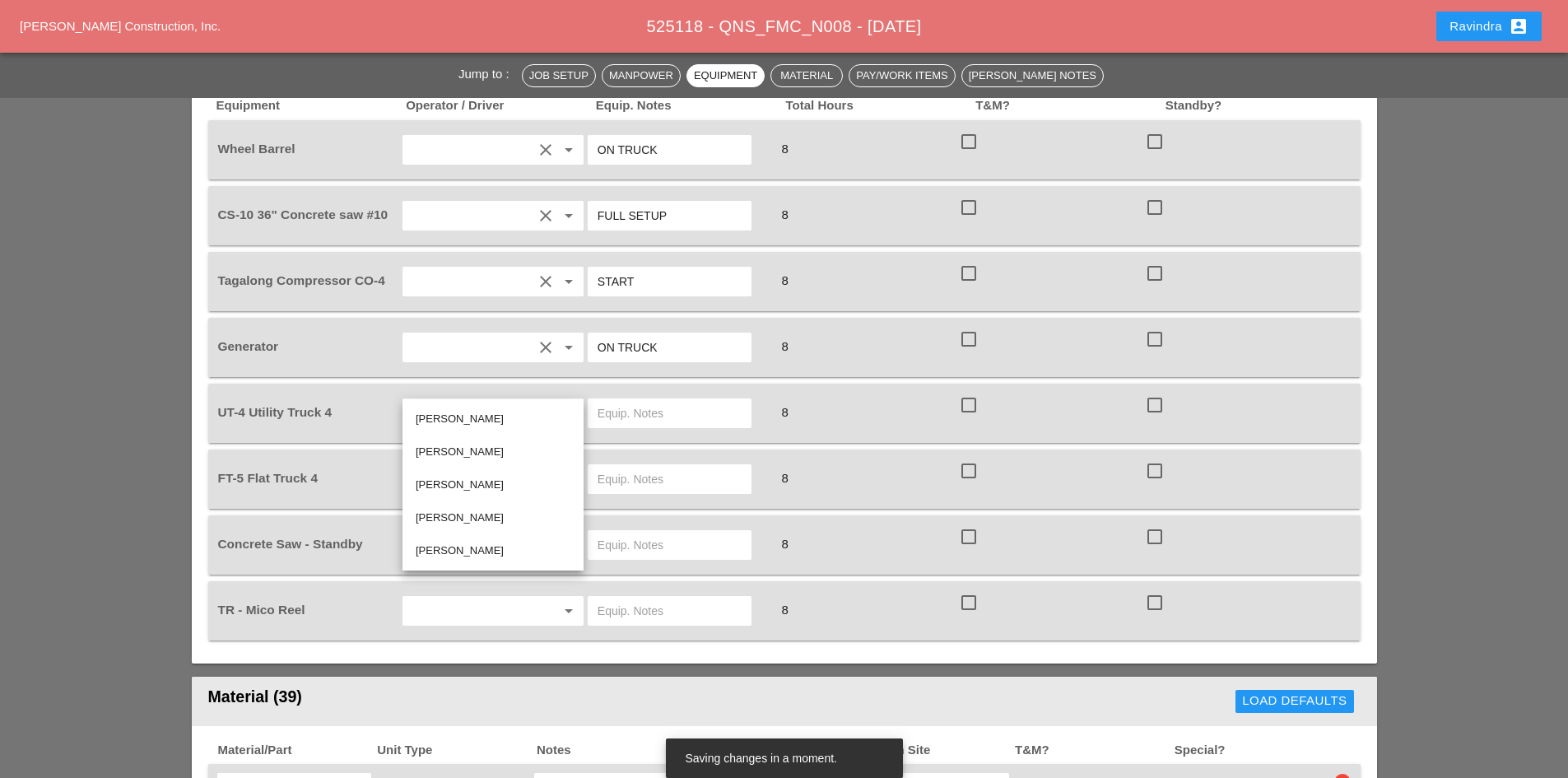
click at [470, 412] on div "[PERSON_NAME]" at bounding box center [493, 419] width 155 height 20
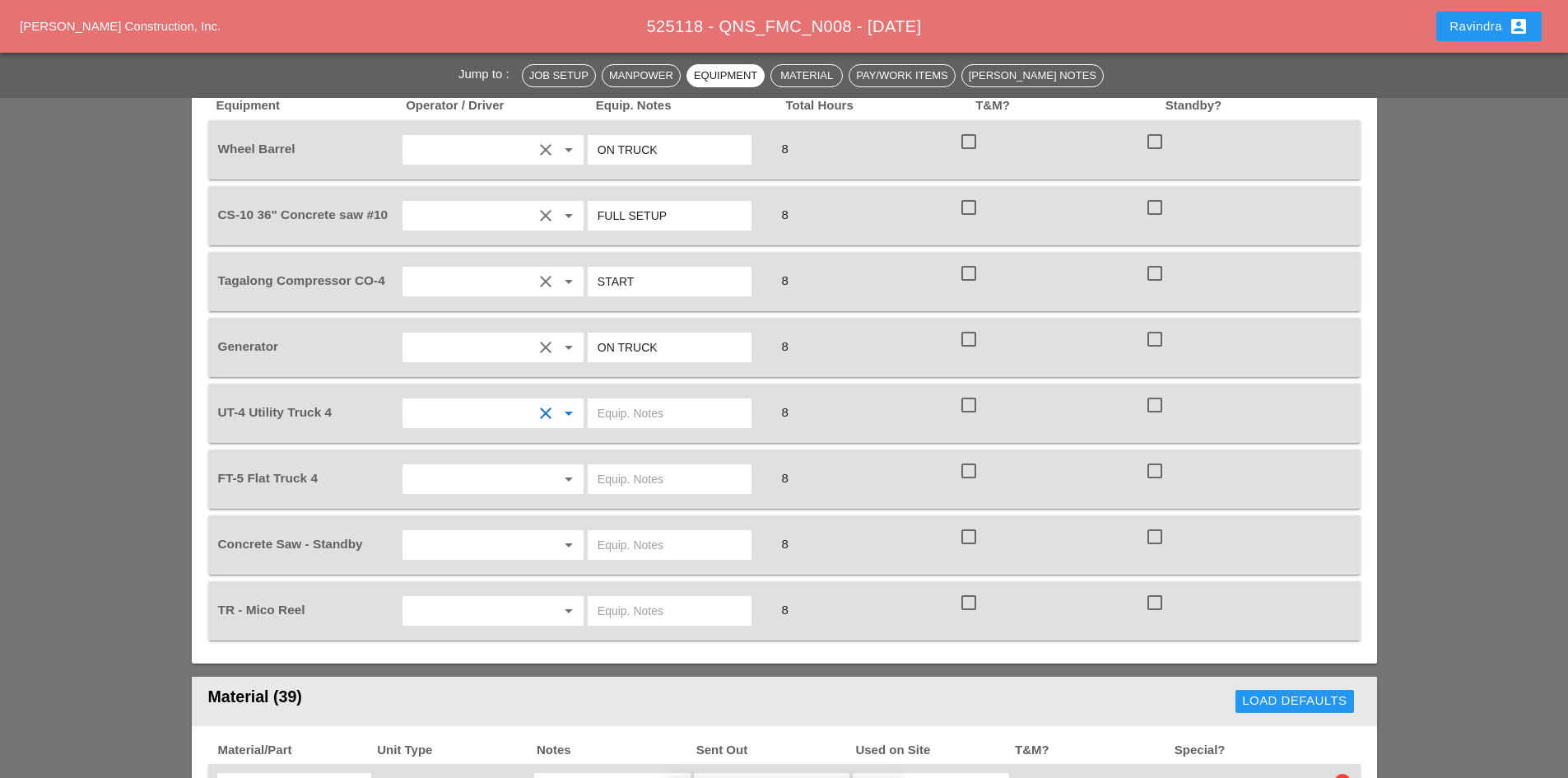
click at [682, 400] on input "text" at bounding box center [670, 412] width 144 height 27
type input "W/ CONCRETE SAW"
click at [453, 466] on input "text" at bounding box center [470, 479] width 125 height 27
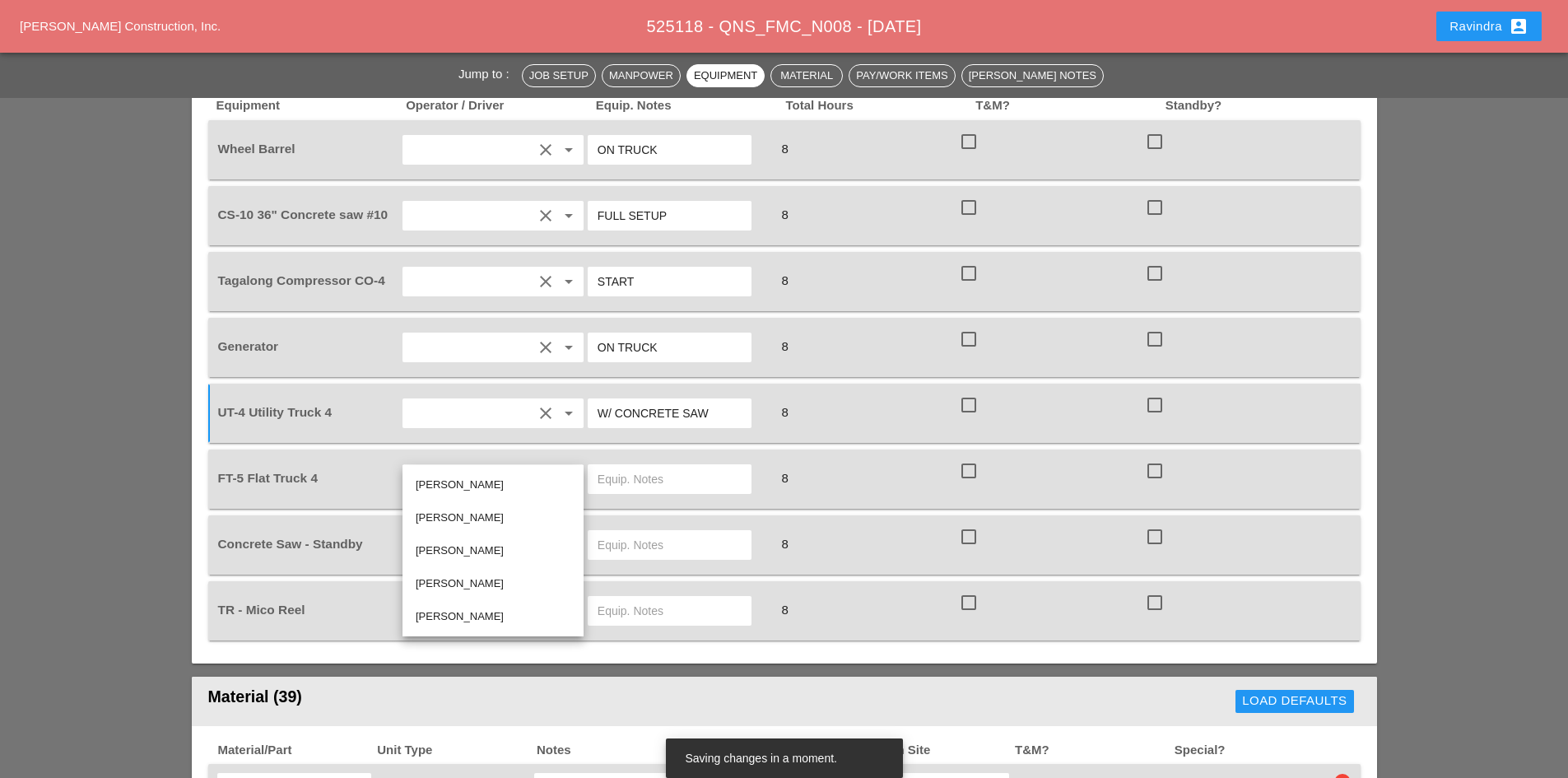
drag, startPoint x: 460, startPoint y: 619, endPoint x: 472, endPoint y: 592, distance: 29.5
click at [460, 618] on div "[PERSON_NAME]" at bounding box center [493, 616] width 155 height 20
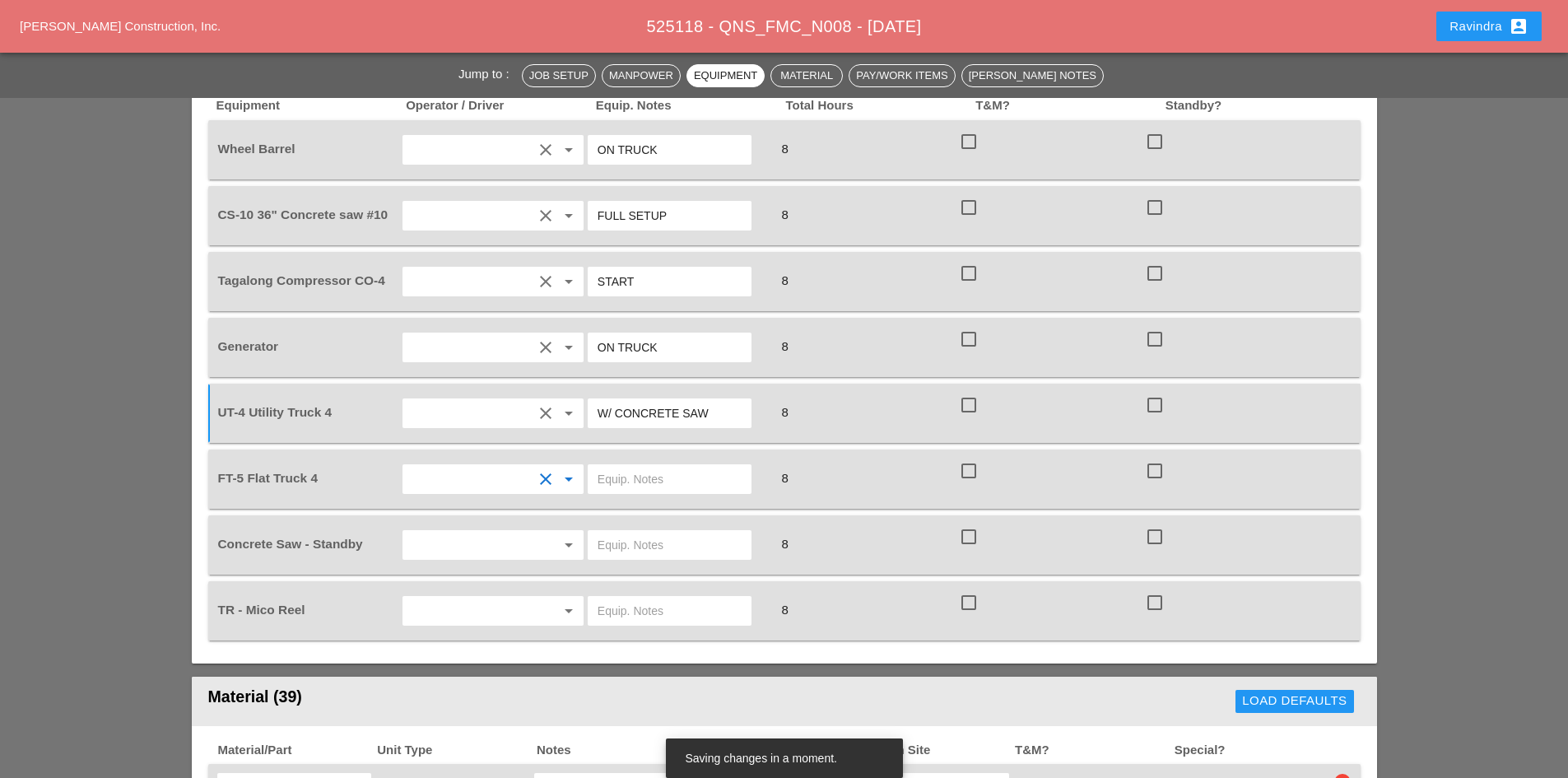
click at [656, 466] on input "text" at bounding box center [670, 479] width 144 height 27
type input "W/ MATERIALS"
click at [514, 532] on input "text" at bounding box center [470, 545] width 125 height 27
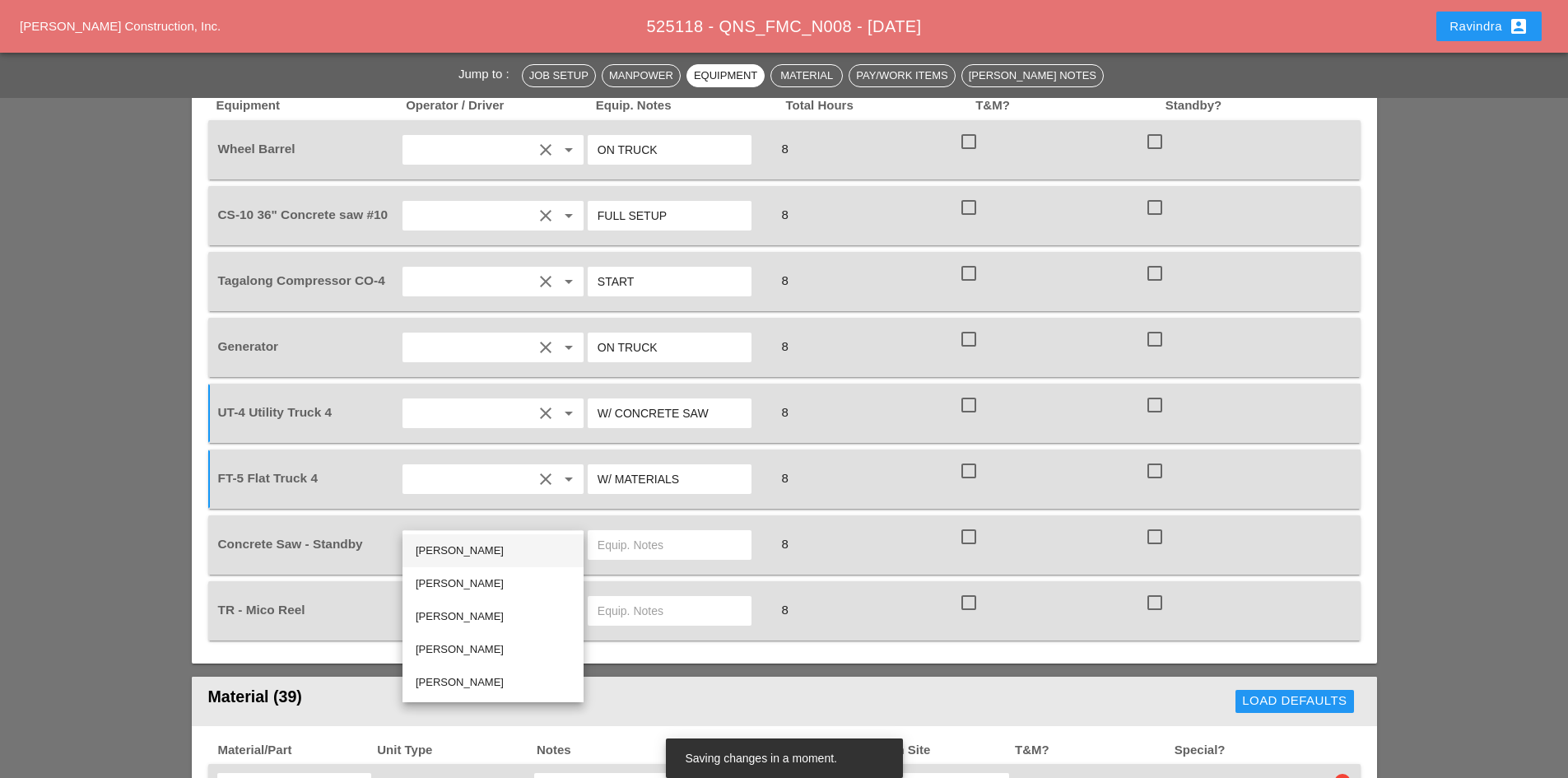
click at [465, 552] on div "[PERSON_NAME]" at bounding box center [493, 550] width 155 height 20
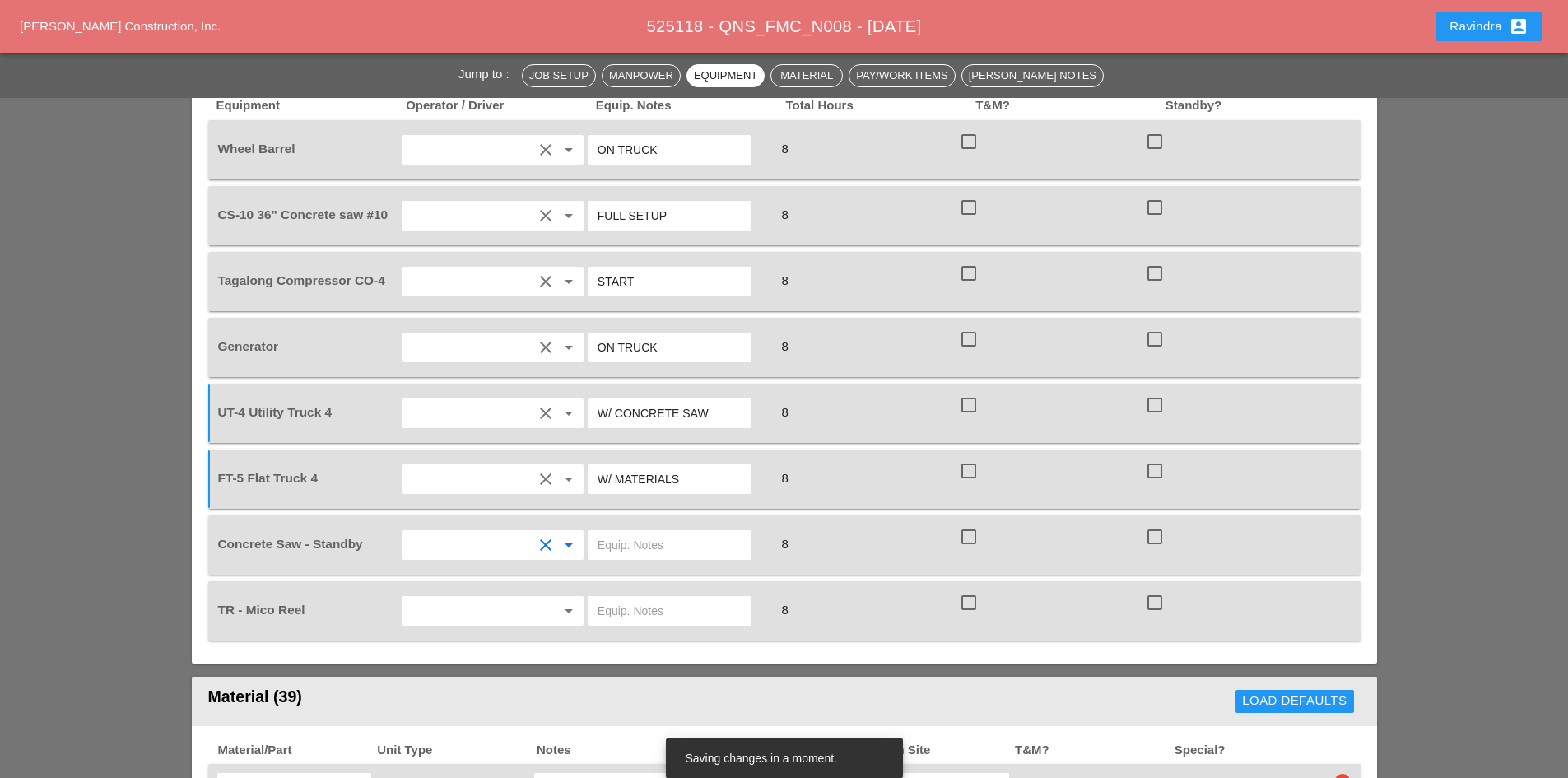
click at [606, 532] on input "text" at bounding box center [670, 545] width 144 height 27
click at [628, 532] on input "text" at bounding box center [670, 545] width 144 height 27
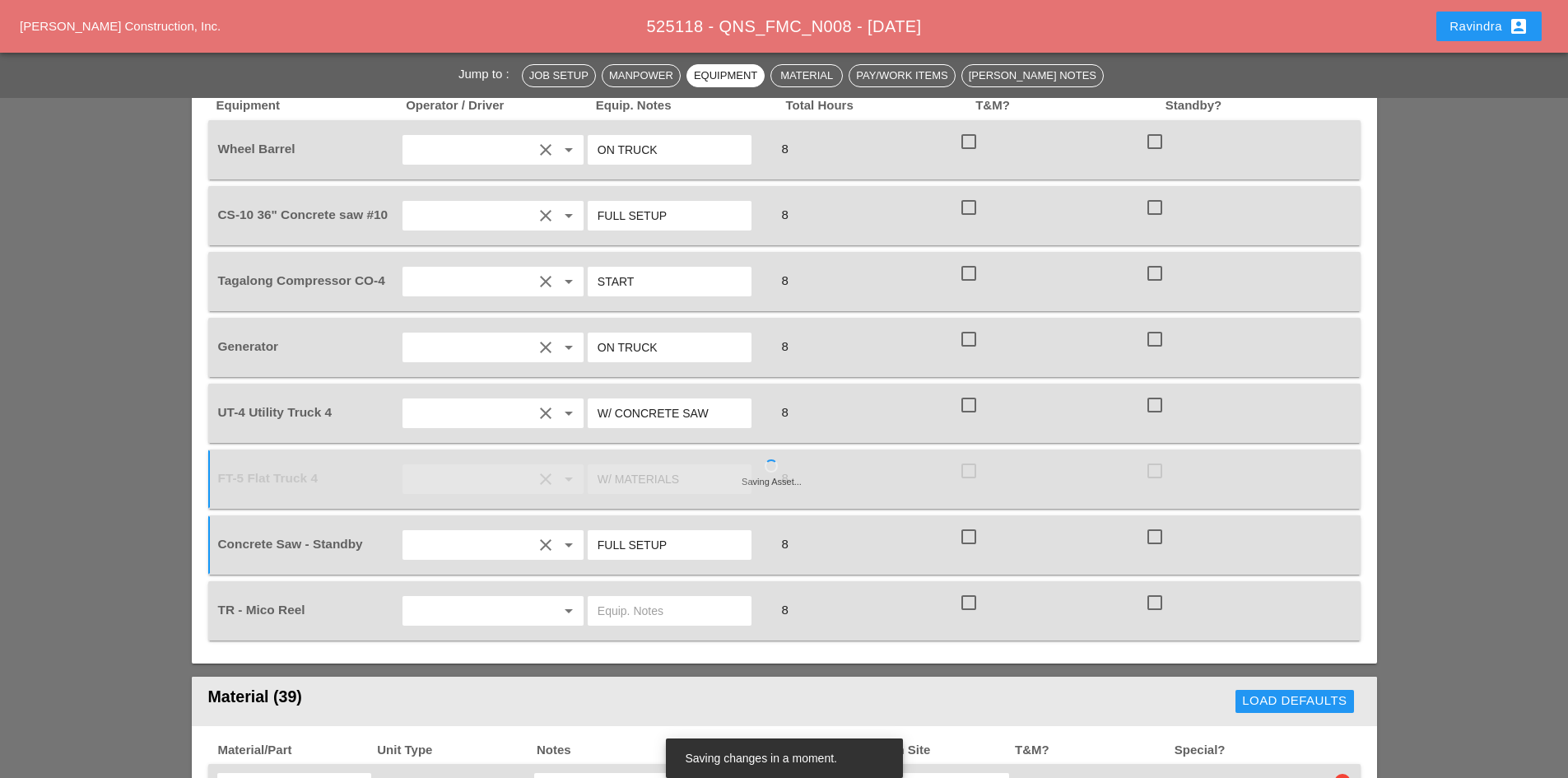
type input "FULL SETUP"
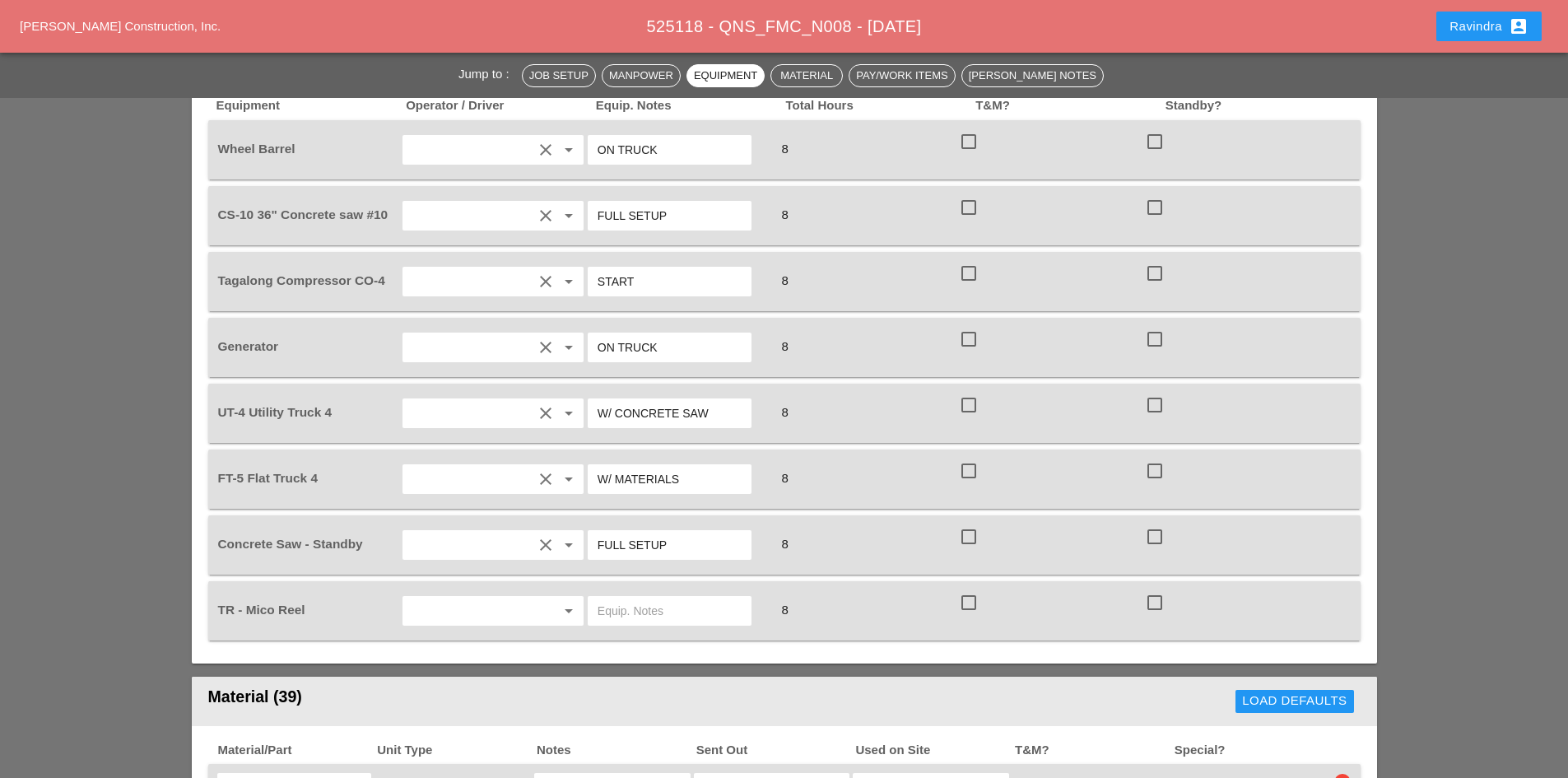
click at [433, 598] on input "text" at bounding box center [470, 611] width 125 height 27
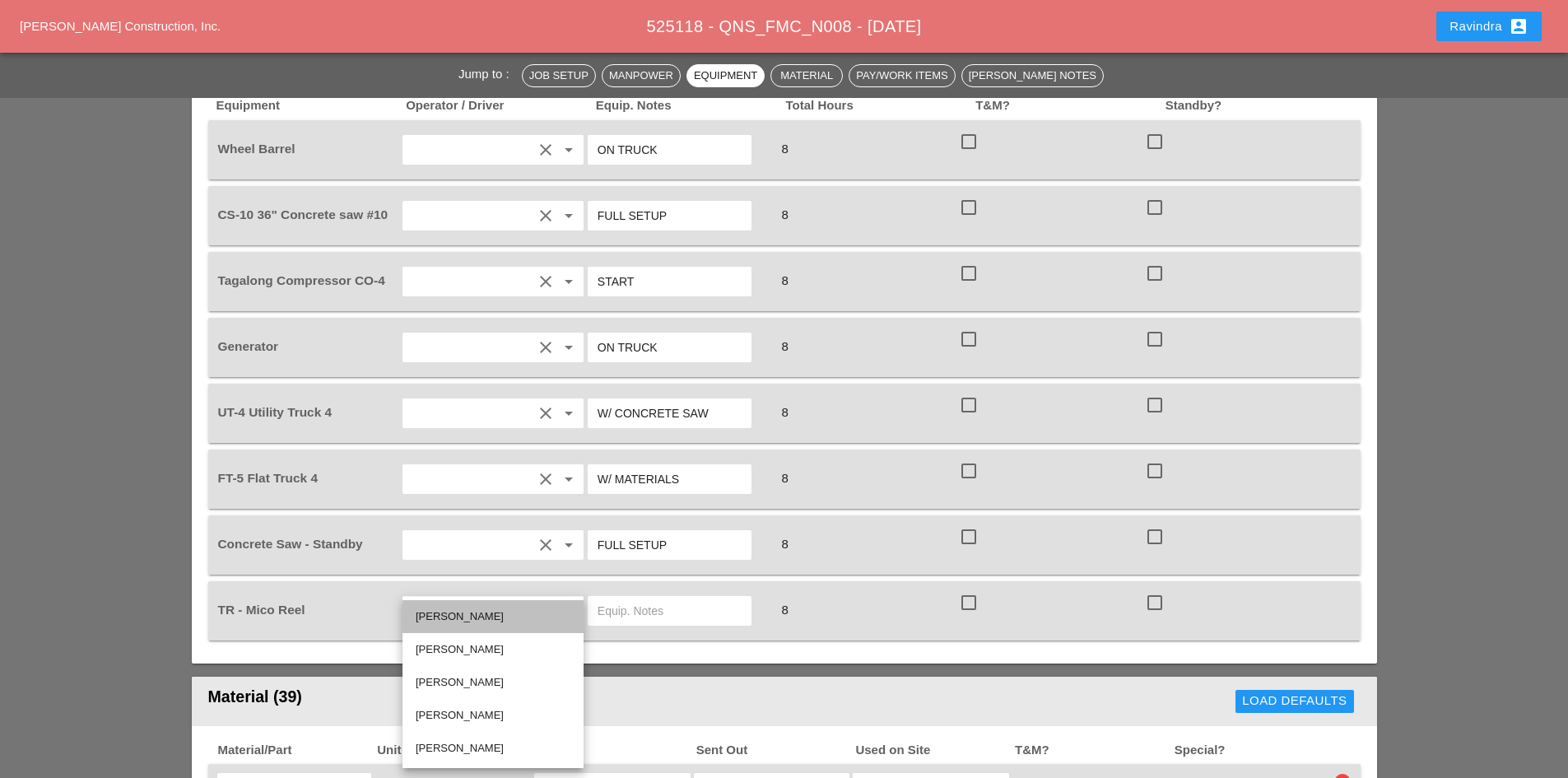
click at [513, 623] on div "[PERSON_NAME]" at bounding box center [493, 616] width 155 height 20
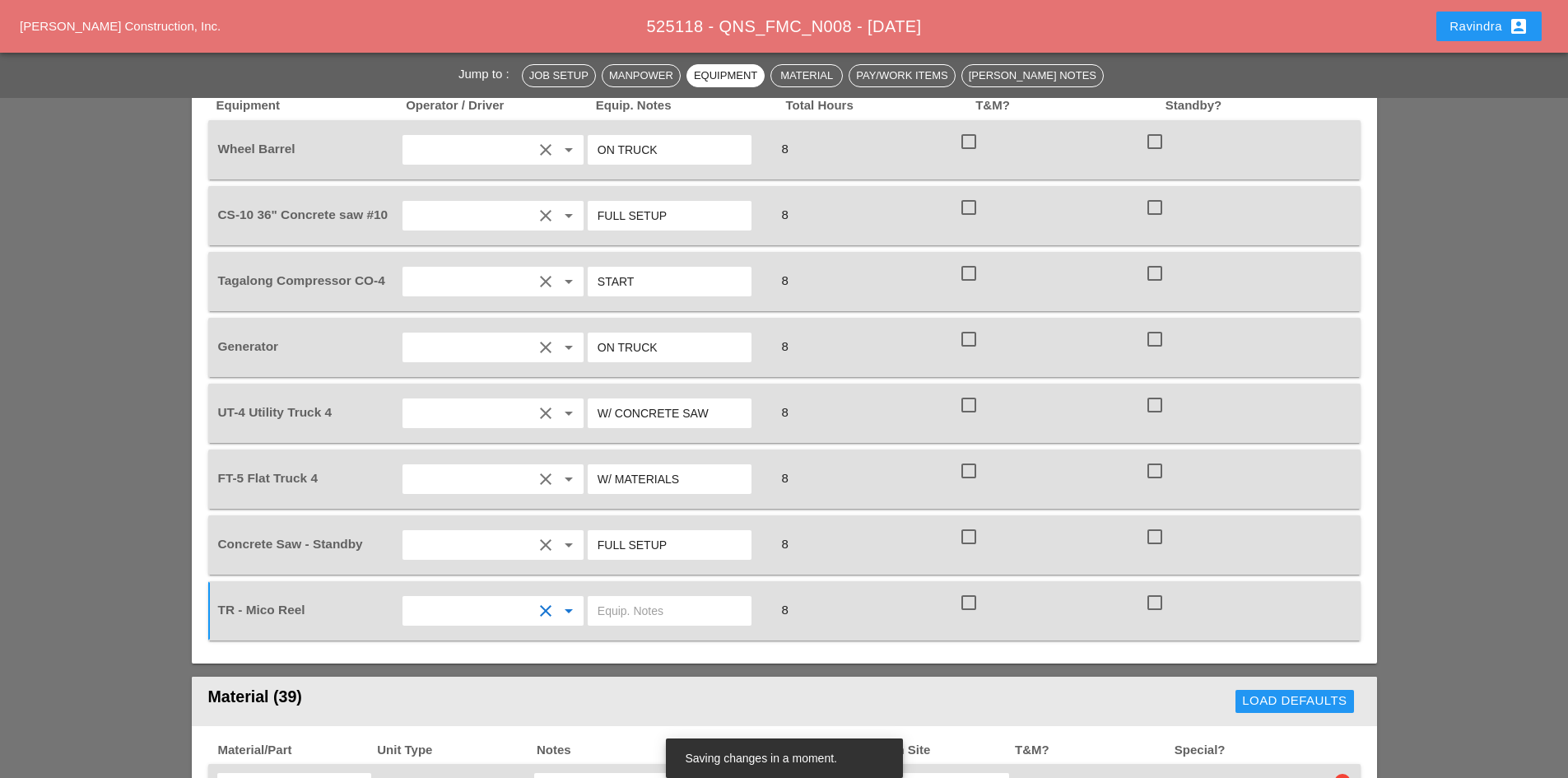
click at [623, 598] on input "text" at bounding box center [670, 611] width 144 height 27
type input "w"
type input "W/ UT4"
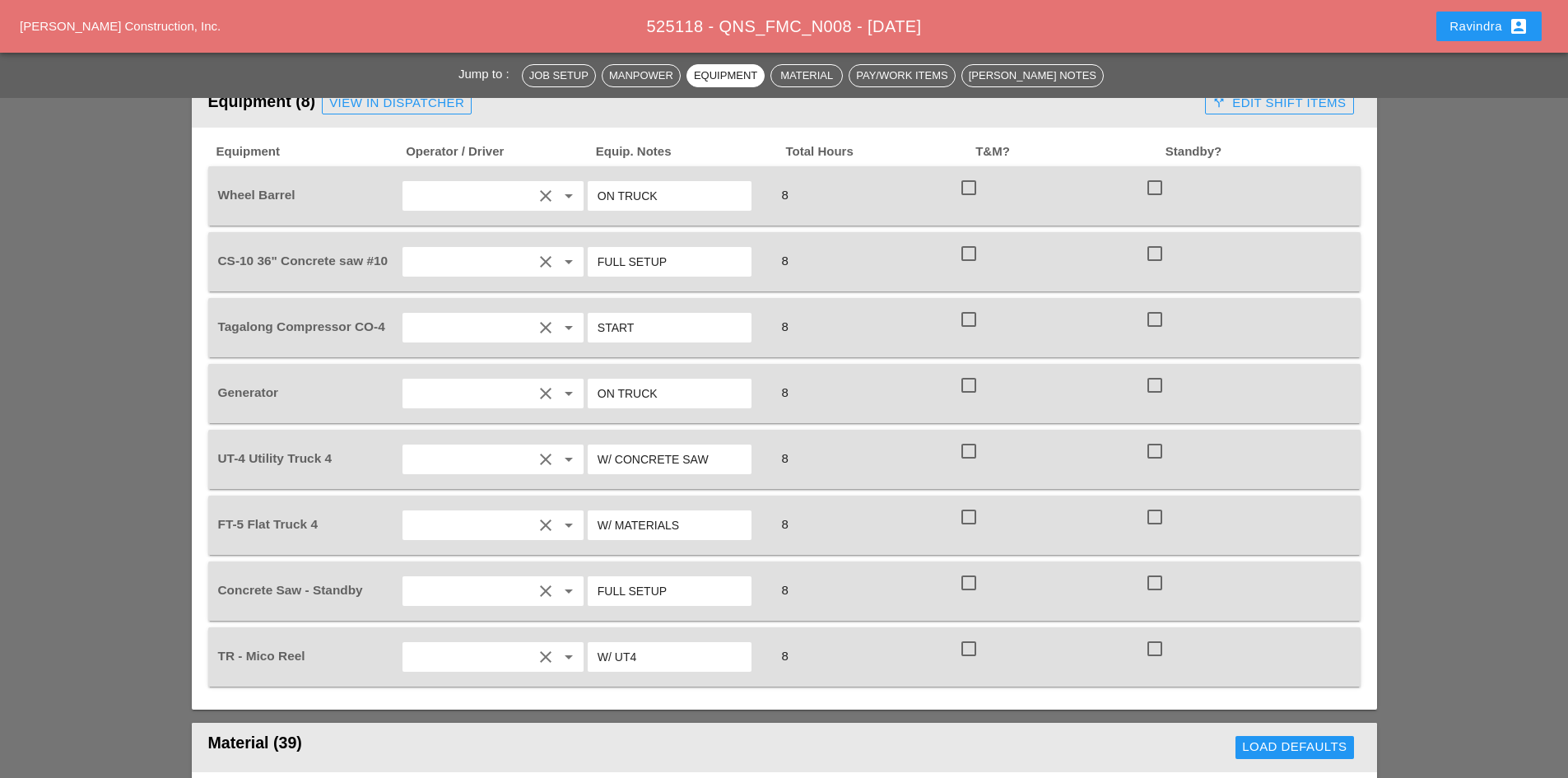
scroll to position [1234, 0]
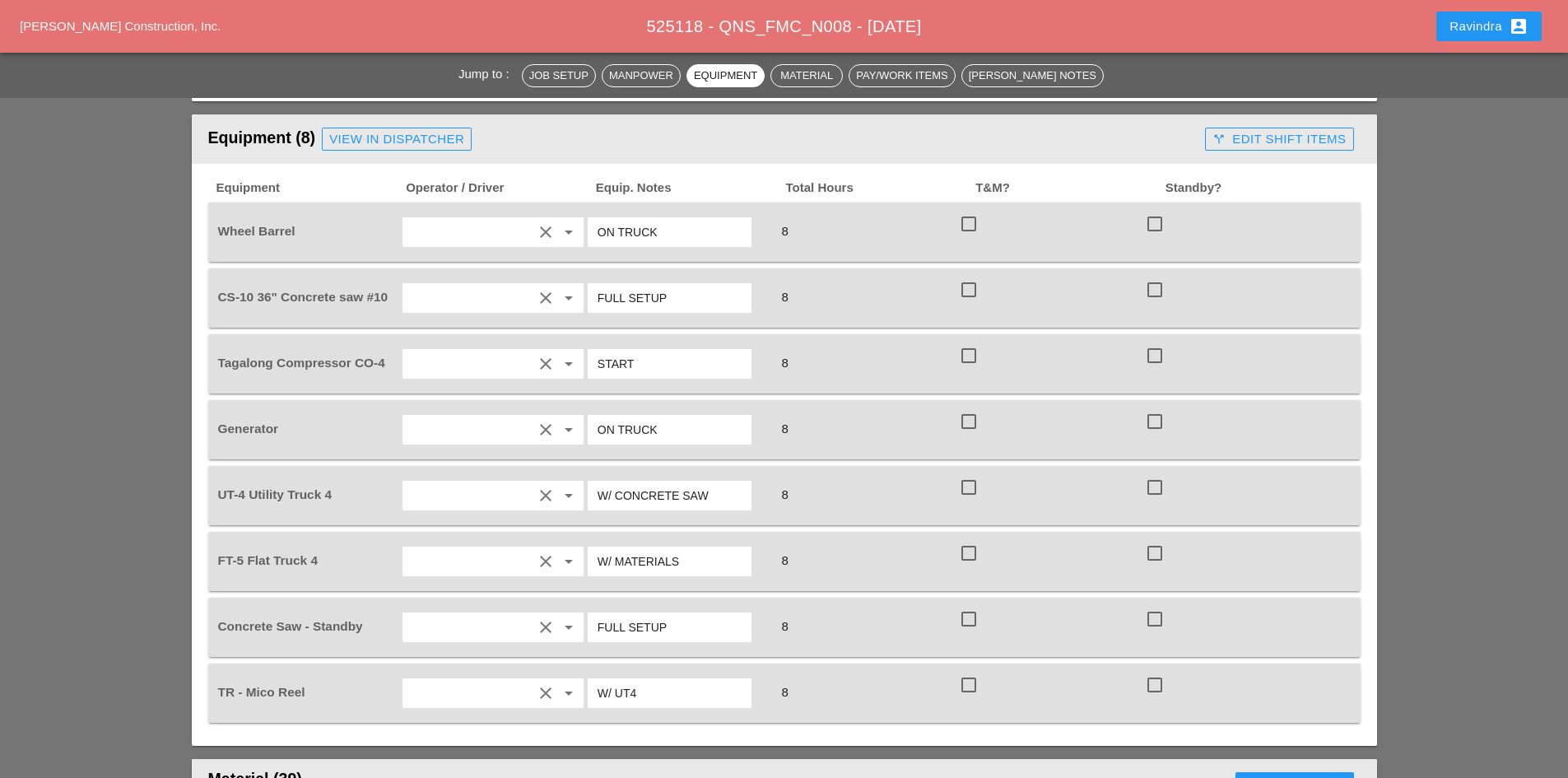
click at [709, 483] on input "W/ CONCRETE SAW" at bounding box center [670, 496] width 144 height 27
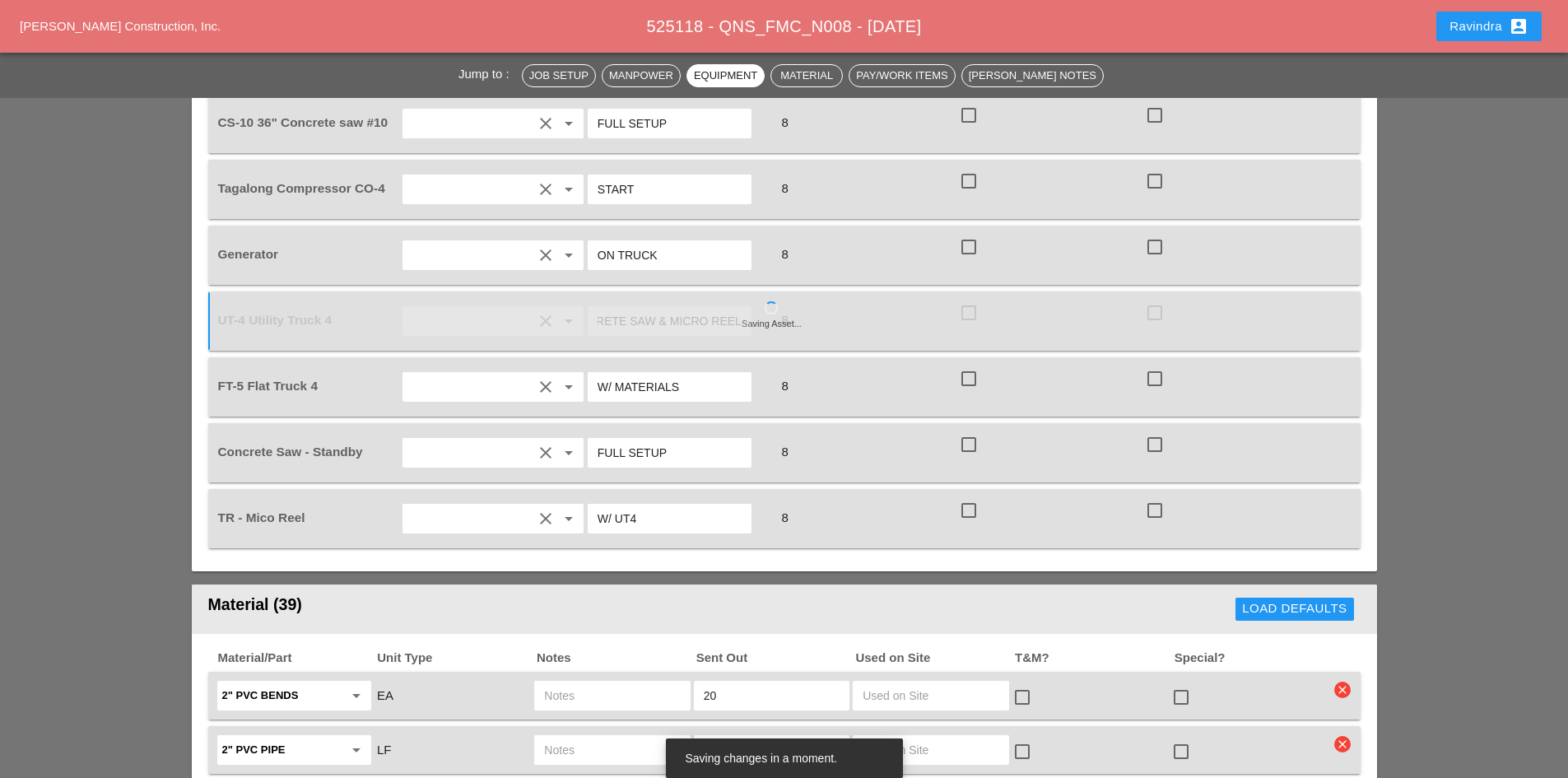
scroll to position [1728, 0]
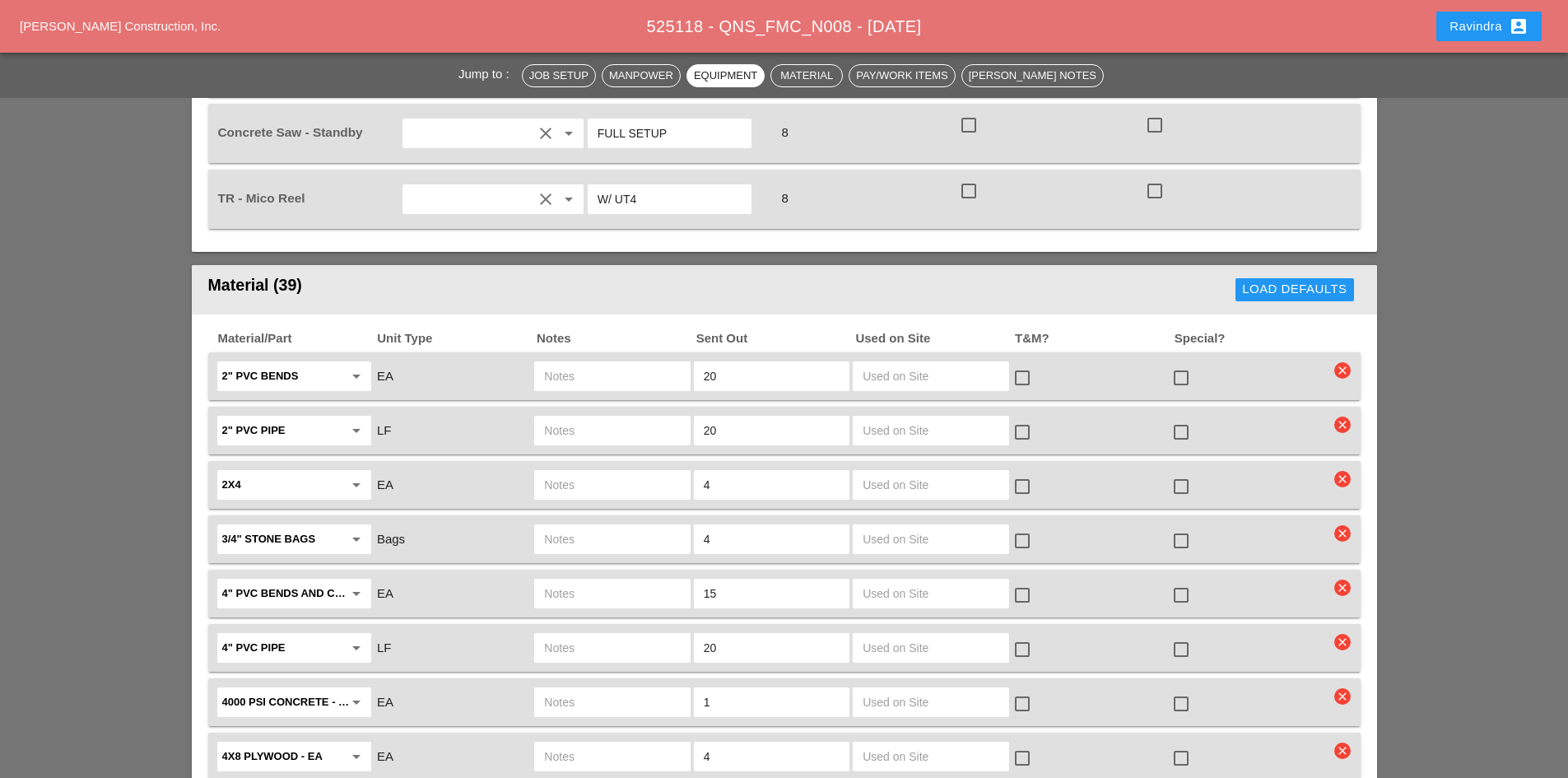
type input "W/ CONCRETE SAW & MICRO REEL"
click at [1177, 418] on div at bounding box center [1180, 432] width 28 height 28
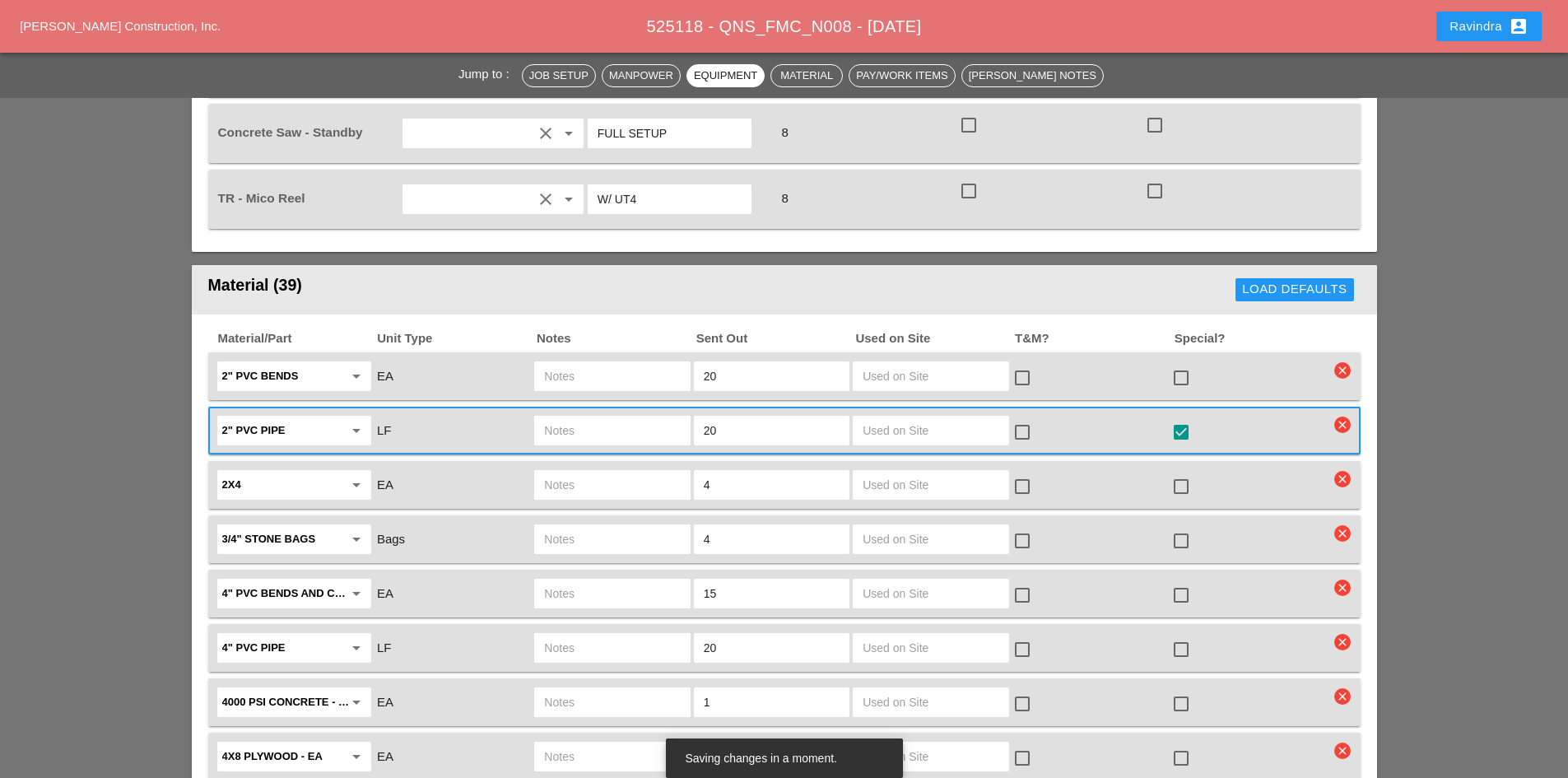
click at [1174, 473] on div at bounding box center [1180, 486] width 28 height 28
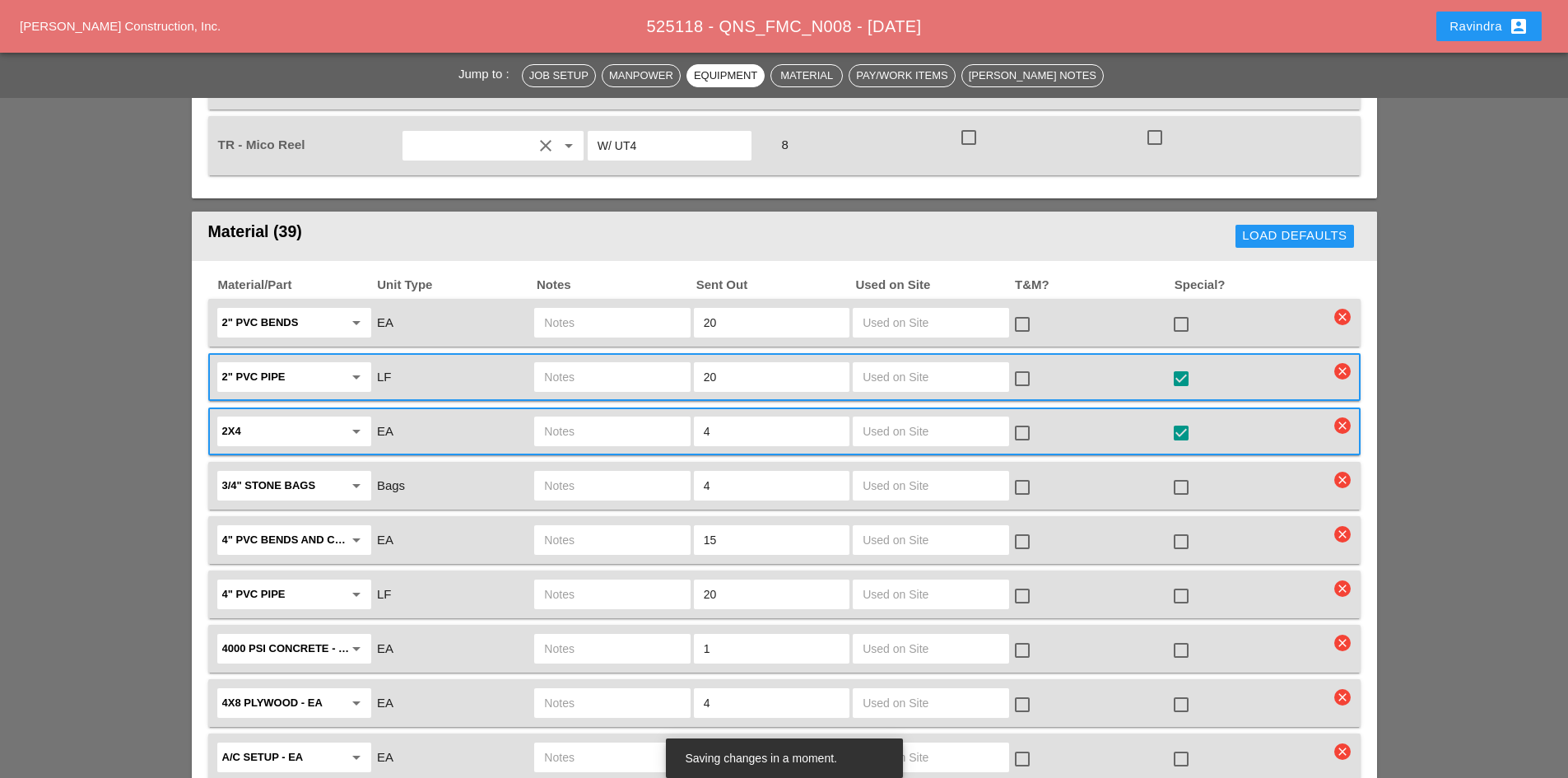
scroll to position [1810, 0]
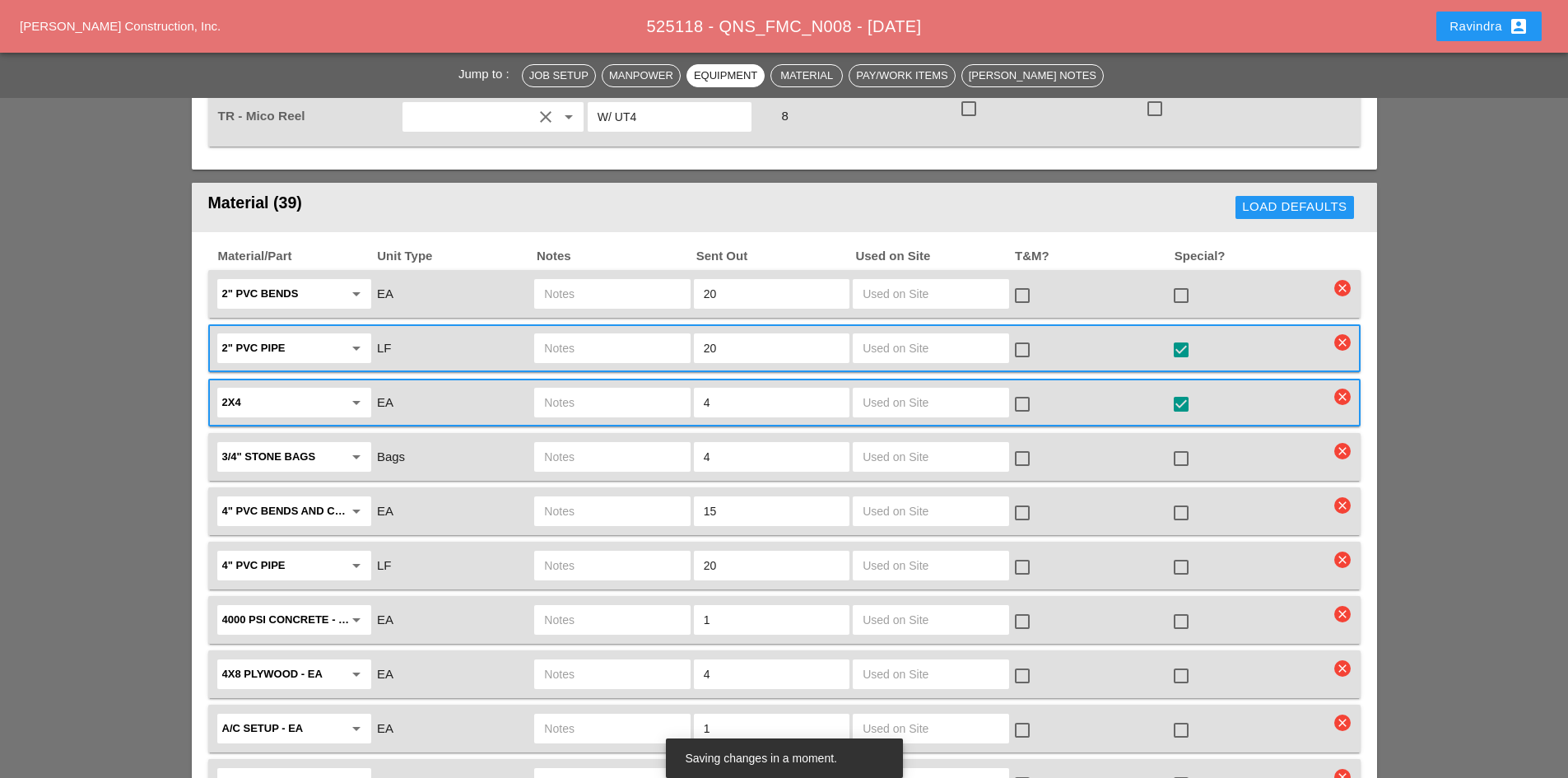
drag, startPoint x: 707, startPoint y: 427, endPoint x: 595, endPoint y: 424, distance: 112.0
click at [598, 440] on div "3/4" stone bags arrow_drop_down Bags 4 check_box_outline_blank check_box_outlin…" at bounding box center [772, 457] width 1115 height 35
type input "2"
click at [1183, 444] on div at bounding box center [1180, 458] width 28 height 28
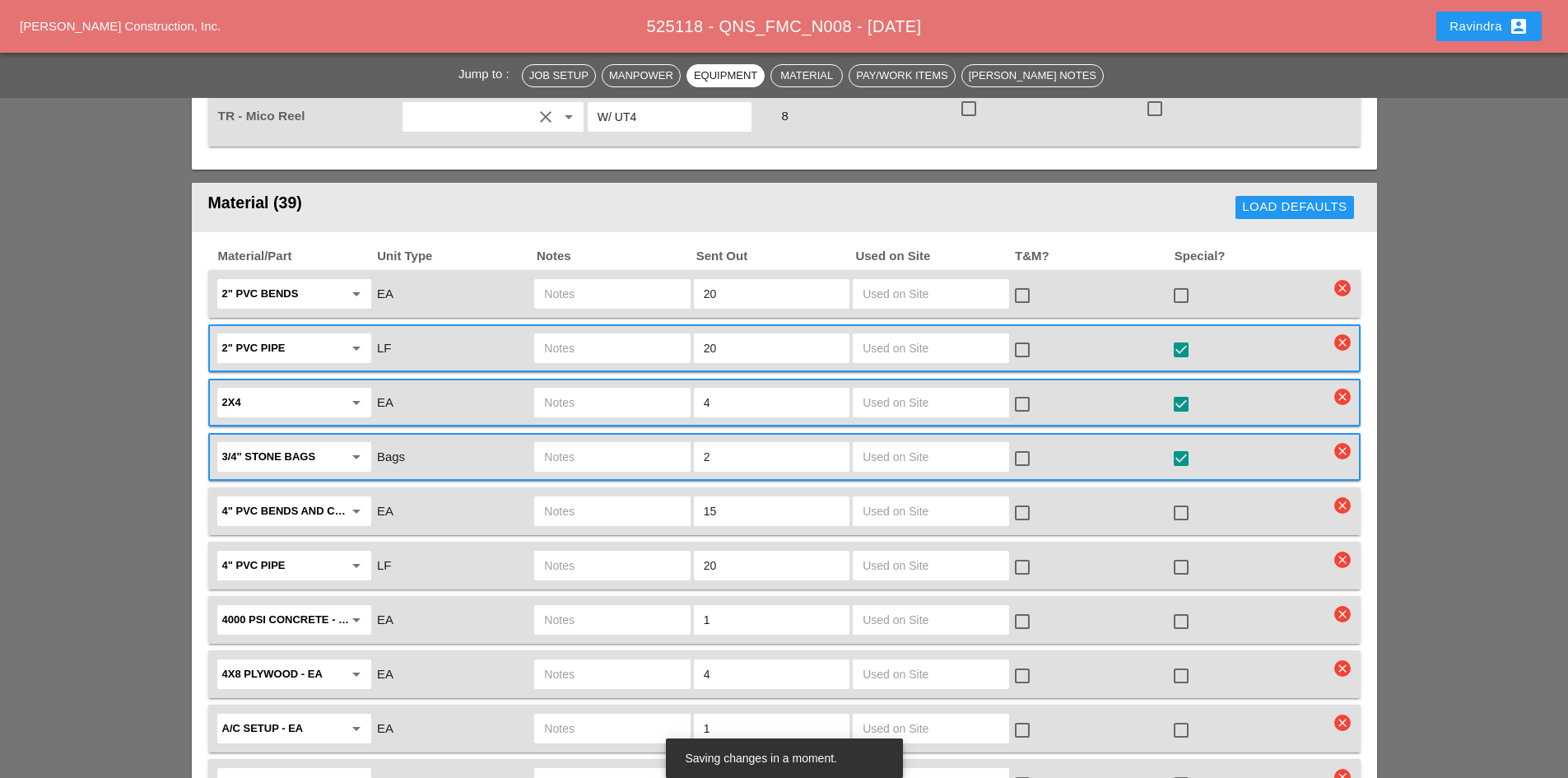
scroll to position [1892, 0]
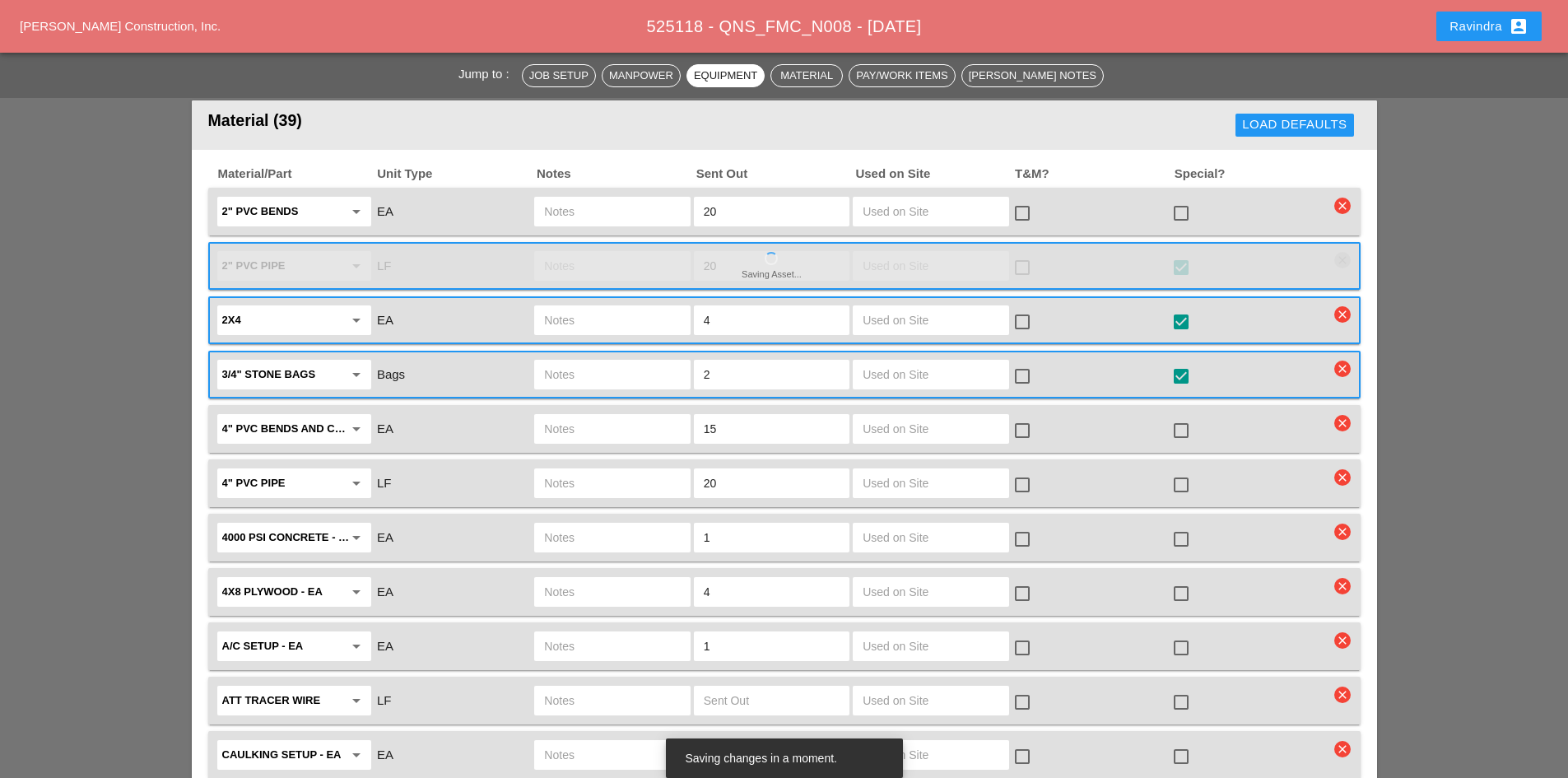
click at [1189, 525] on div at bounding box center [1180, 538] width 28 height 28
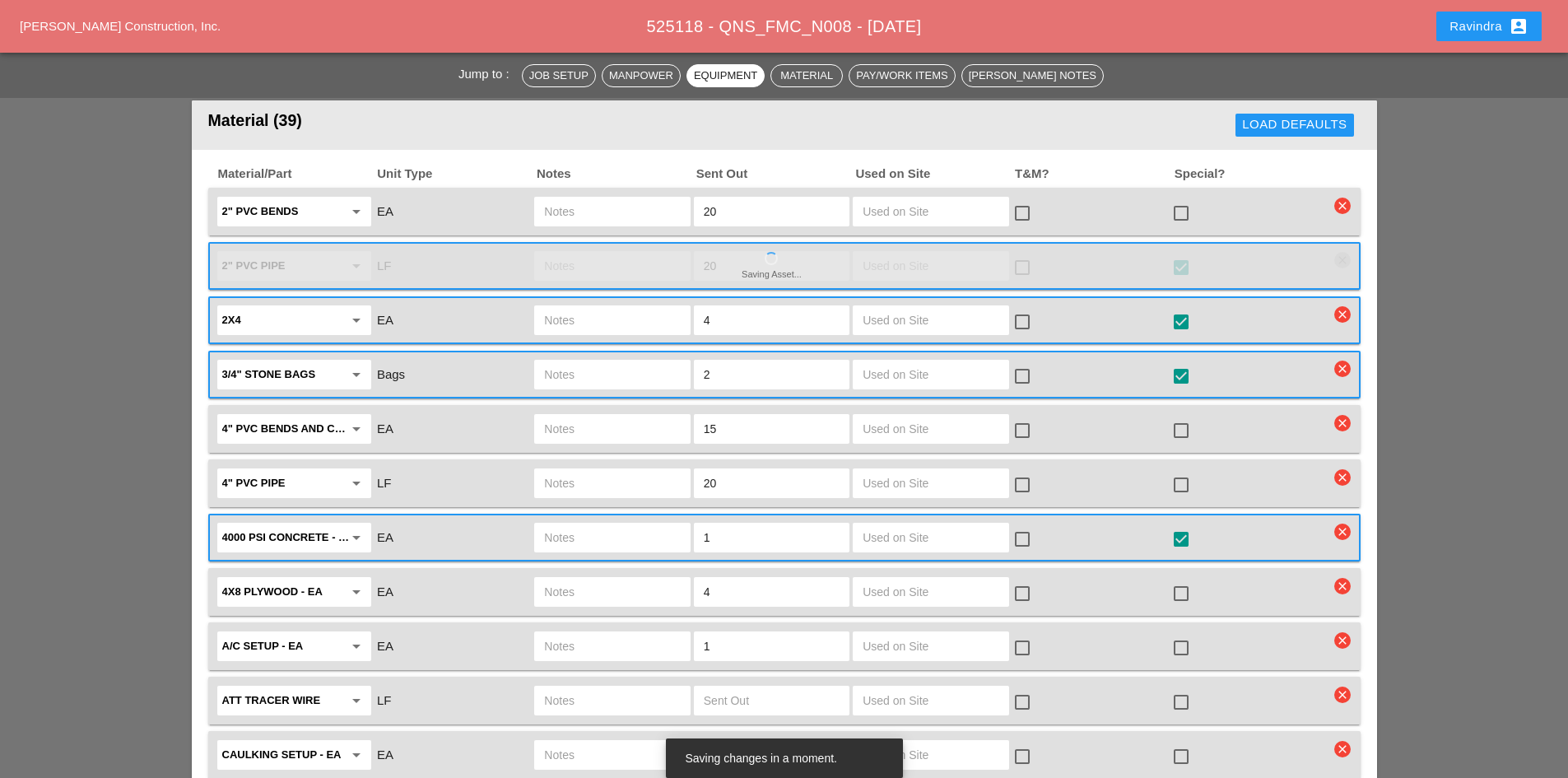
click at [567, 524] on input "text" at bounding box center [612, 537] width 136 height 27
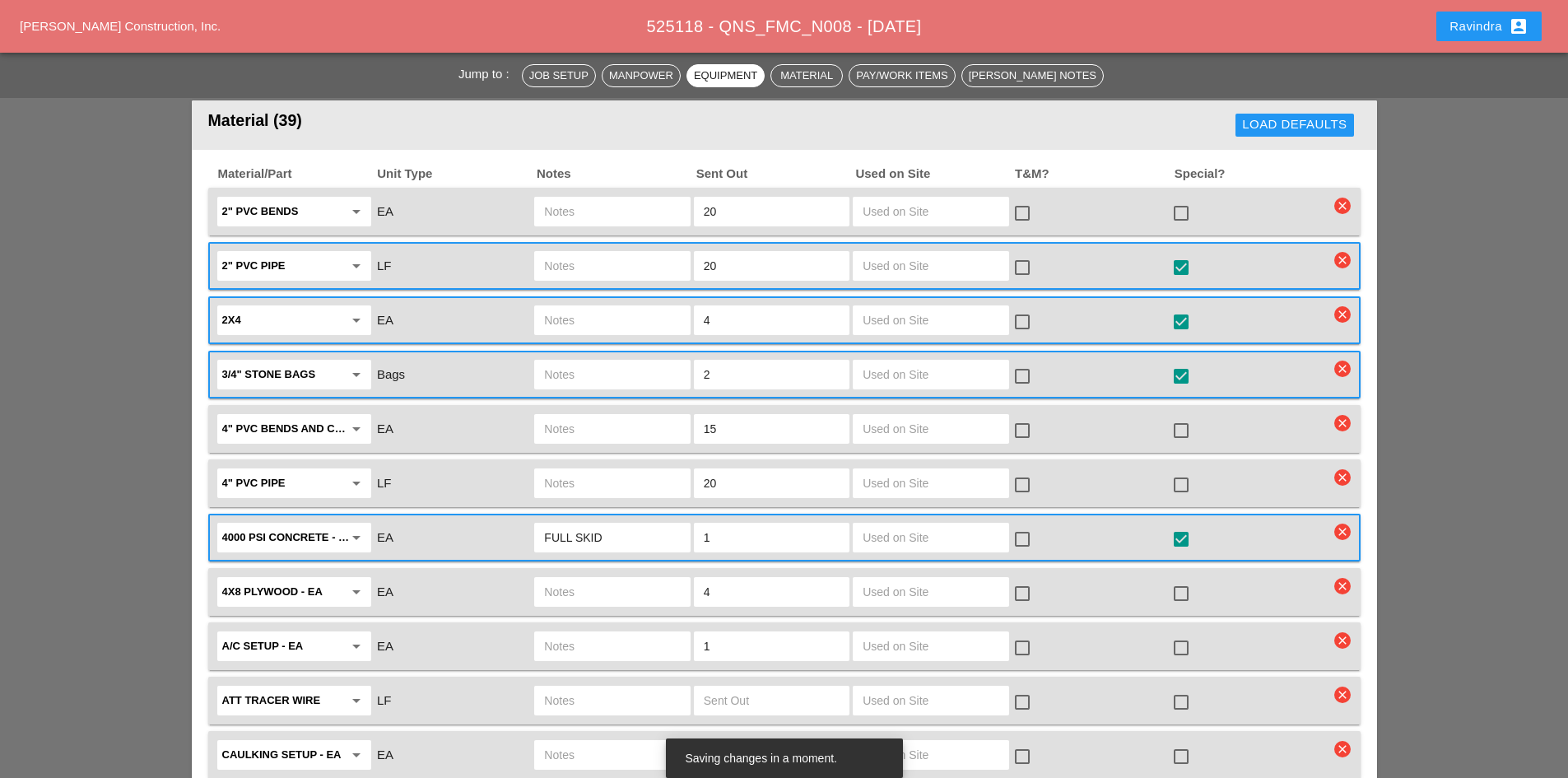
type input "FULL SKID"
click at [1189, 580] on div at bounding box center [1180, 593] width 28 height 28
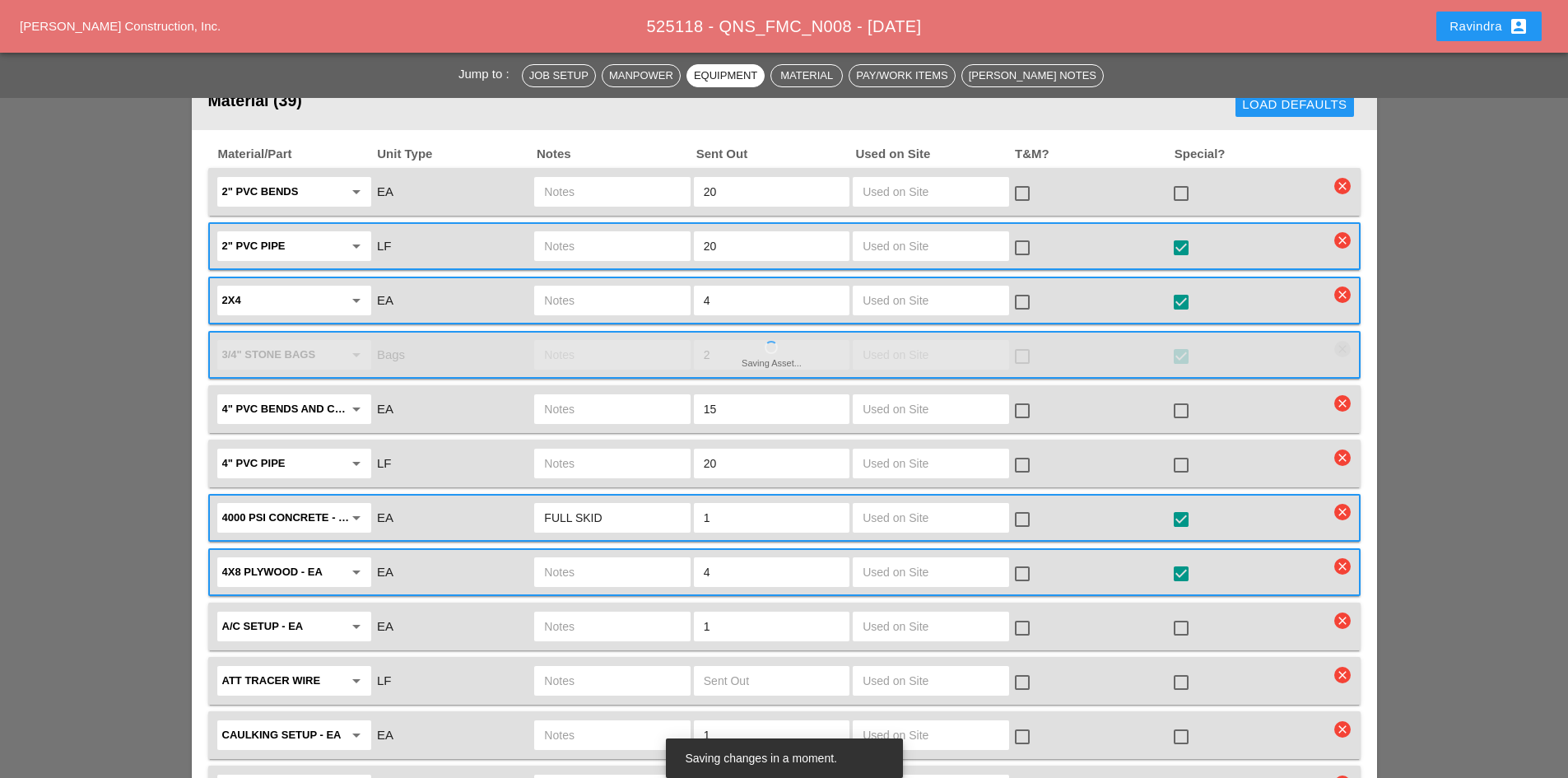
scroll to position [1975, 0]
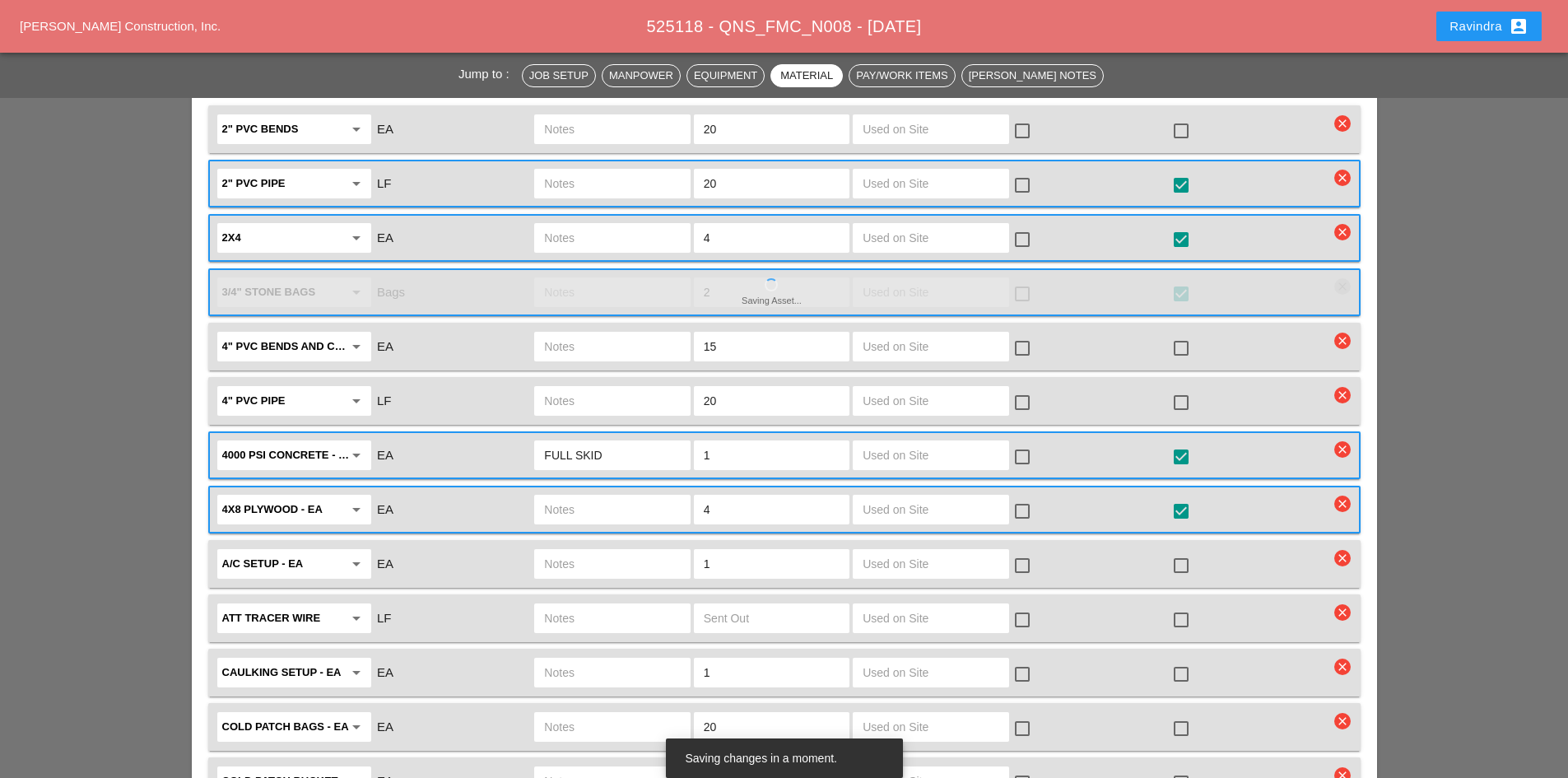
click at [1188, 551] on div at bounding box center [1180, 565] width 28 height 28
click at [656, 550] on input "text" at bounding box center [612, 563] width 136 height 27
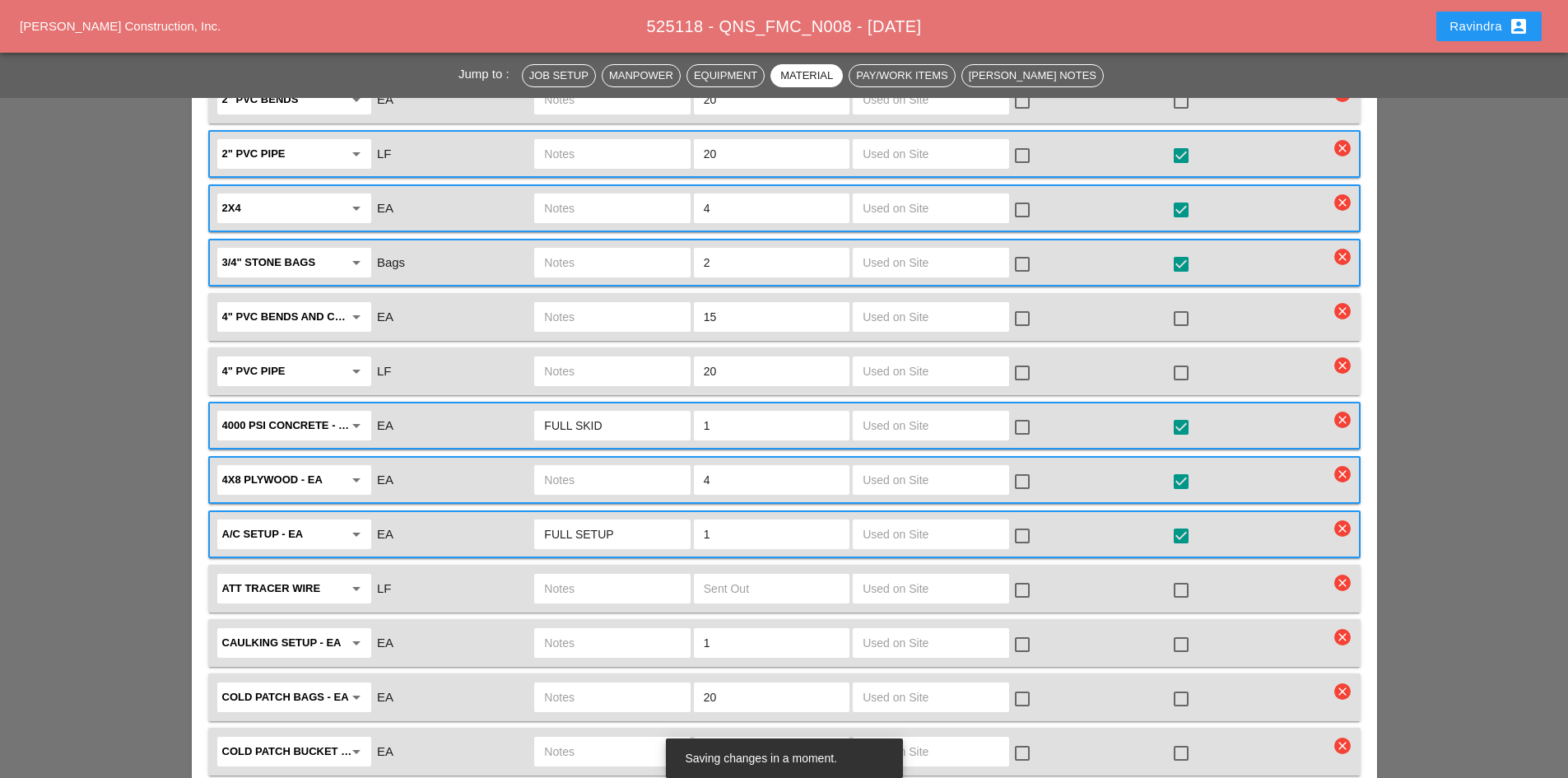
scroll to position [2057, 0]
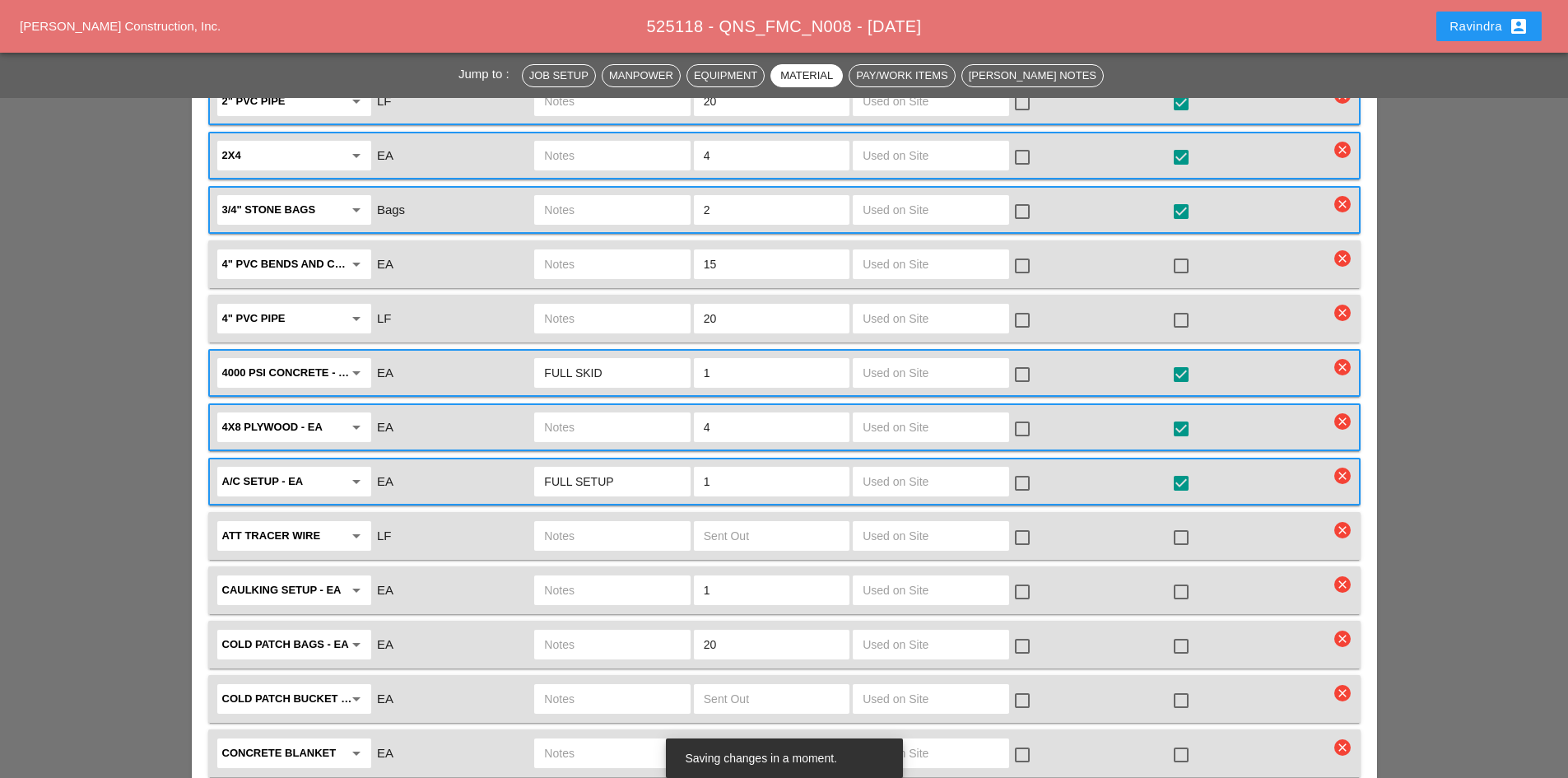
type input "FULL SETUP"
click at [1187, 578] on div at bounding box center [1180, 591] width 28 height 28
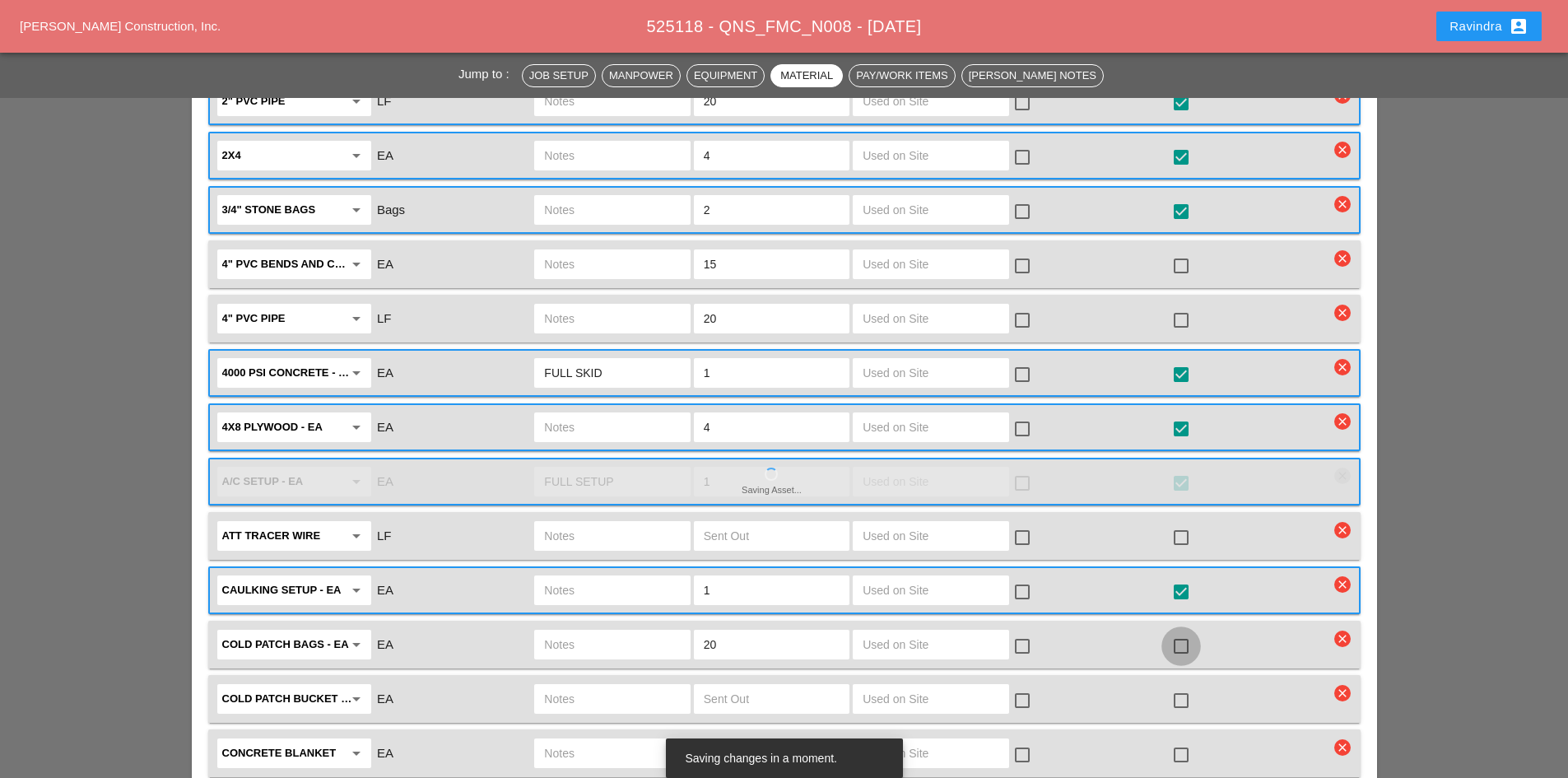
click at [1181, 632] on div at bounding box center [1180, 645] width 28 height 28
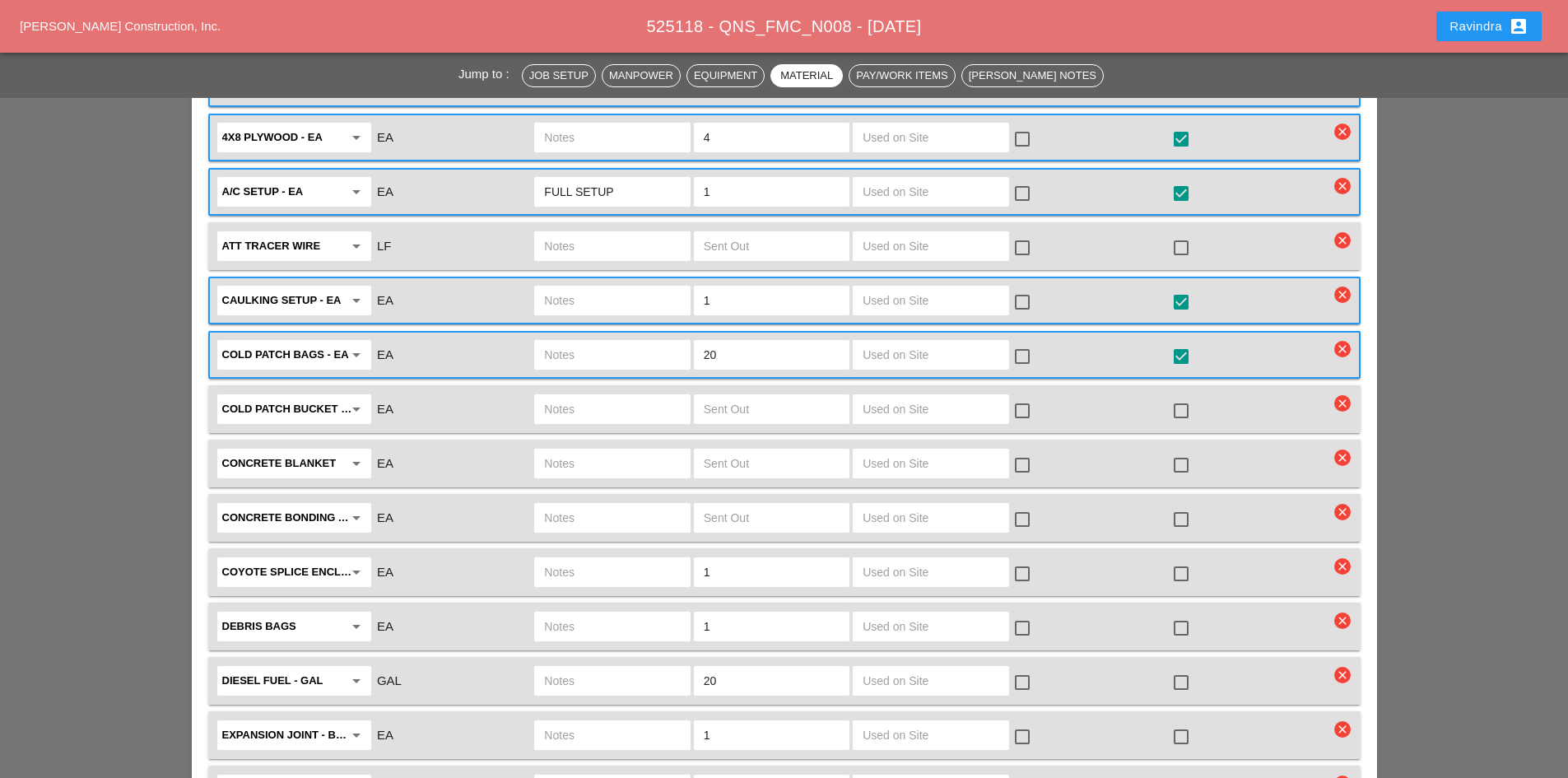
scroll to position [2387, 0]
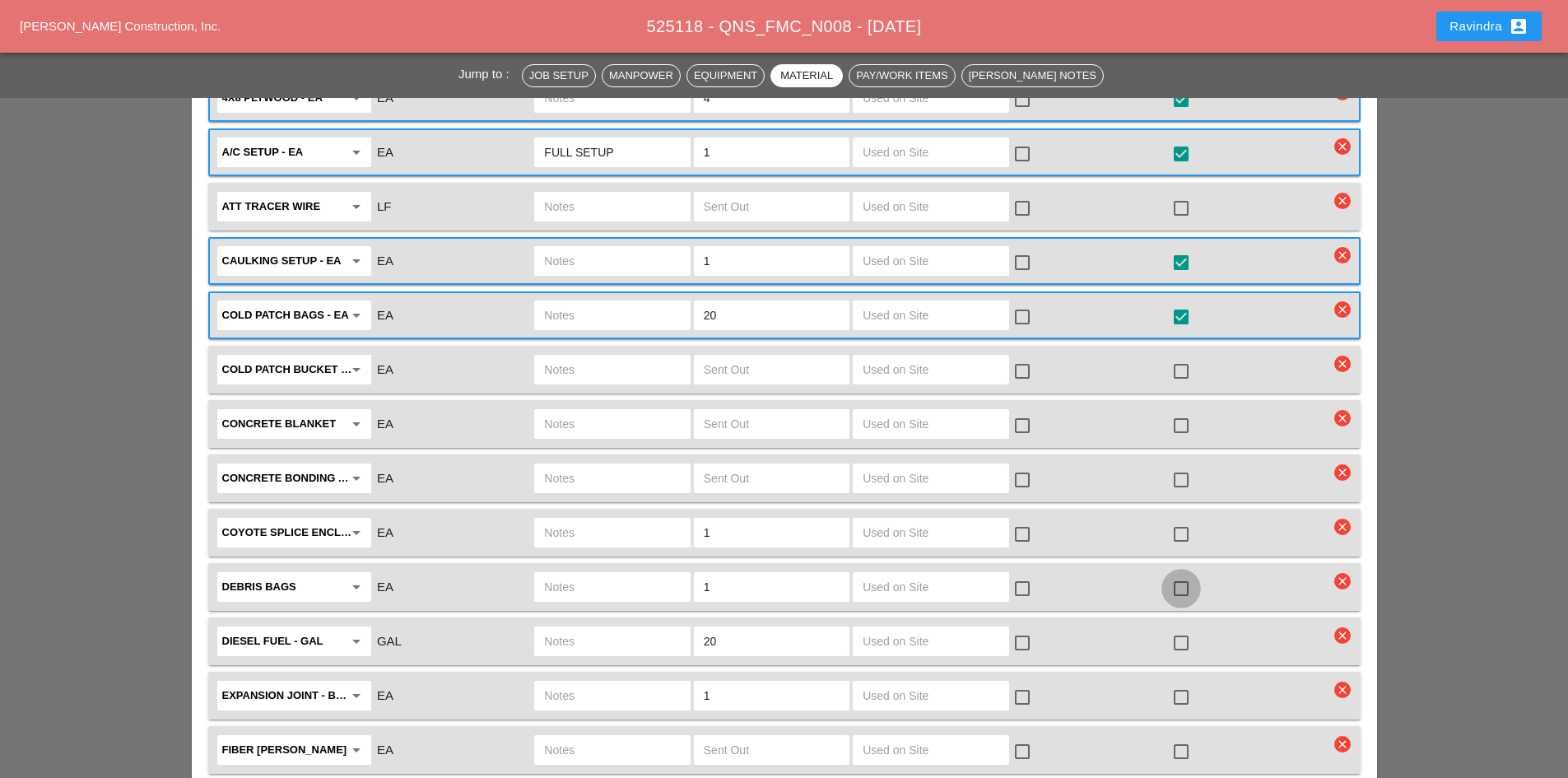
click at [1177, 574] on div at bounding box center [1180, 588] width 28 height 28
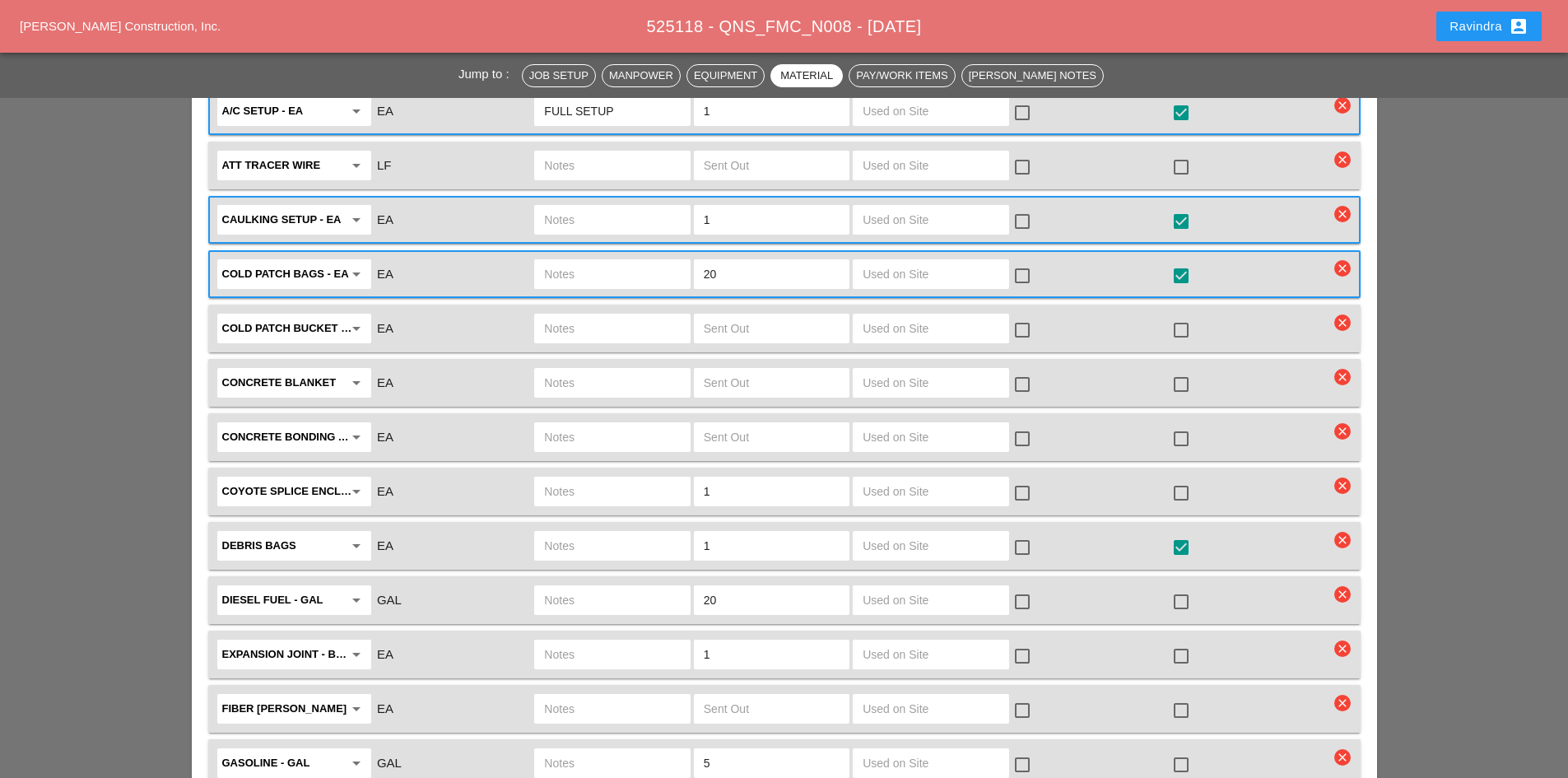
scroll to position [2469, 0]
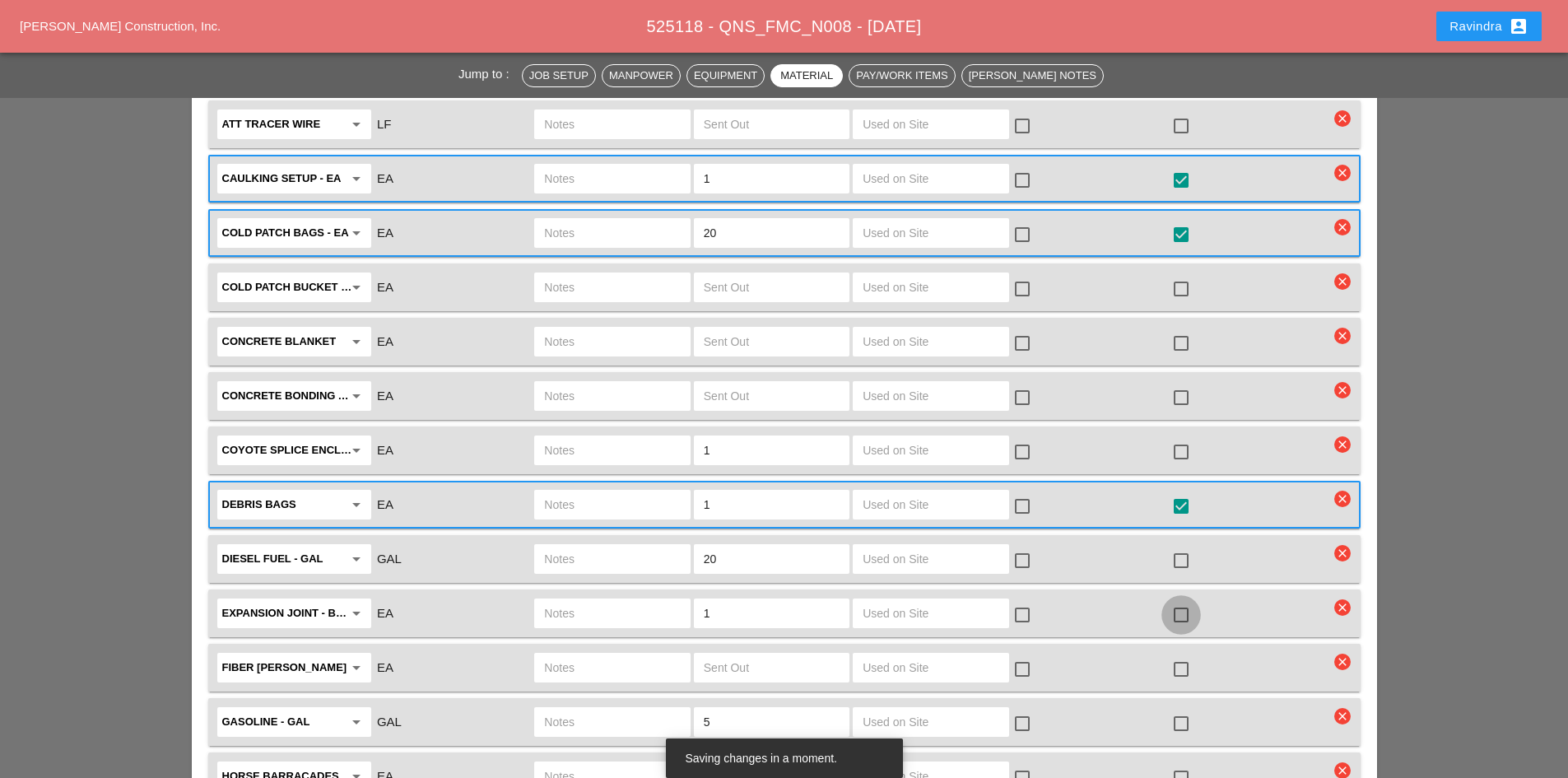
click at [1177, 601] on div at bounding box center [1180, 614] width 28 height 28
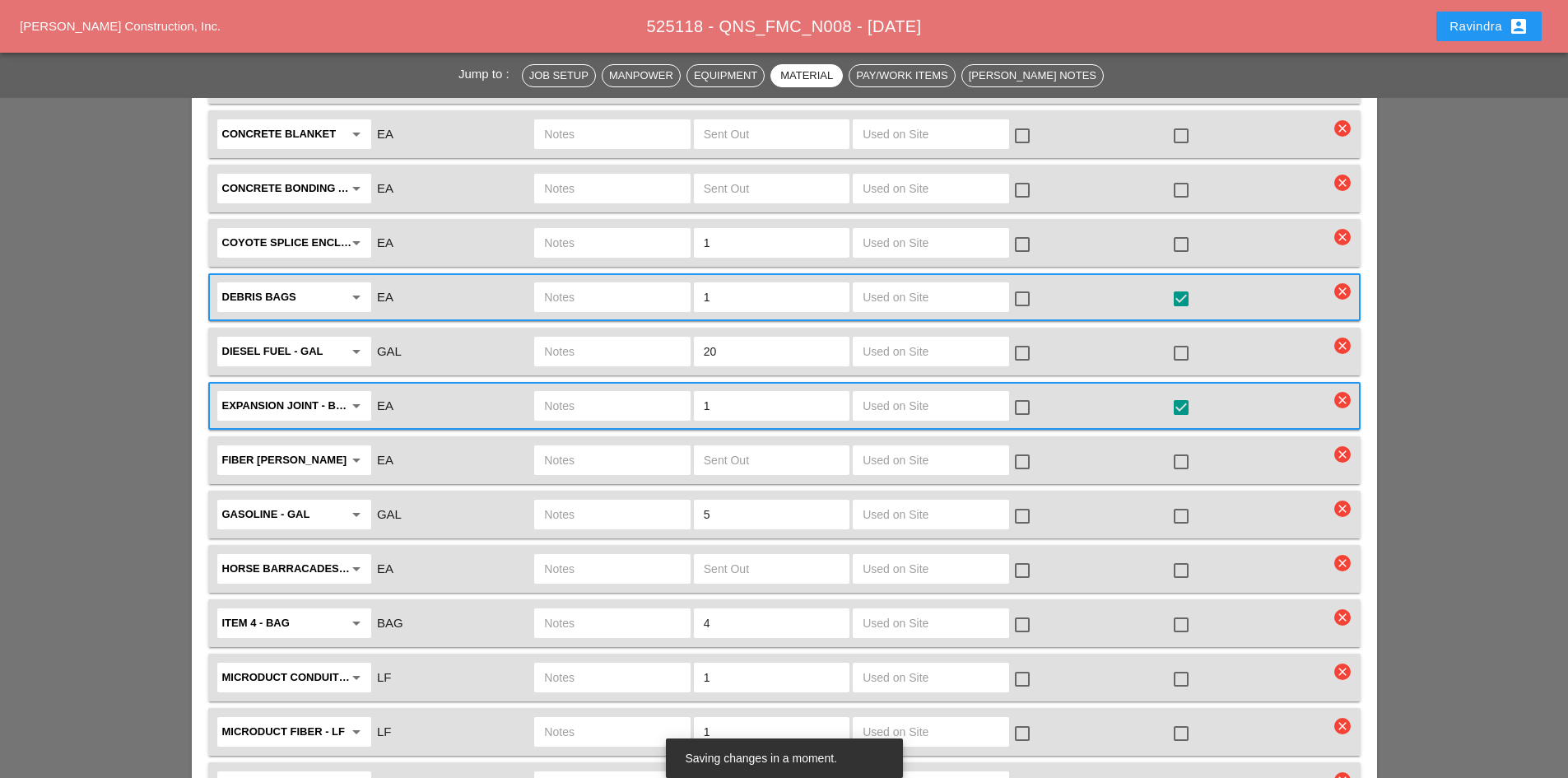
scroll to position [2716, 0]
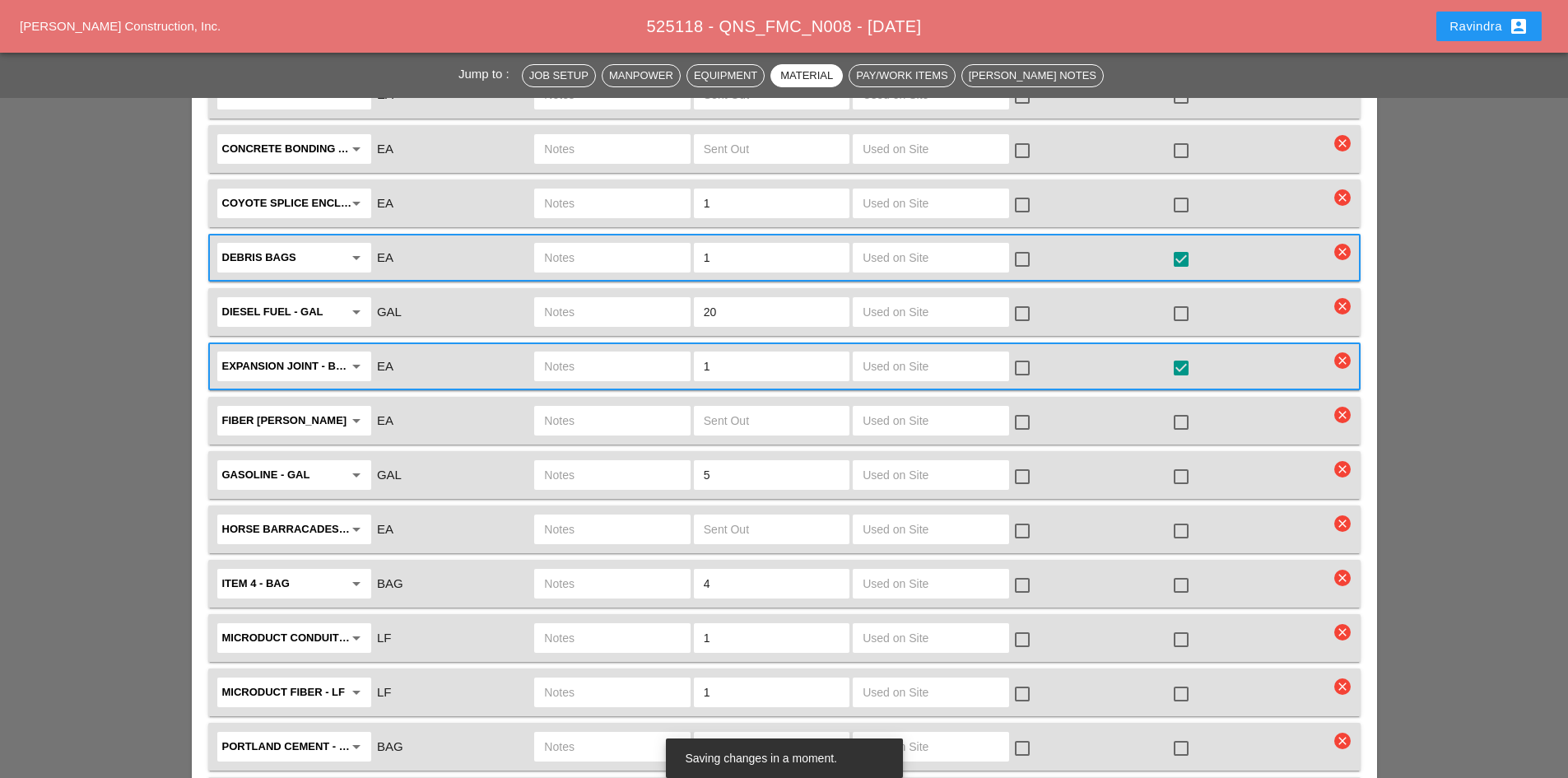
click at [614, 624] on input "text" at bounding box center [612, 637] width 136 height 27
click at [1175, 625] on div at bounding box center [1180, 639] width 28 height 28
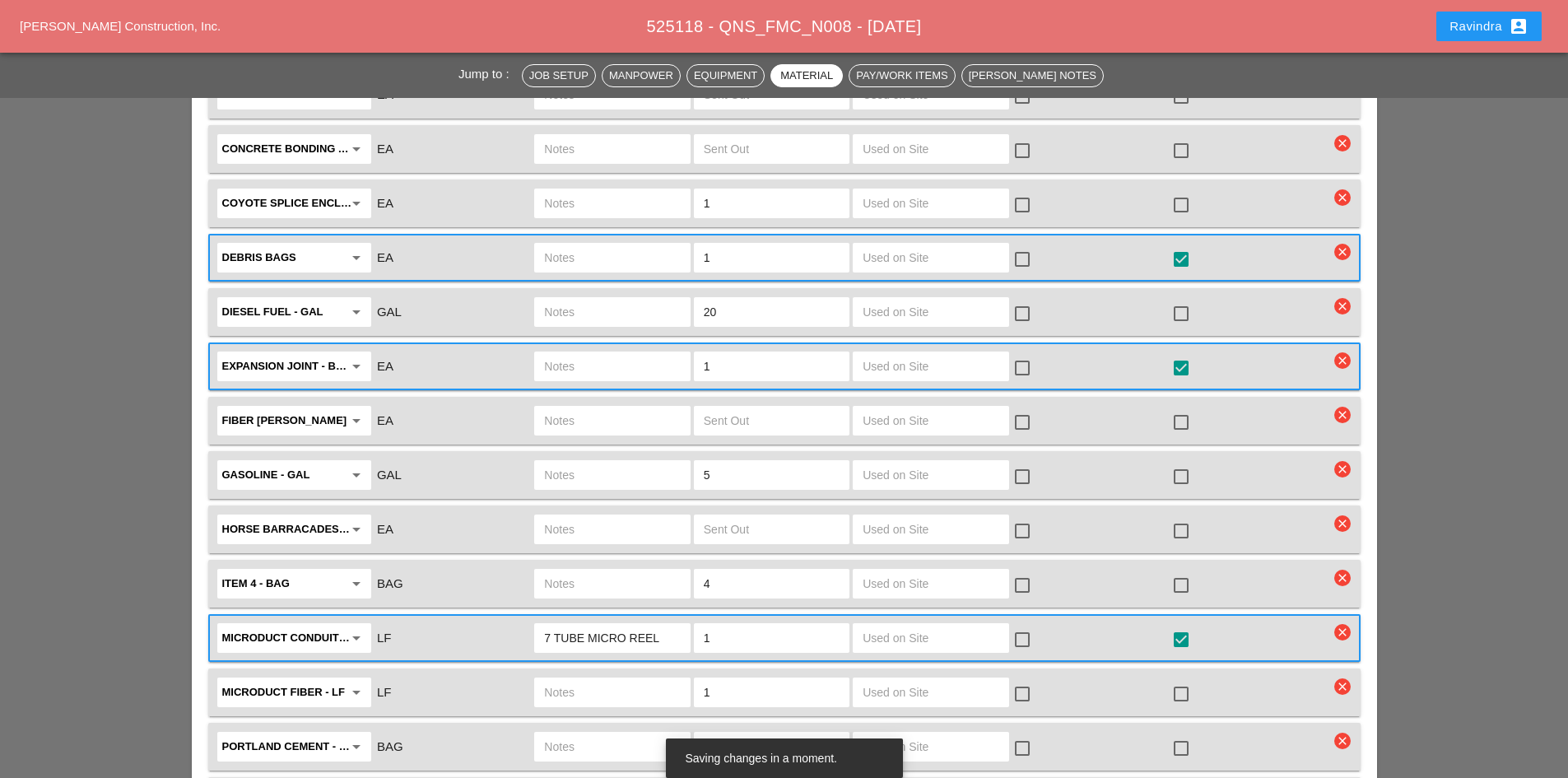
click at [634, 624] on input "7 TUBE MICRO REEL" at bounding box center [612, 637] width 136 height 27
click at [628, 624] on input "7 TUBE MICRO REEL" at bounding box center [612, 637] width 136 height 27
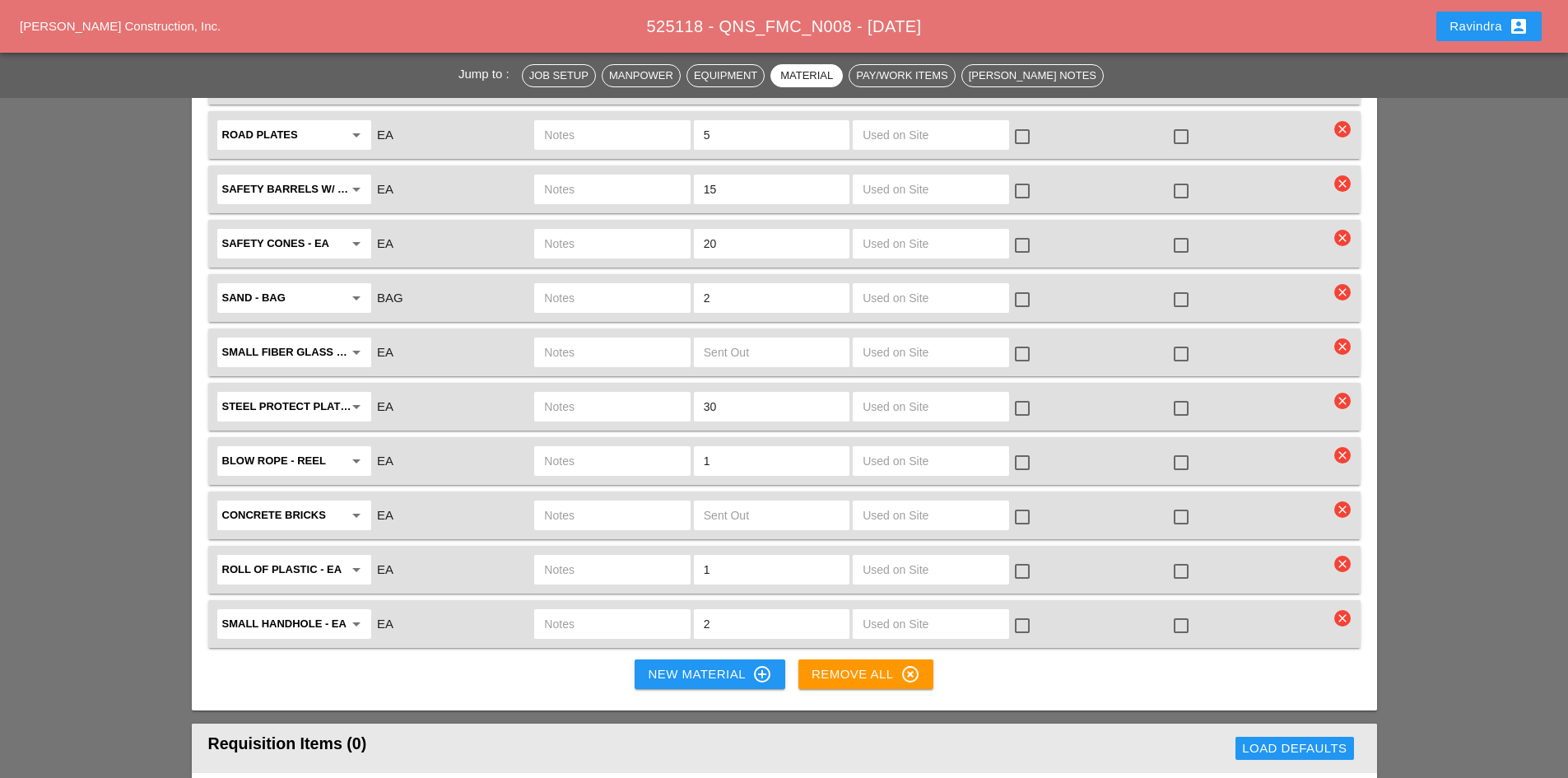
scroll to position [3621, 0]
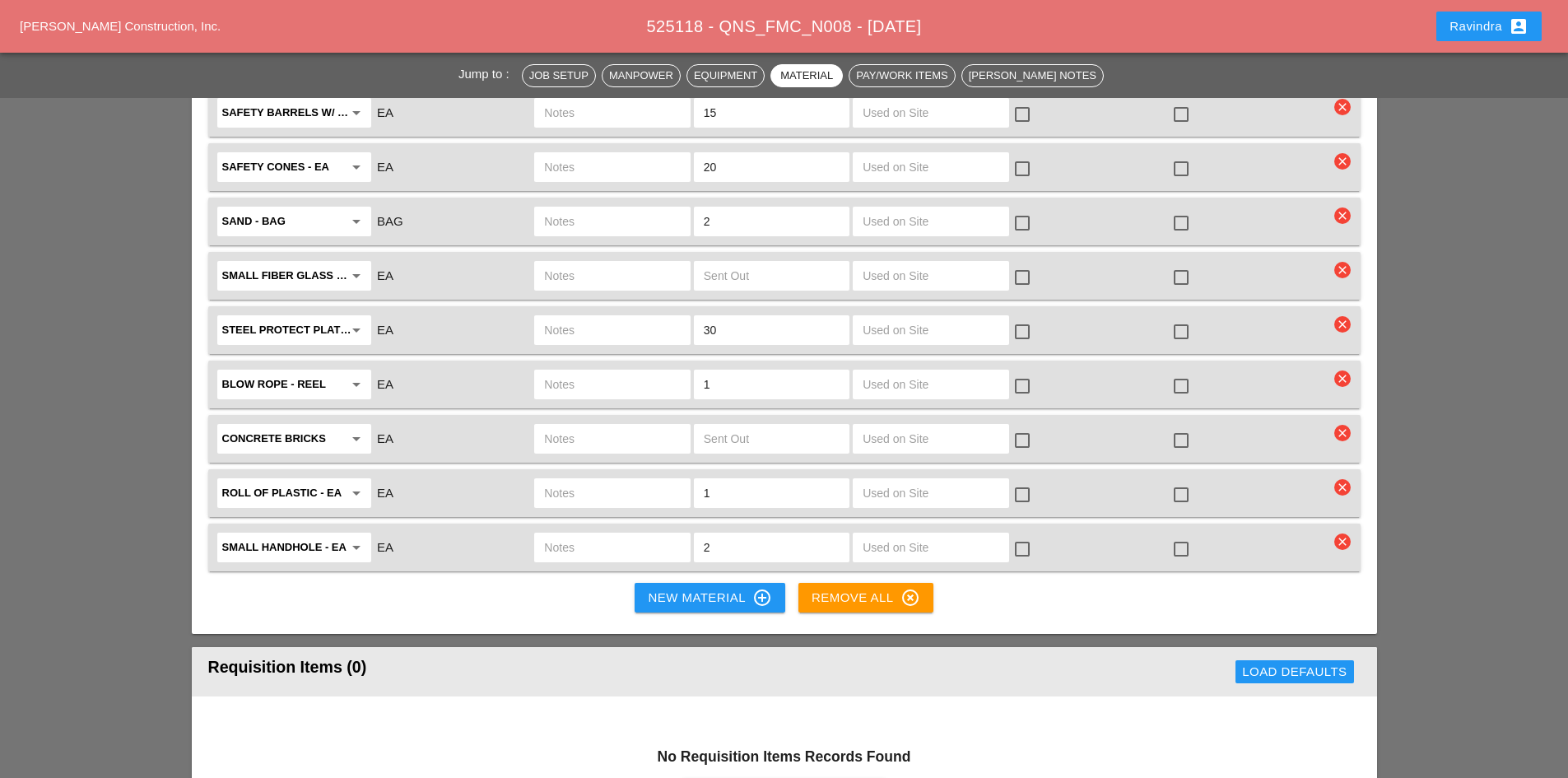
type input "7 TUBE MICRO FULL REEL"
click at [357, 538] on icon "arrow_drop_down" at bounding box center [357, 548] width 20 height 20
click at [317, 556] on div "Hand Hole 24" X36"X24"" at bounding box center [294, 553] width 128 height 20
type input "Hand Hole 24"X36"X24""
drag, startPoint x: 799, startPoint y: 524, endPoint x: 669, endPoint y: 501, distance: 132.0
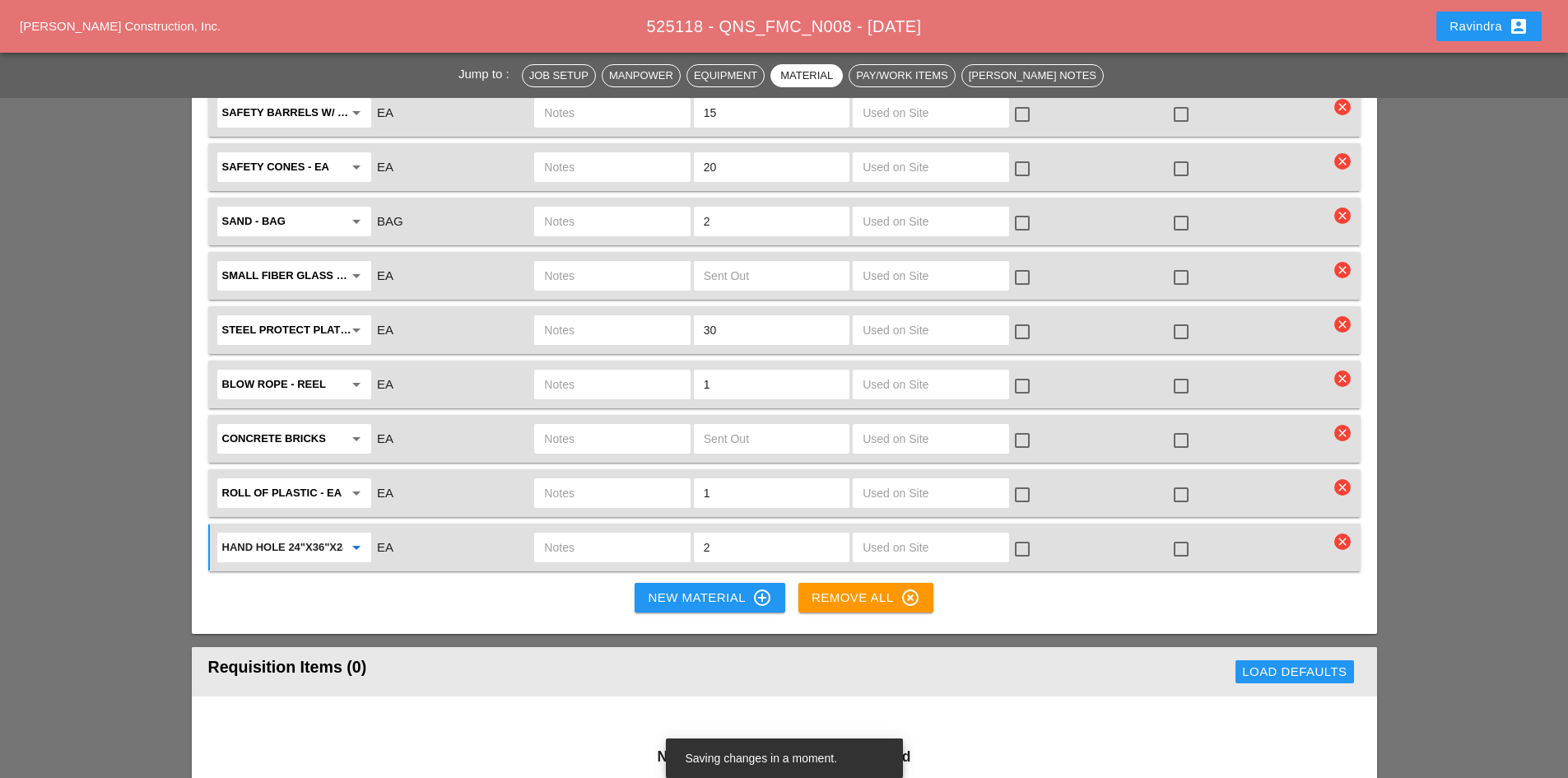
click at [666, 530] on div "Hand Hole 24"X36"X24" arrow_drop_down EA 2 check_box_outline_blank check_box_ou…" at bounding box center [772, 548] width 1115 height 35
type input "1"
drag, startPoint x: 1185, startPoint y: 515, endPoint x: 1076, endPoint y: 511, distance: 109.1
click at [1184, 535] on div at bounding box center [1180, 549] width 28 height 28
click at [560, 534] on input "text" at bounding box center [612, 547] width 136 height 27
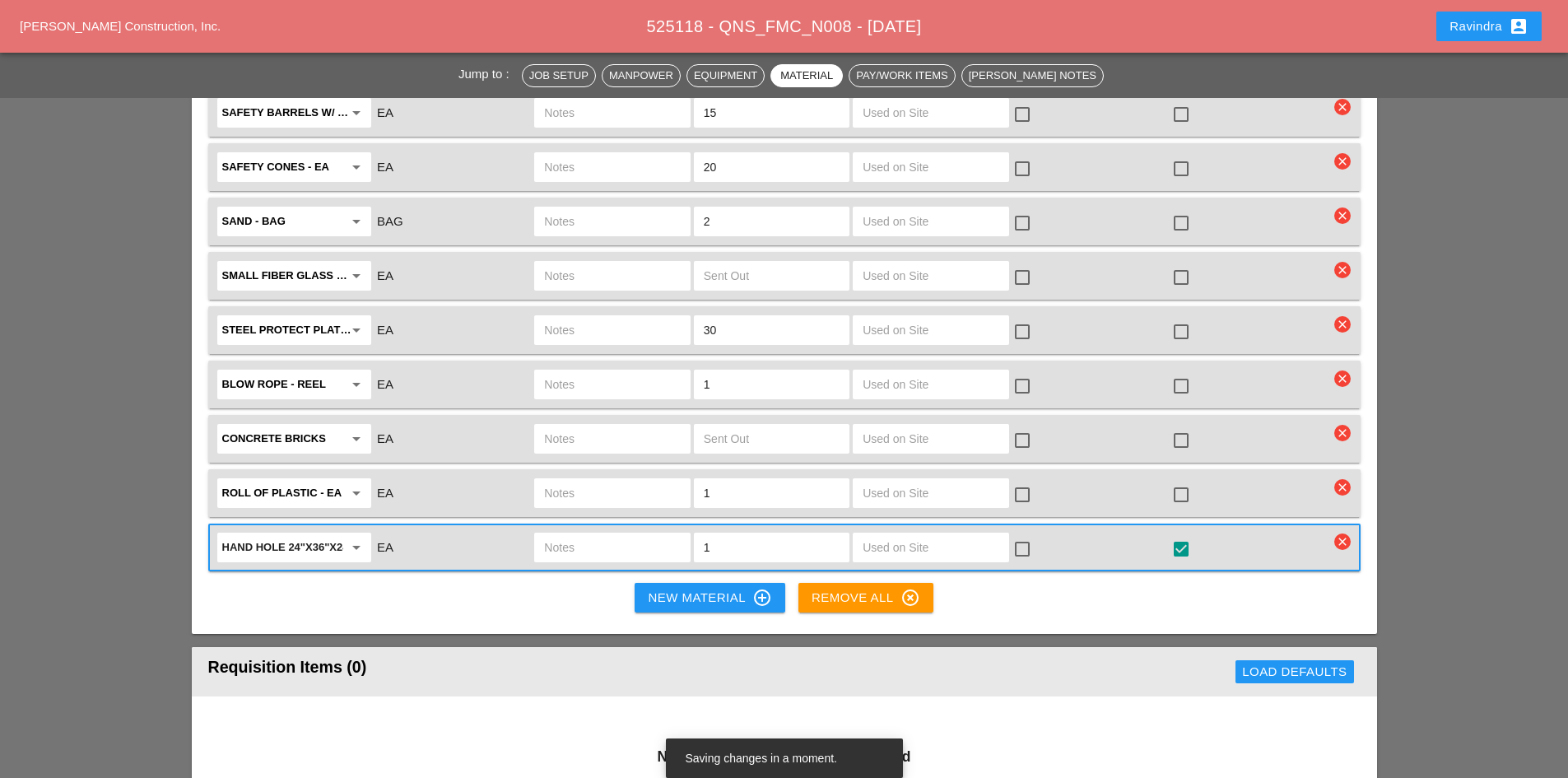
click at [605, 534] on input "text" at bounding box center [612, 547] width 136 height 27
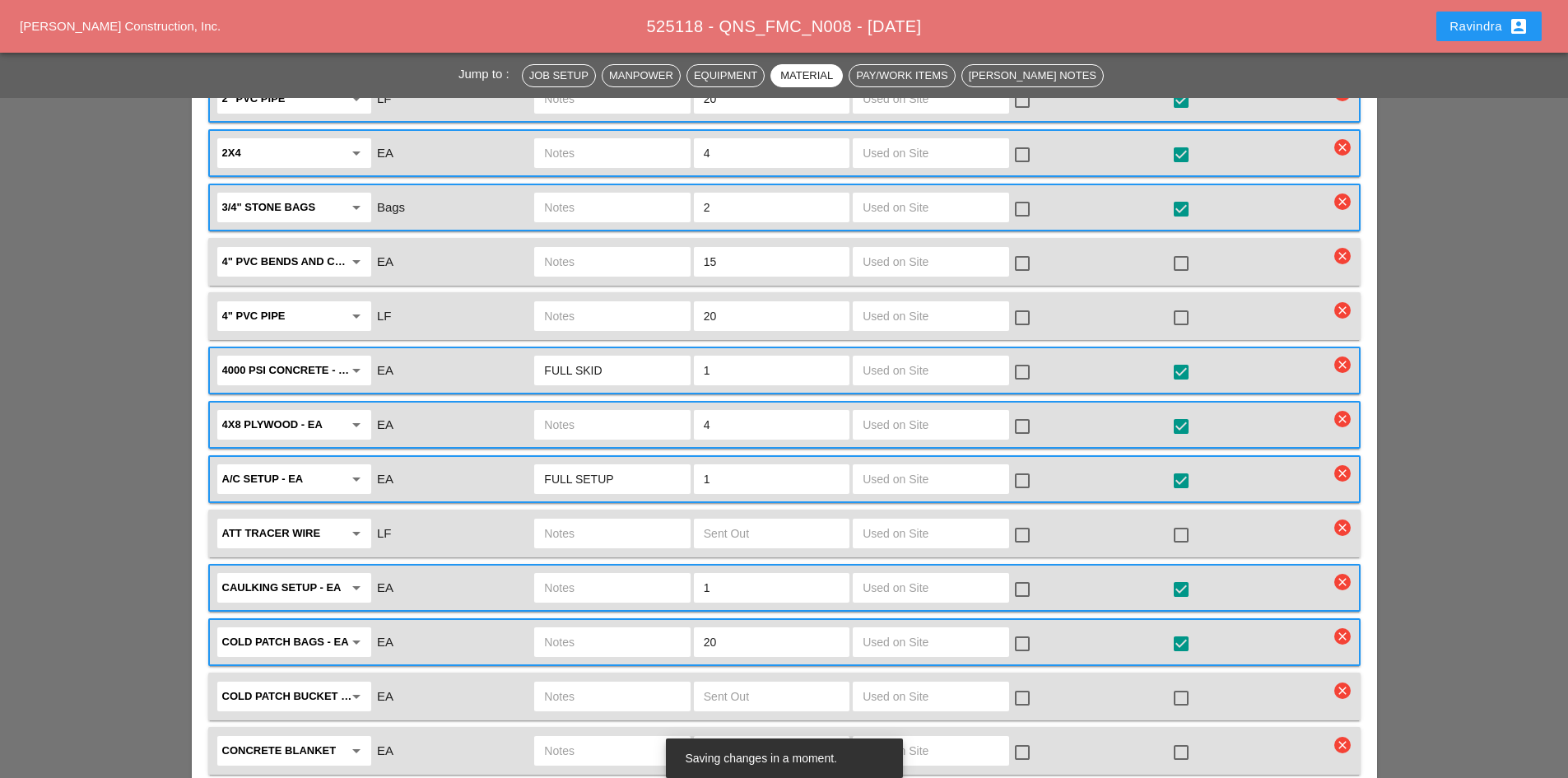
scroll to position [2057, 0]
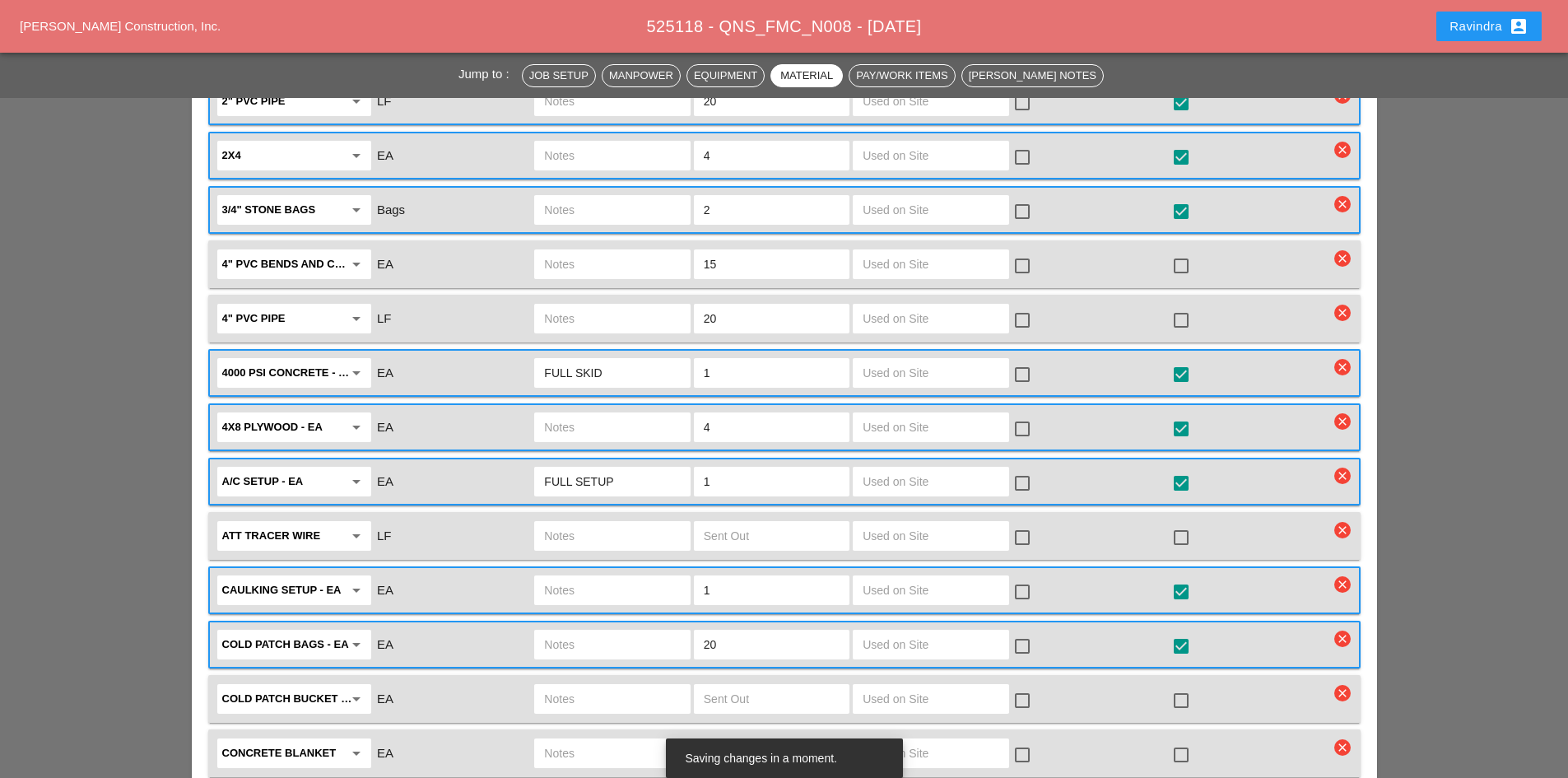
type input "CROWN CASTLE HH"
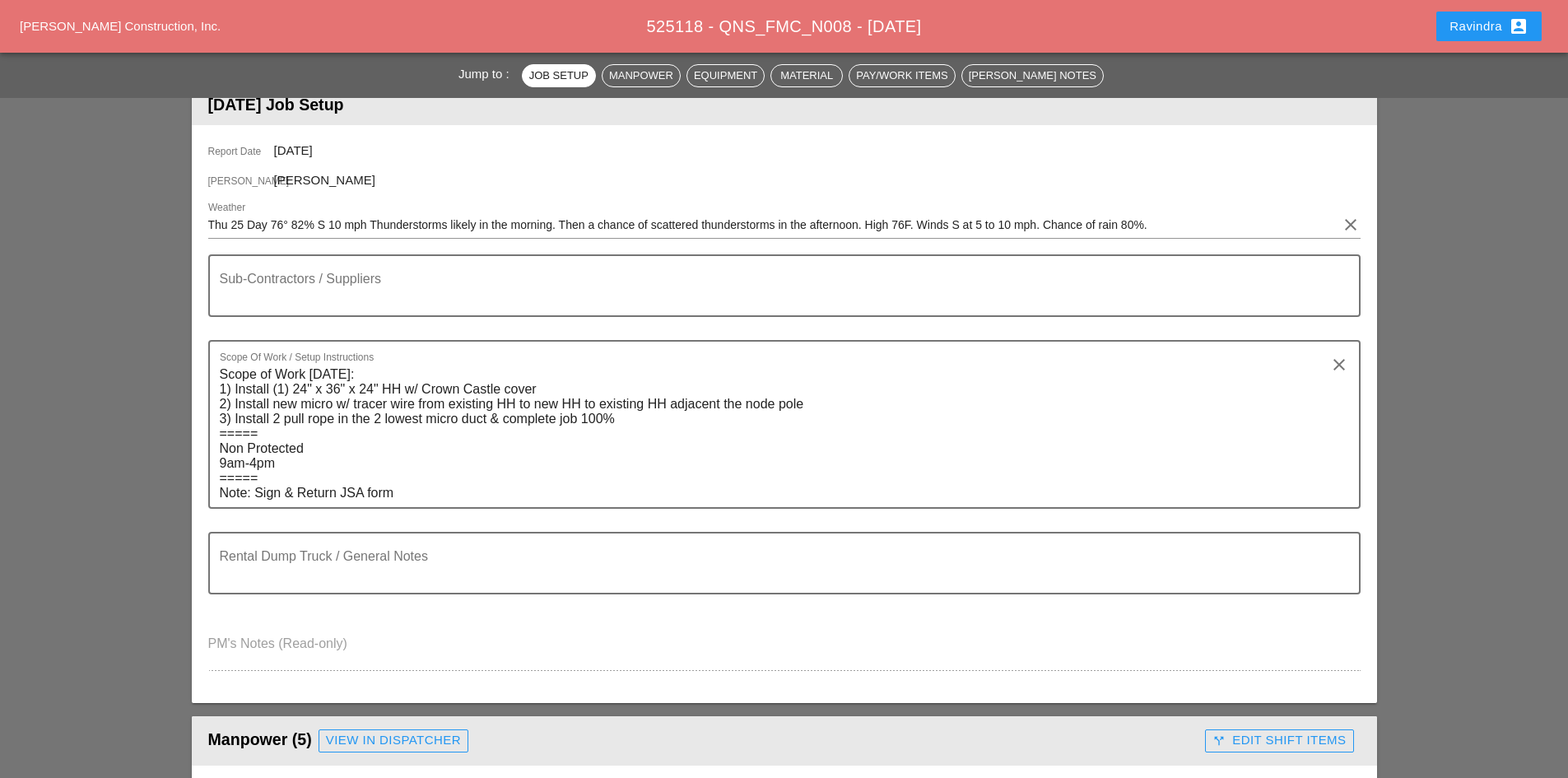
scroll to position [0, 0]
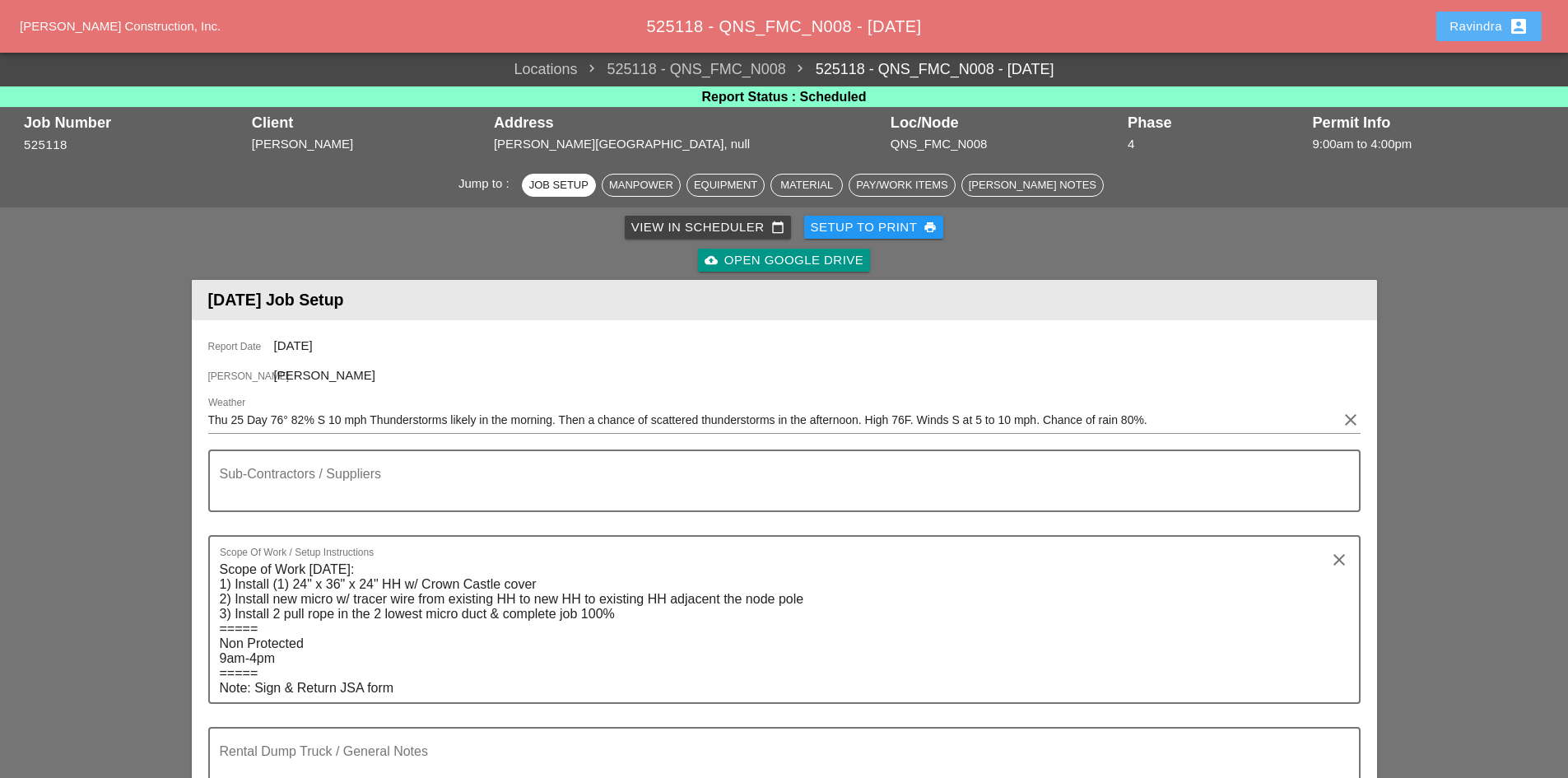
click at [1465, 27] on div "Ravindra account_box" at bounding box center [1488, 27] width 79 height 20
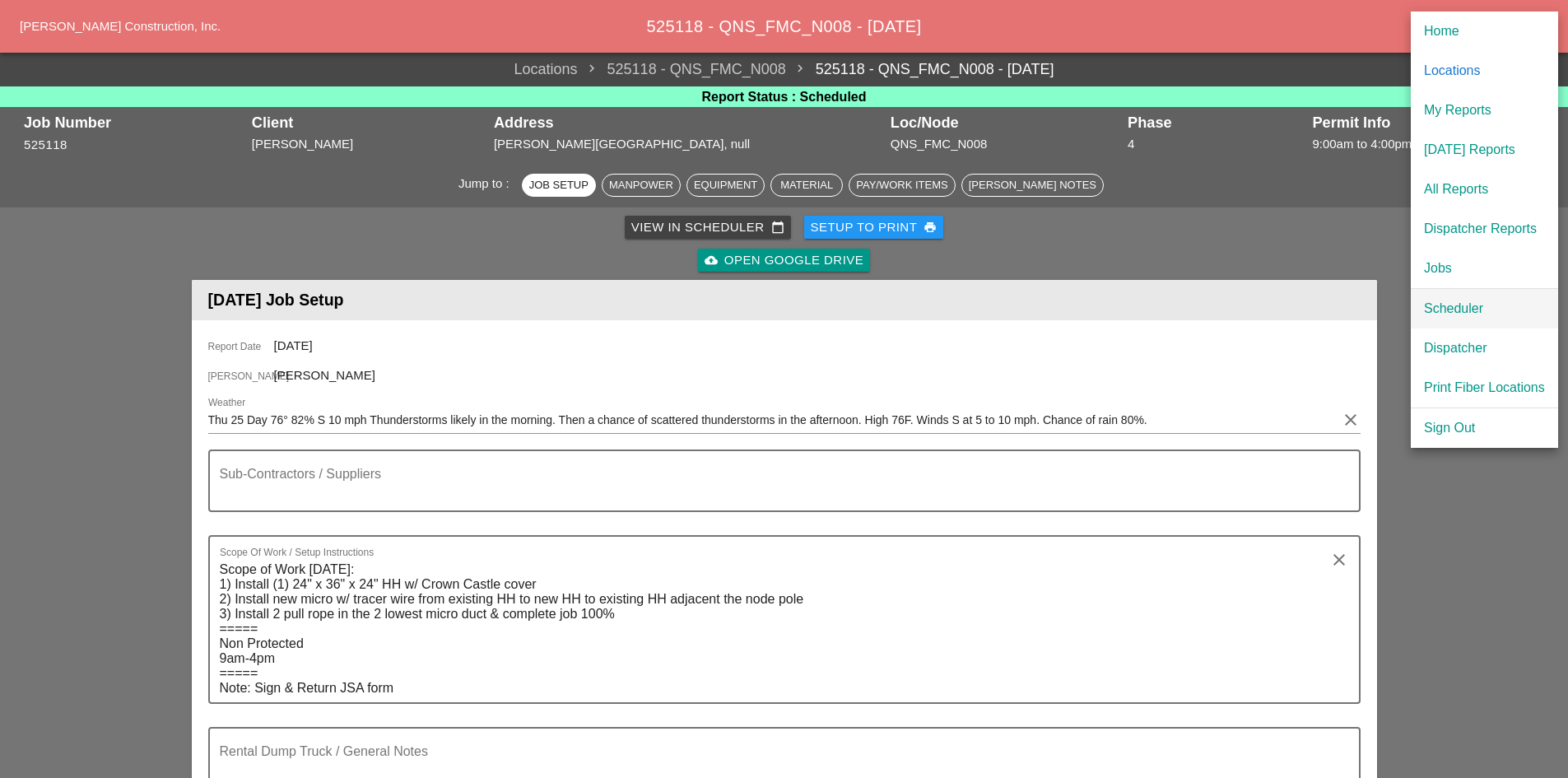
click at [1441, 309] on div "Scheduler" at bounding box center [1484, 309] width 121 height 20
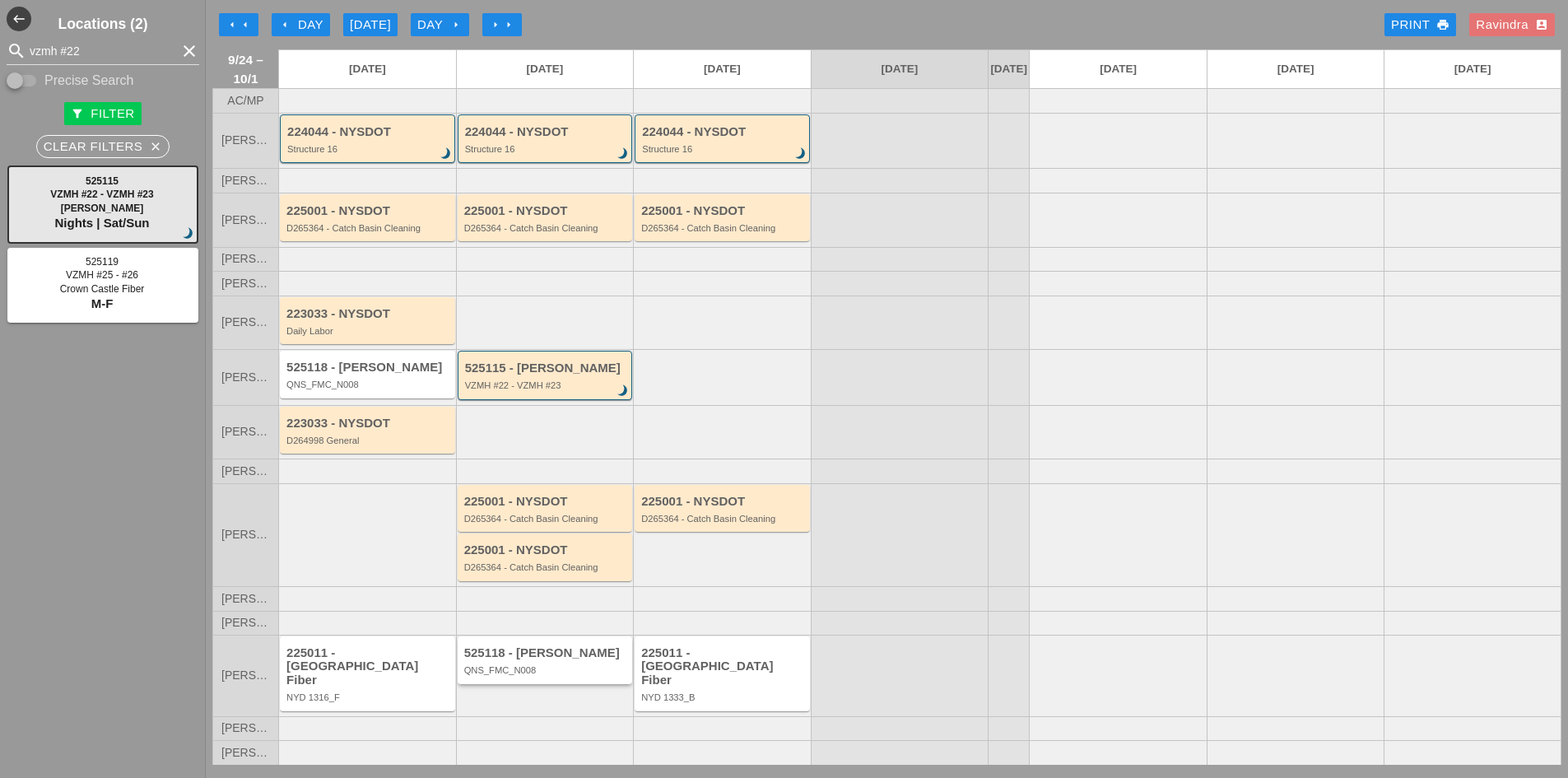
click at [581, 668] on div "525118 - [PERSON_NAME] QNS_FMC_N008" at bounding box center [546, 659] width 176 height 47
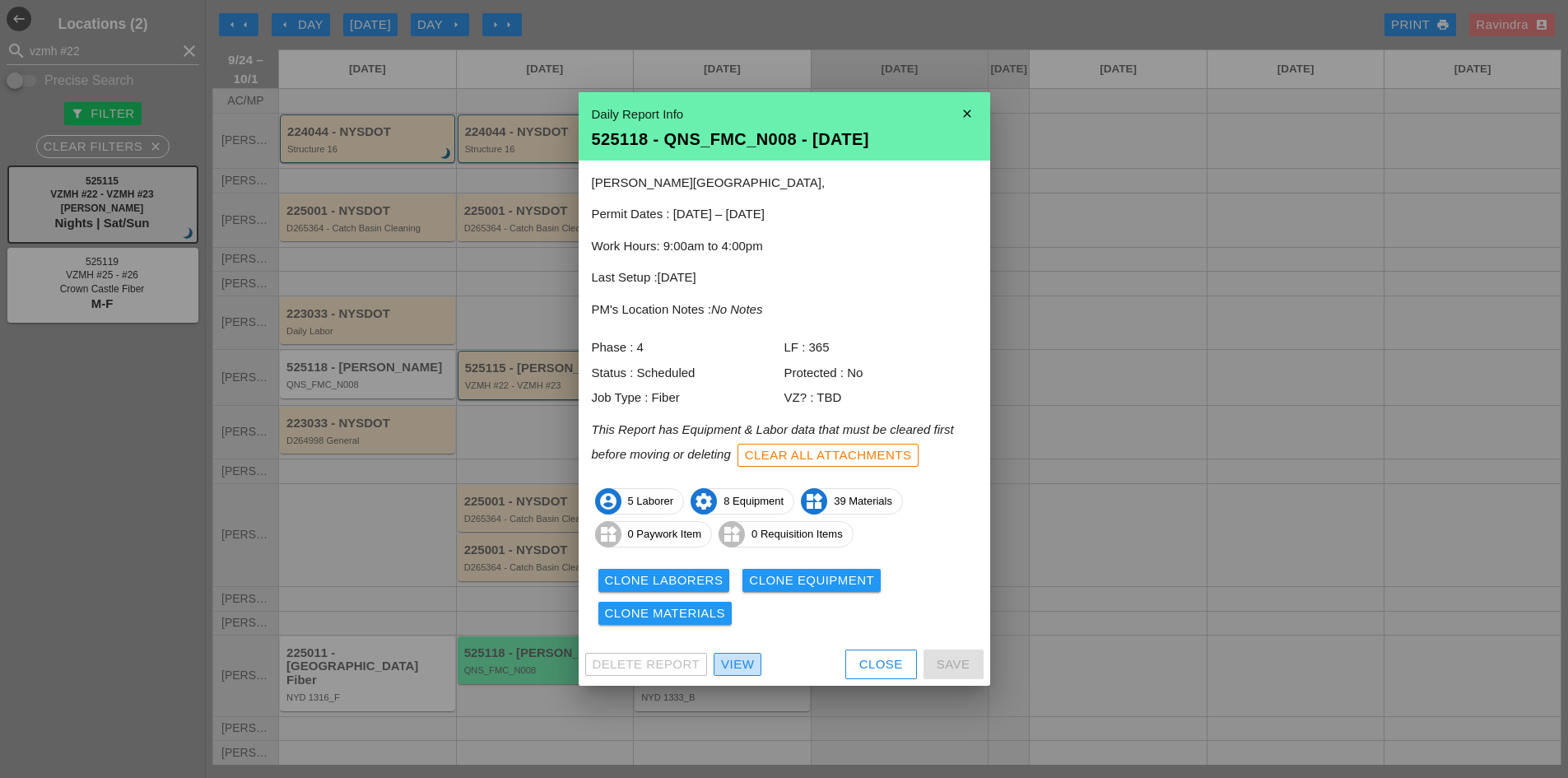
click at [741, 674] on link "View" at bounding box center [737, 664] width 48 height 23
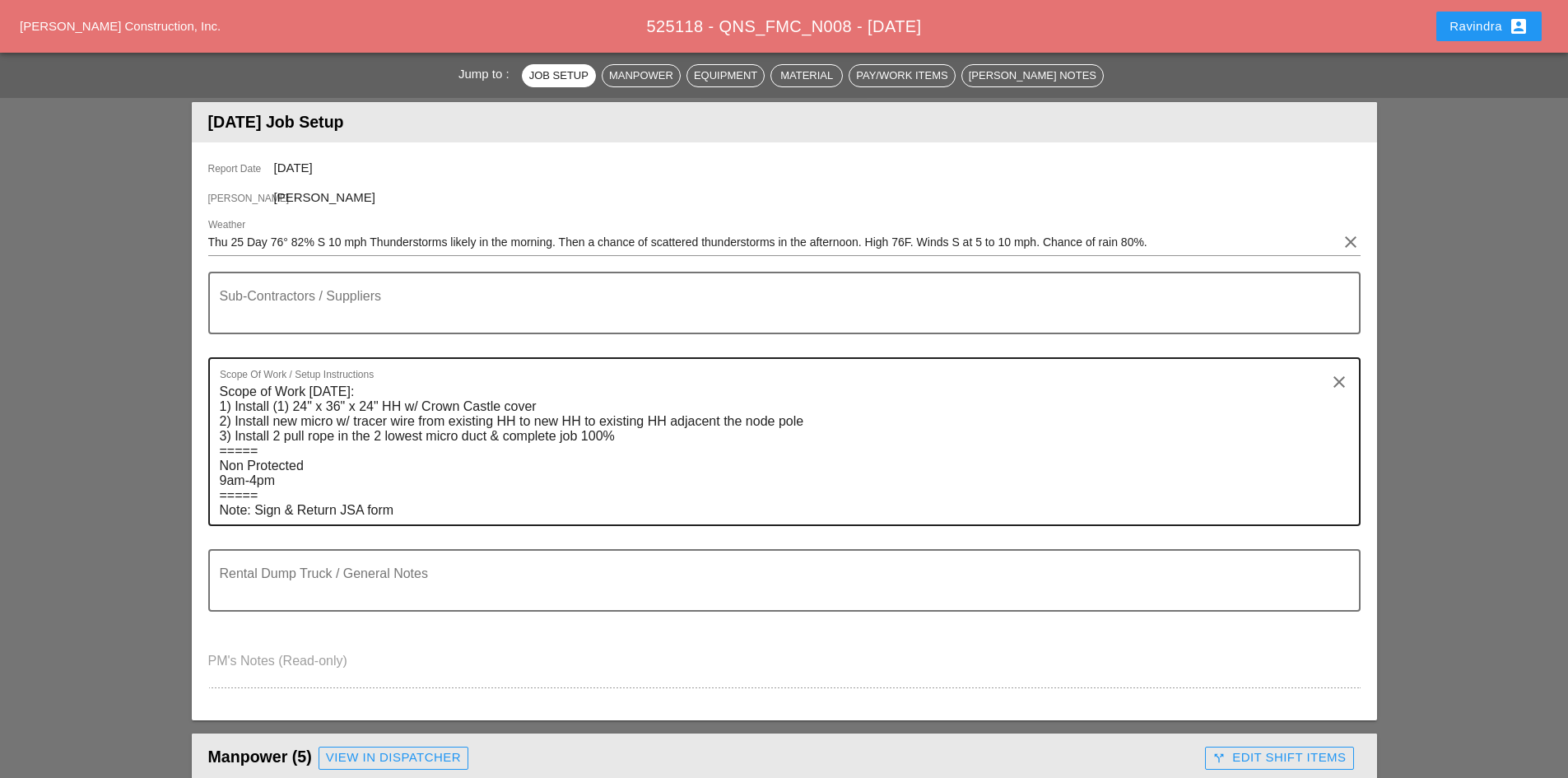
scroll to position [247, 0]
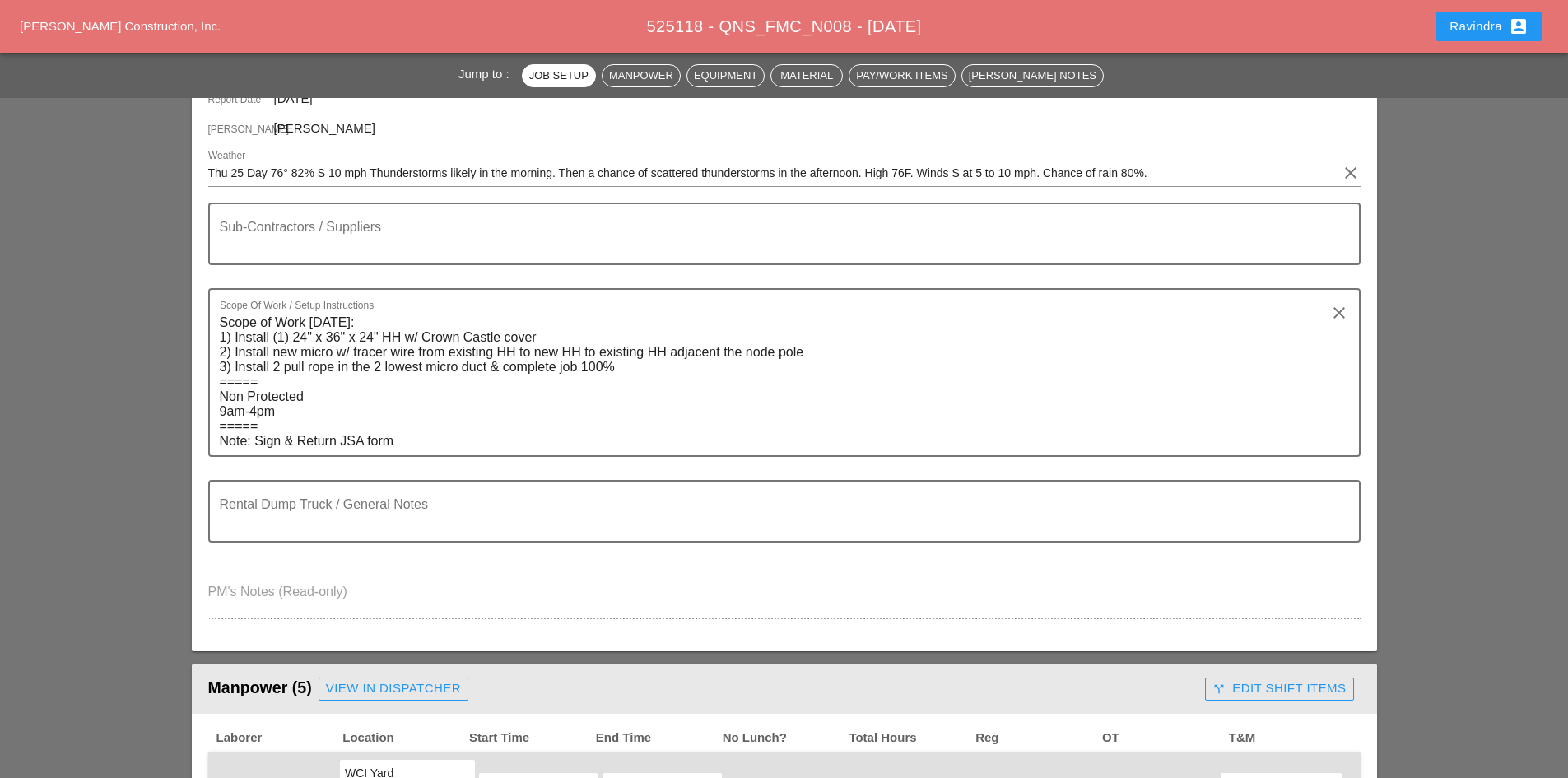
click at [1447, 39] on button "Ravindra account_box" at bounding box center [1488, 27] width 105 height 29
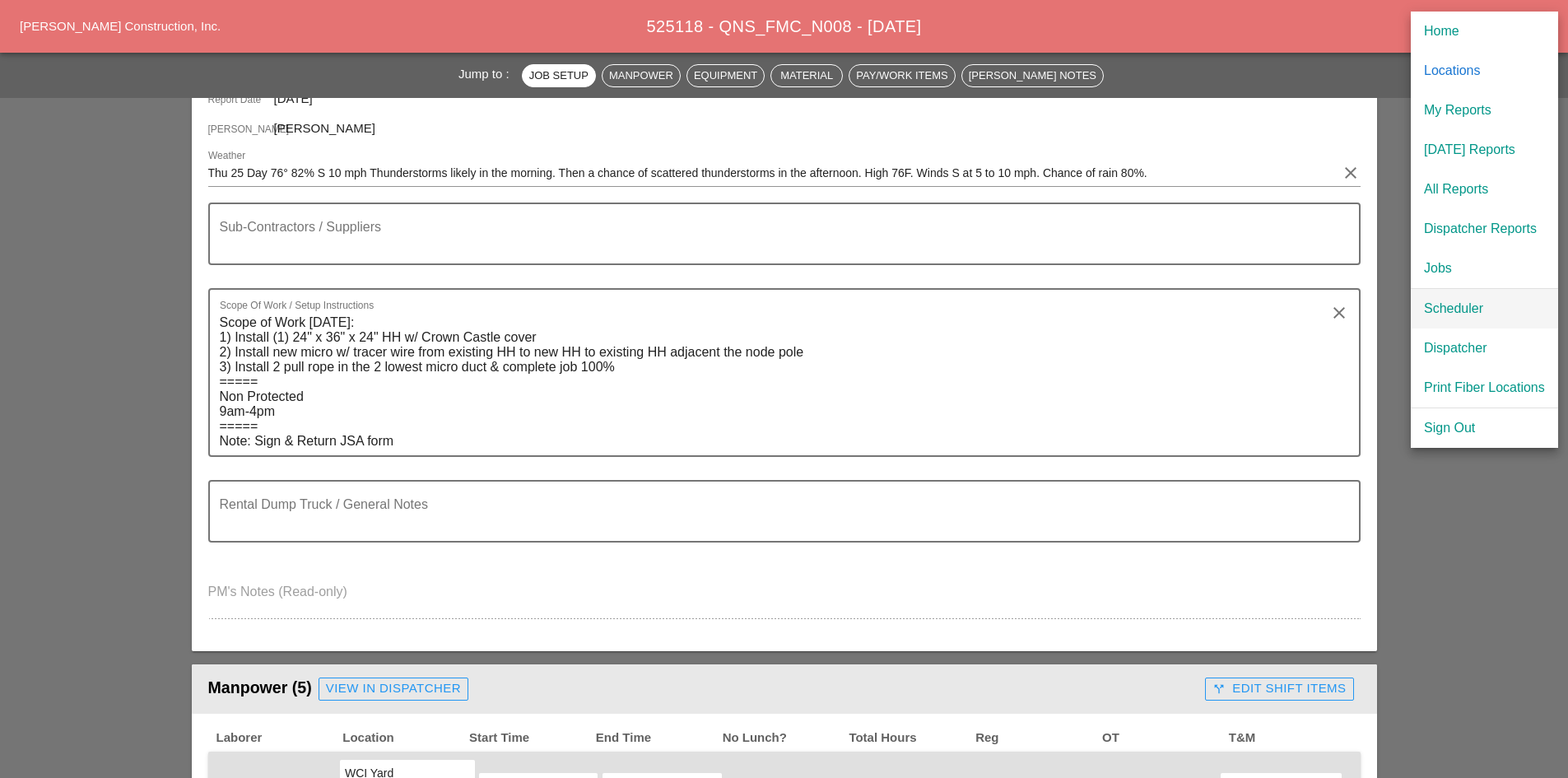
click at [1464, 306] on div "Scheduler" at bounding box center [1484, 309] width 121 height 20
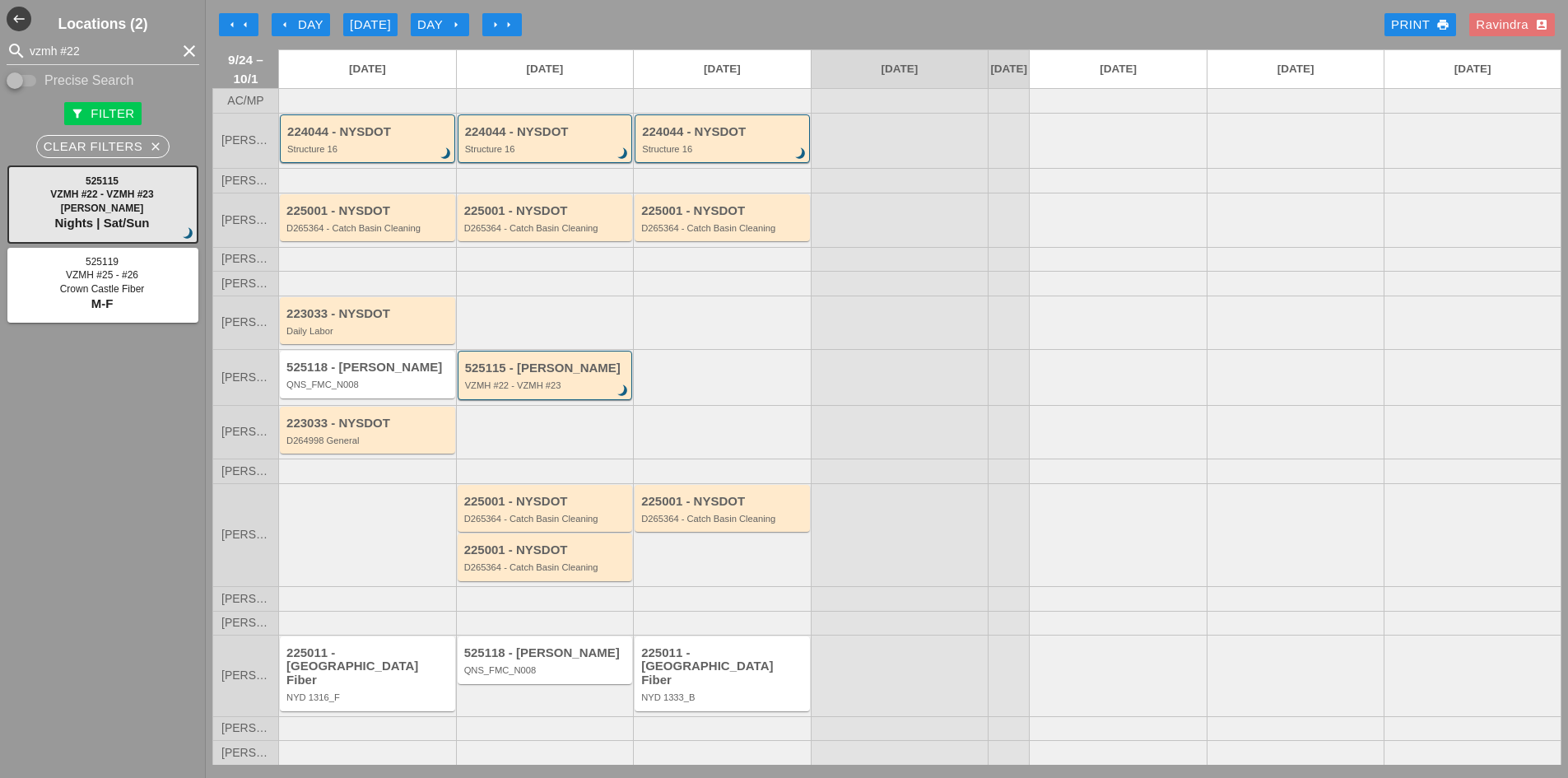
drag, startPoint x: 703, startPoint y: 21, endPoint x: 690, endPoint y: 48, distance: 30.0
click at [703, 21] on div "arrow_left arrow_left arrow_left Day [DATE] Day arrow_right arrow_right arrow_r…" at bounding box center [886, 25] width 1349 height 33
